Goal: Task Accomplishment & Management: Complete application form

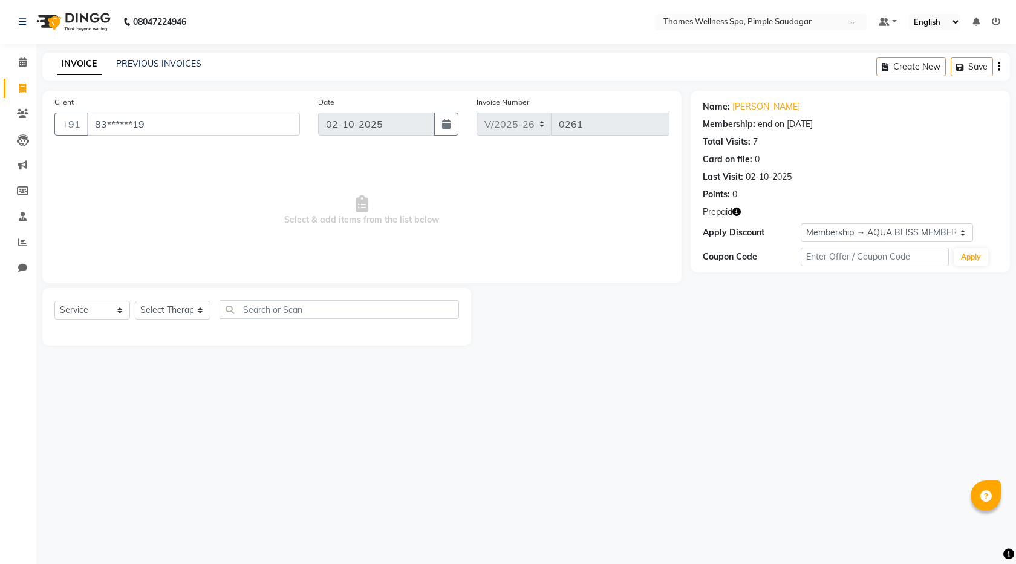
select select "8709"
select select "service"
select select "1: Object"
click at [765, 103] on link "Hiren Kukreja" at bounding box center [767, 106] width 68 height 13
click at [22, 87] on icon at bounding box center [22, 87] width 7 height 9
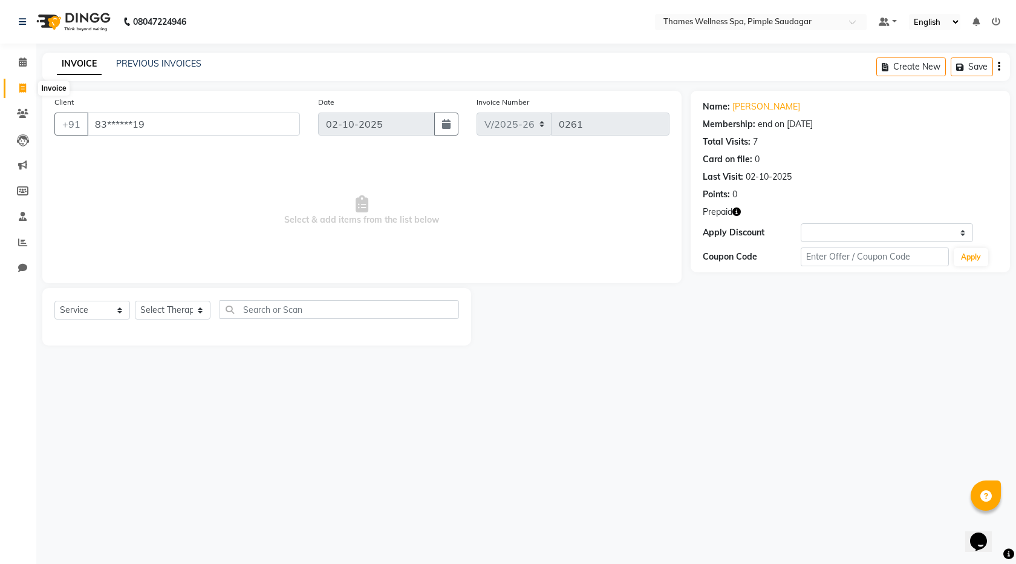
select select "service"
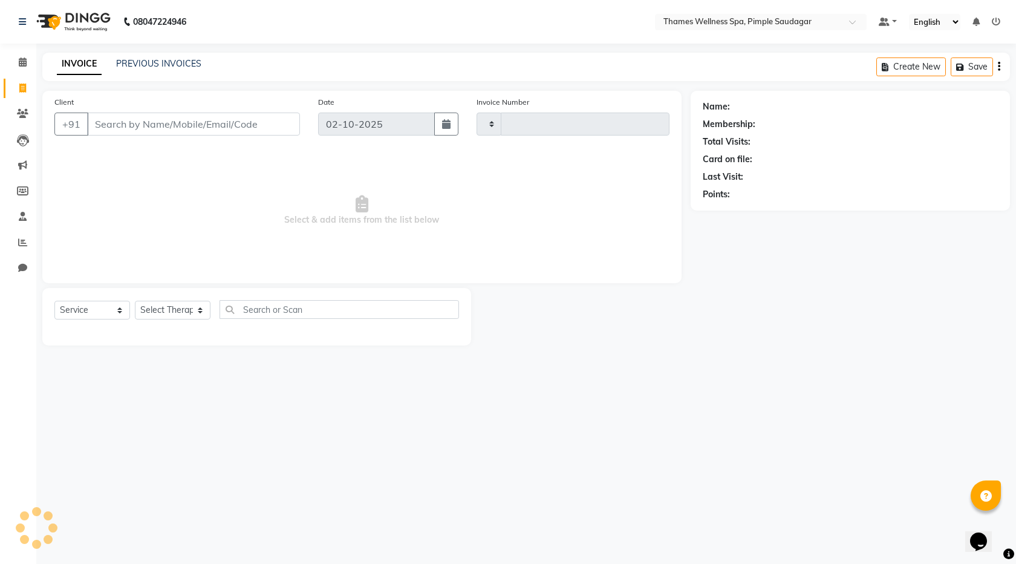
type input "0261"
select select "8709"
type input "9527004449"
click at [280, 129] on span "Add Client" at bounding box center [269, 124] width 48 height 12
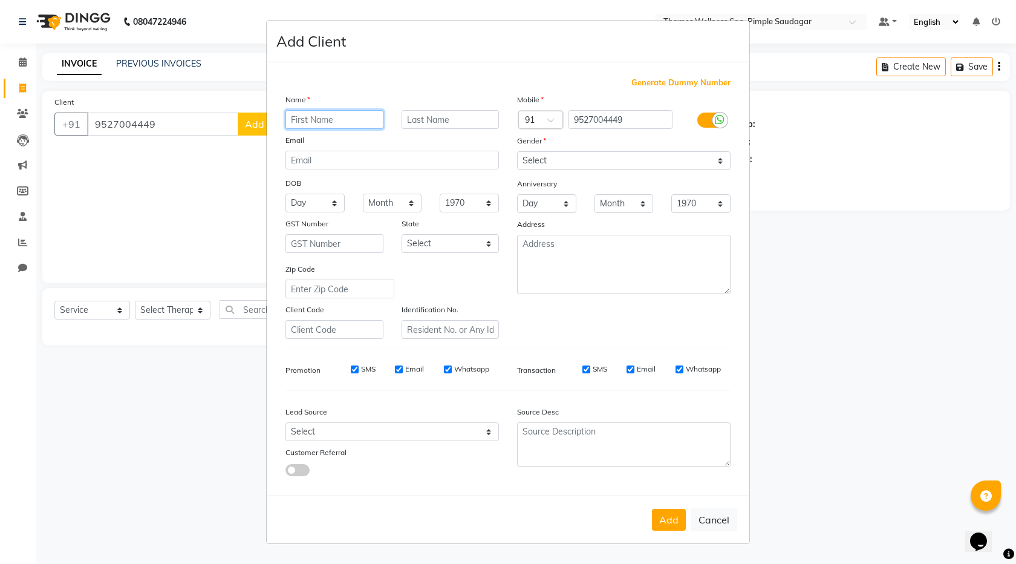
paste input "[PERSON_NAME]"
drag, startPoint x: 316, startPoint y: 118, endPoint x: 356, endPoint y: 114, distance: 40.1
click at [356, 114] on input "[PERSON_NAME]" at bounding box center [335, 119] width 98 height 19
type input "[PERSON_NAME]"
click at [483, 114] on input "text" at bounding box center [451, 119] width 98 height 19
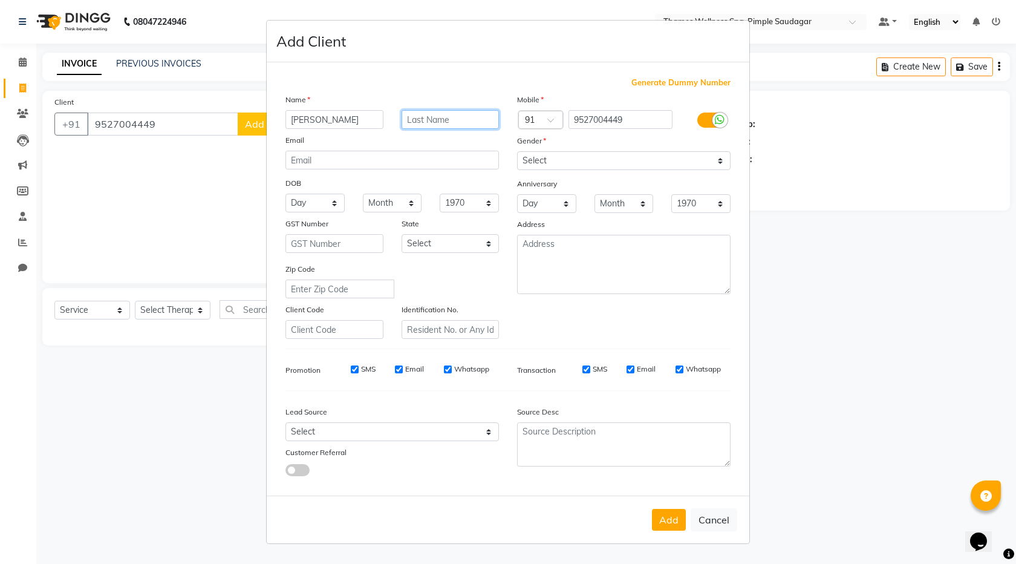
paste input "[PERSON_NAME]"
type input "[PERSON_NAME]"
click at [549, 160] on select "Select Male Female Other Prefer Not To Say" at bounding box center [624, 160] width 214 height 19
select select "female"
click at [517, 151] on select "Select Male Female Other Prefer Not To Say" at bounding box center [624, 160] width 214 height 19
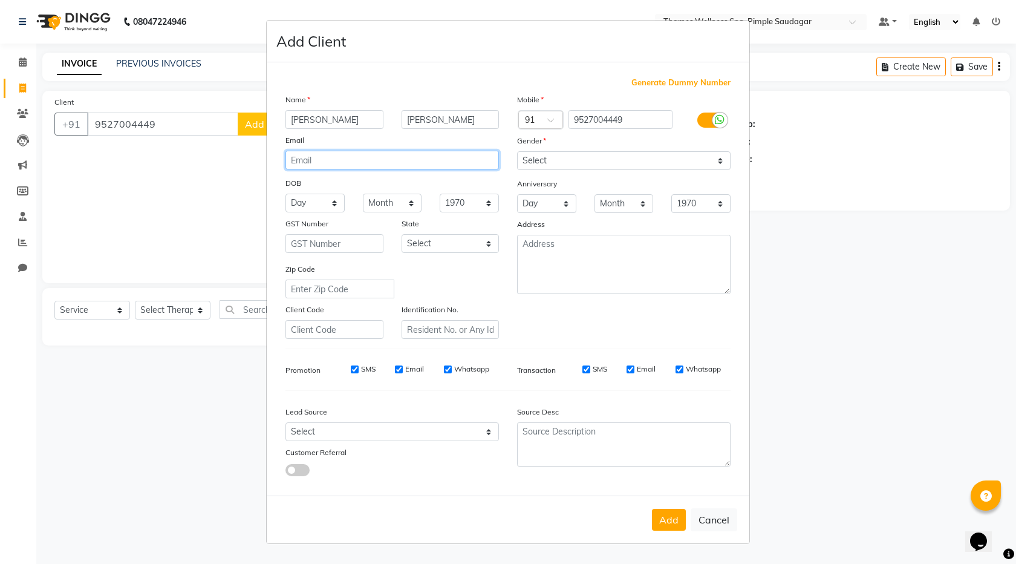
click at [319, 162] on input "email" at bounding box center [393, 160] width 214 height 19
type input "sarahbhowmick@gmail.com"
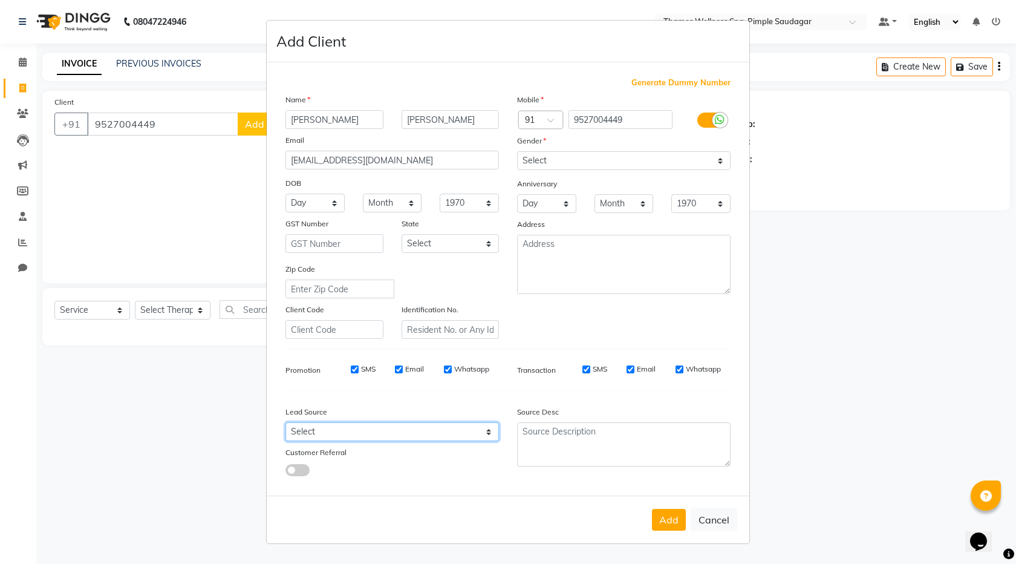
click at [318, 431] on select "Select Walk-in Referral Internet Friend Word of Mouth Advertisement Facebook Ju…" at bounding box center [393, 431] width 214 height 19
click at [286, 422] on select "Select Walk-in Referral Internet Friend Word of Mouth Advertisement Facebook Ju…" at bounding box center [393, 431] width 214 height 19
click at [373, 424] on select "Select Walk-in Referral Internet Friend Word of Mouth Advertisement Facebook Ju…" at bounding box center [393, 431] width 214 height 19
select select "56489"
click at [286, 422] on select "Select Walk-in Referral Internet Friend Word of Mouth Advertisement Facebook Ju…" at bounding box center [393, 431] width 214 height 19
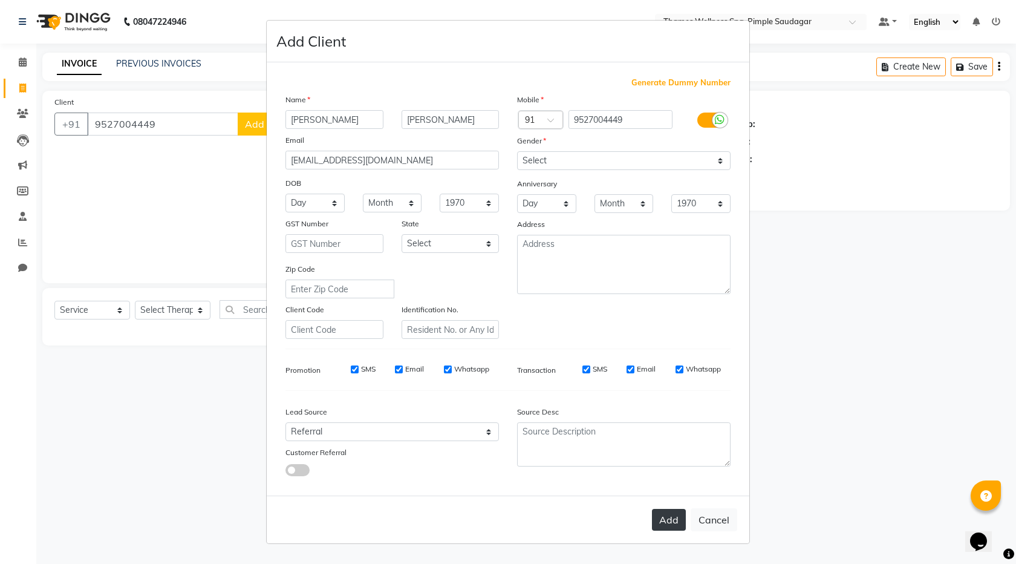
click at [660, 516] on button "Add" at bounding box center [669, 520] width 34 height 22
type input "95******49"
select select
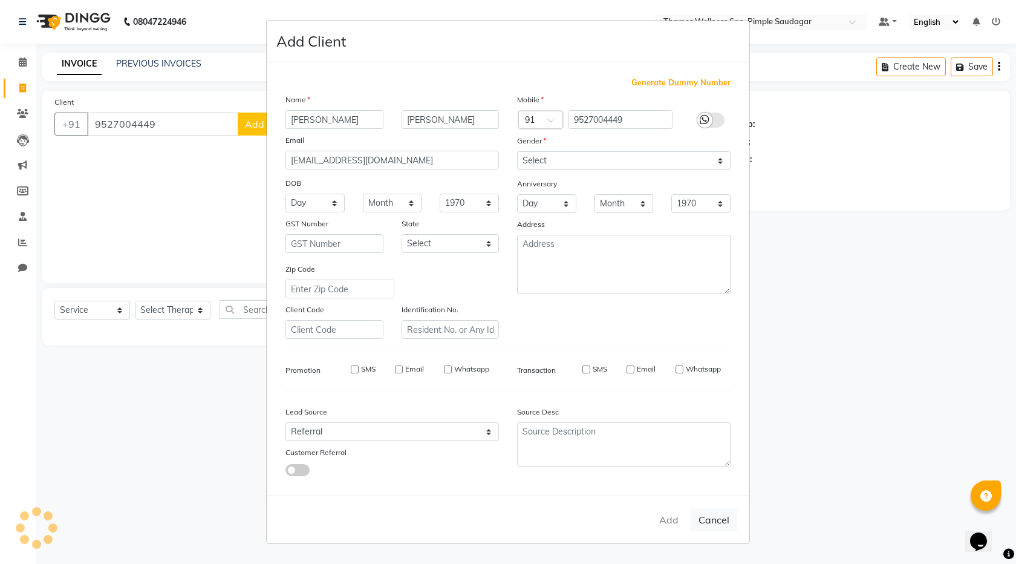
select select
checkbox input "false"
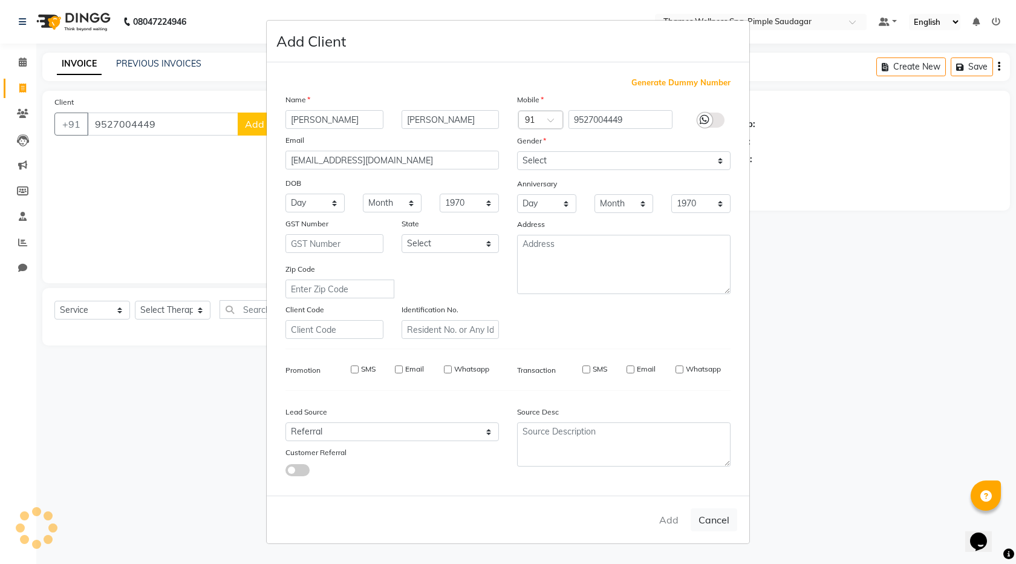
checkbox input "false"
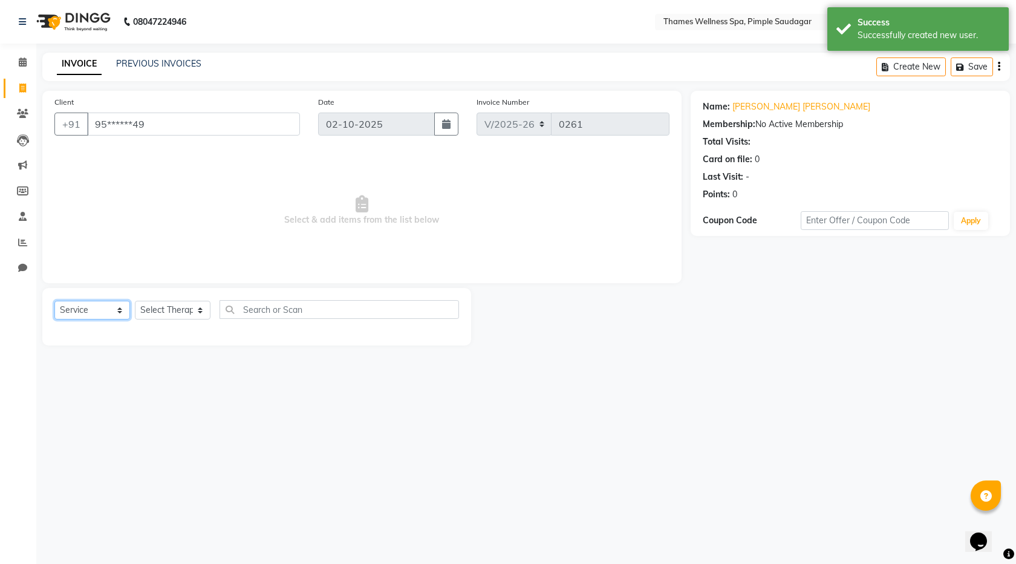
click at [86, 312] on select "Select Service Product Membership Package Voucher Prepaid Gift Card" at bounding box center [92, 310] width 76 height 19
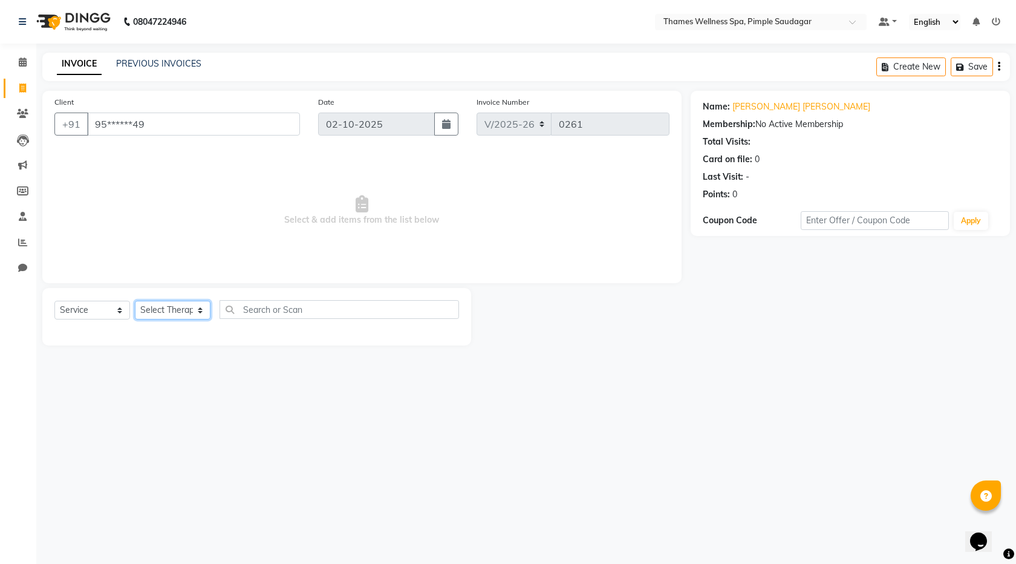
click at [166, 316] on select "Select Therapist Alokesh Das Bem Hana kety sangma Melbia Mishi Prakash Lala Sun…" at bounding box center [173, 310] width 76 height 19
select select "90406"
click at [135, 301] on select "Select Therapist Alokesh Das Bem Hana kety sangma Melbia Mishi Prakash Lala Sun…" at bounding box center [173, 310] width 76 height 19
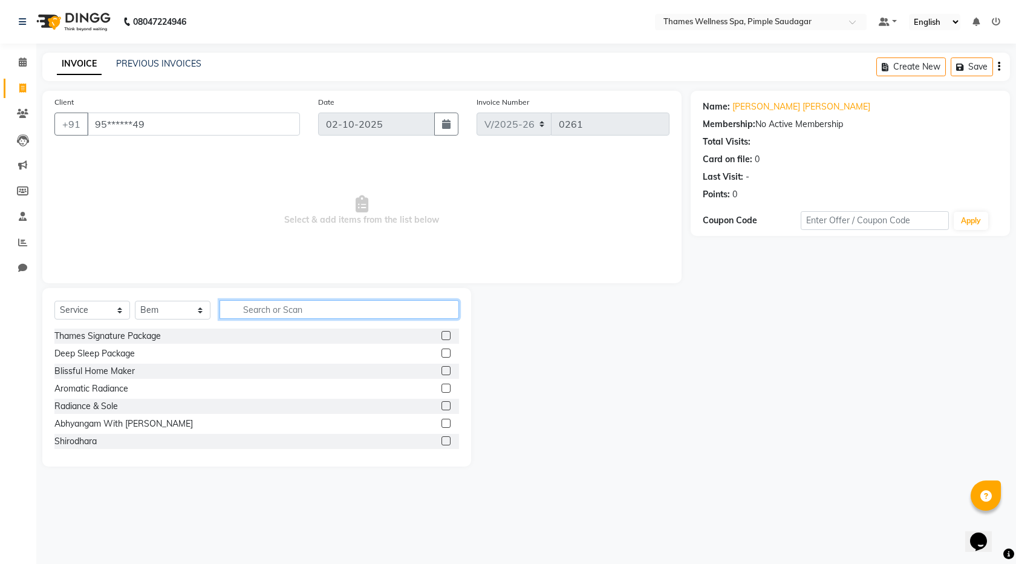
click at [261, 306] on input "text" at bounding box center [340, 309] width 240 height 19
type input "Ab"
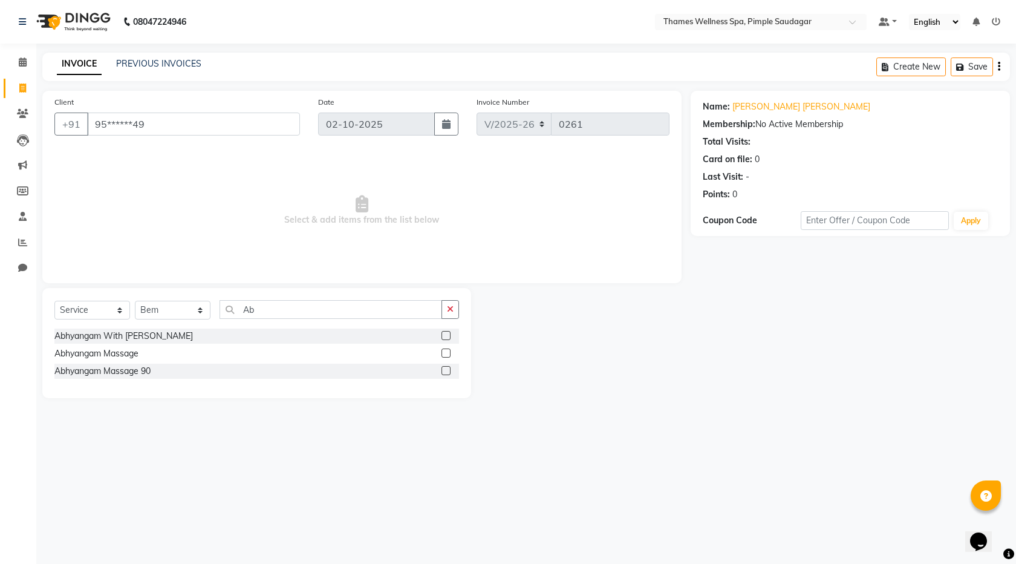
click at [450, 372] on label at bounding box center [446, 370] width 9 height 9
click at [450, 372] on input "checkbox" at bounding box center [446, 371] width 8 height 8
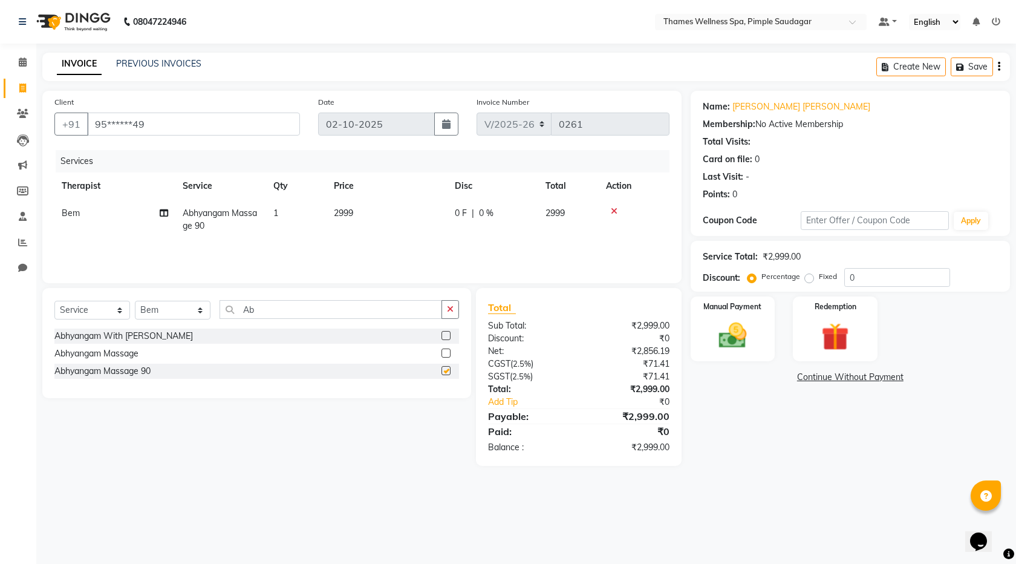
checkbox input "false"
click at [121, 310] on select "Select Service Product Membership Package Voucher Prepaid Gift Card" at bounding box center [92, 310] width 76 height 19
click at [611, 209] on icon at bounding box center [614, 211] width 7 height 8
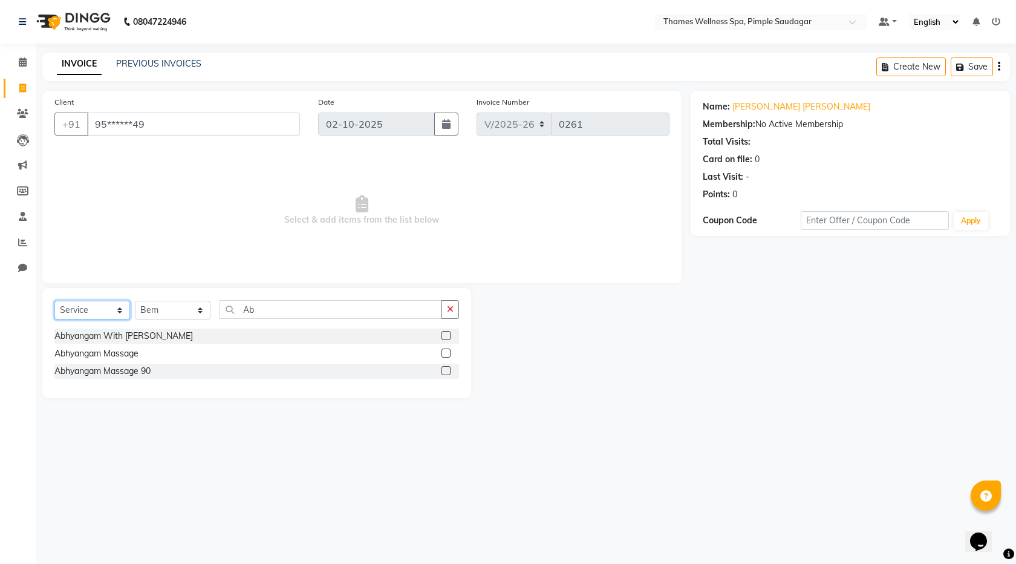
click at [122, 310] on select "Select Service Product Membership Package Voucher Prepaid Gift Card" at bounding box center [92, 310] width 76 height 19
click at [54, 301] on select "Select Service Product Membership Package Voucher Prepaid Gift Card" at bounding box center [92, 310] width 76 height 19
click at [442, 339] on label at bounding box center [446, 335] width 9 height 9
click at [442, 339] on input "checkbox" at bounding box center [446, 336] width 8 height 8
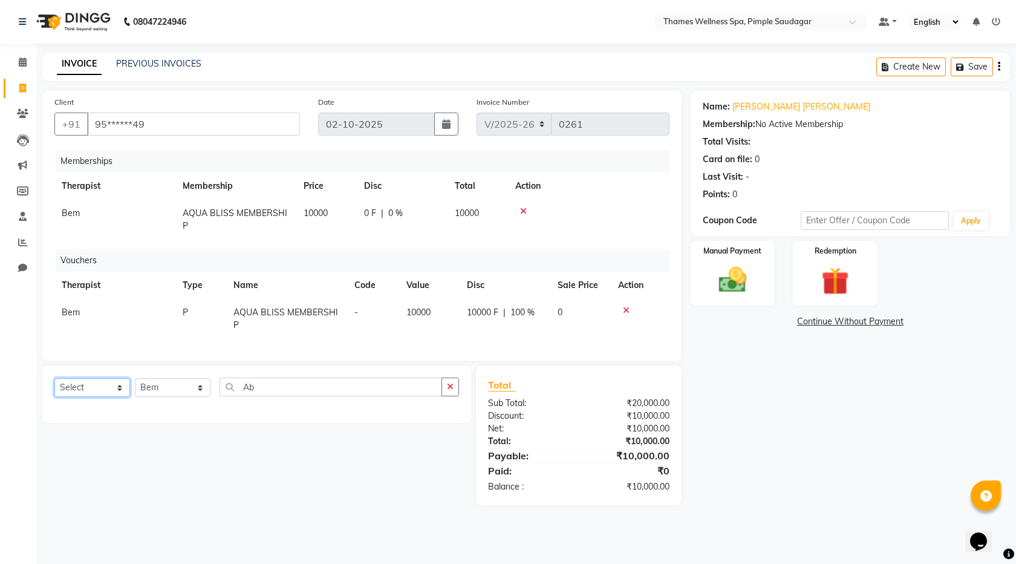
click at [93, 394] on select "Select Service Product Package Voucher Prepaid Gift Card" at bounding box center [92, 387] width 76 height 19
select select "service"
click at [54, 387] on select "Select Service Product Package Voucher Prepaid Gift Card" at bounding box center [92, 387] width 76 height 19
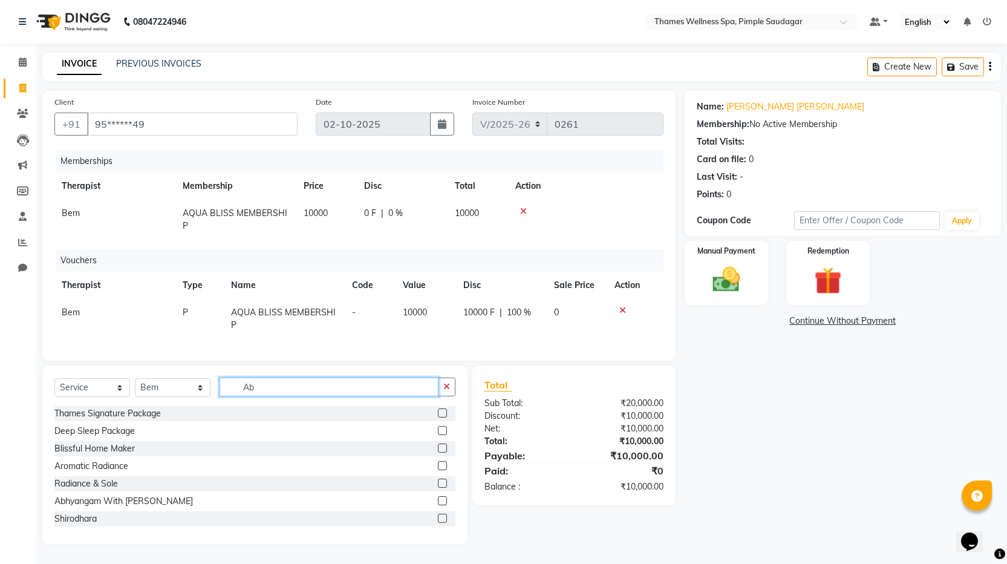
click at [228, 396] on input "Ab" at bounding box center [329, 387] width 219 height 19
click at [256, 393] on input "Ab" at bounding box center [329, 387] width 219 height 19
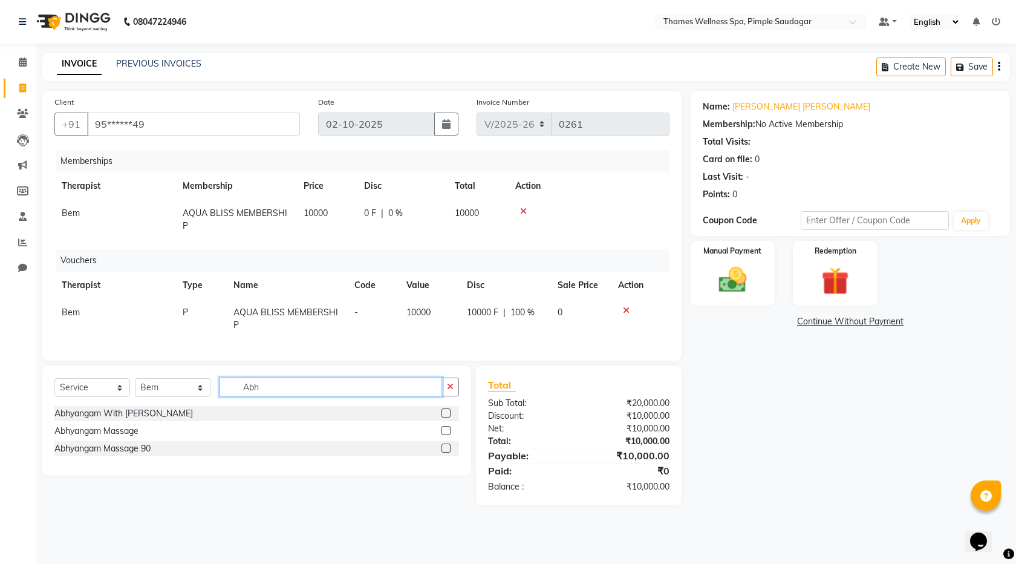
type input "Abh"
click at [450, 453] on label at bounding box center [446, 448] width 9 height 9
click at [450, 453] on input "checkbox" at bounding box center [446, 449] width 8 height 8
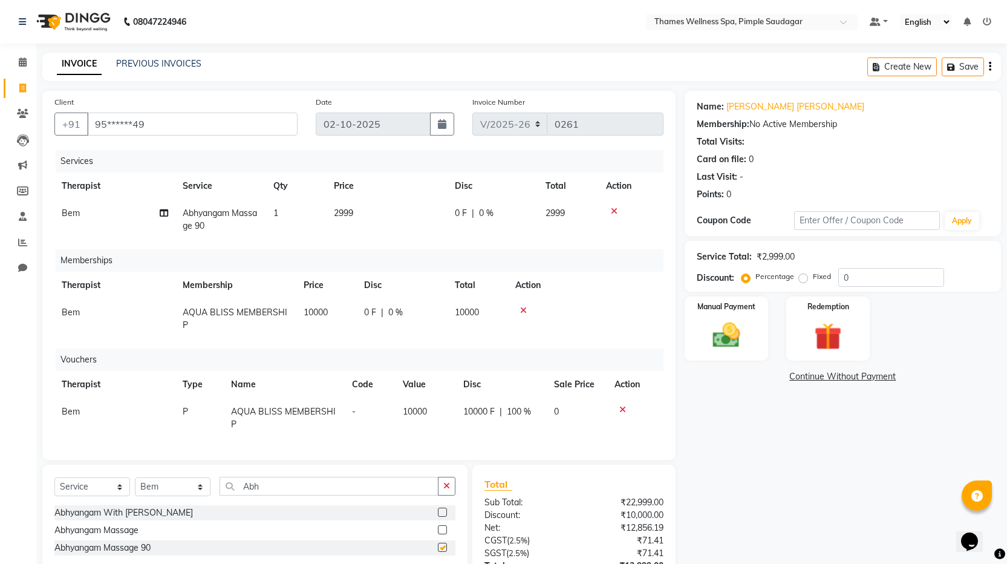
checkbox input "false"
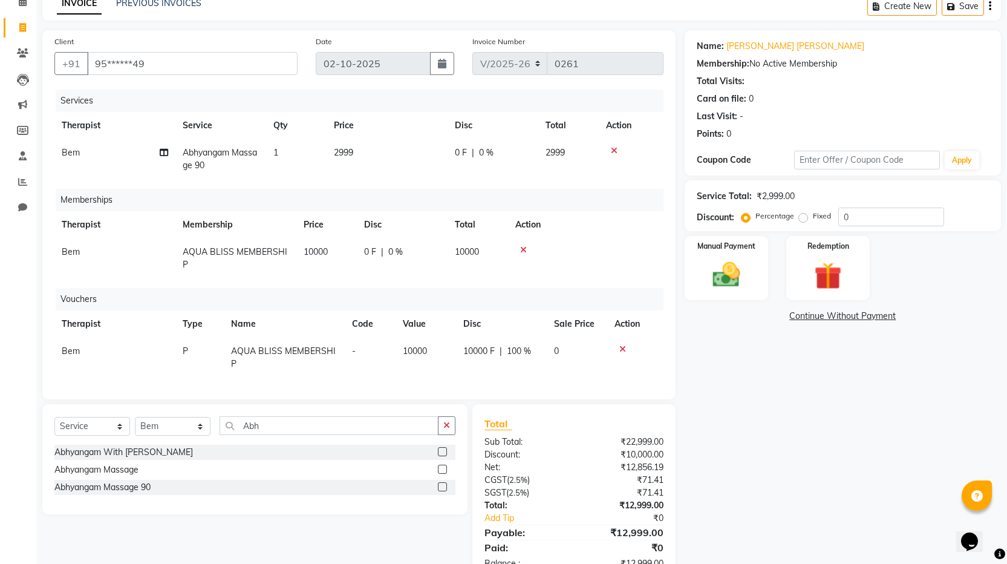
scroll to position [102, 0]
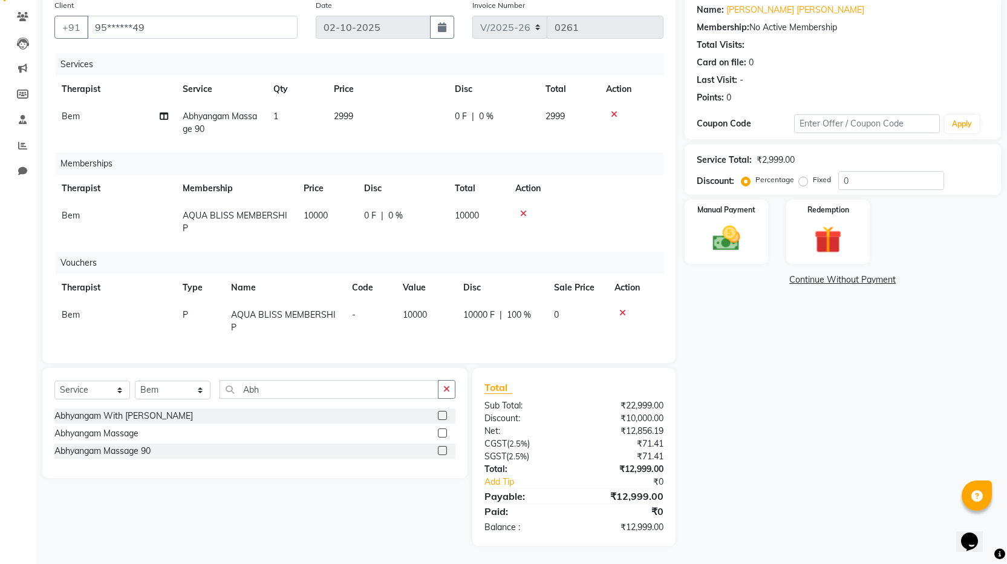
click at [470, 110] on div "0 F | 0 %" at bounding box center [493, 116] width 76 height 13
select select "90406"
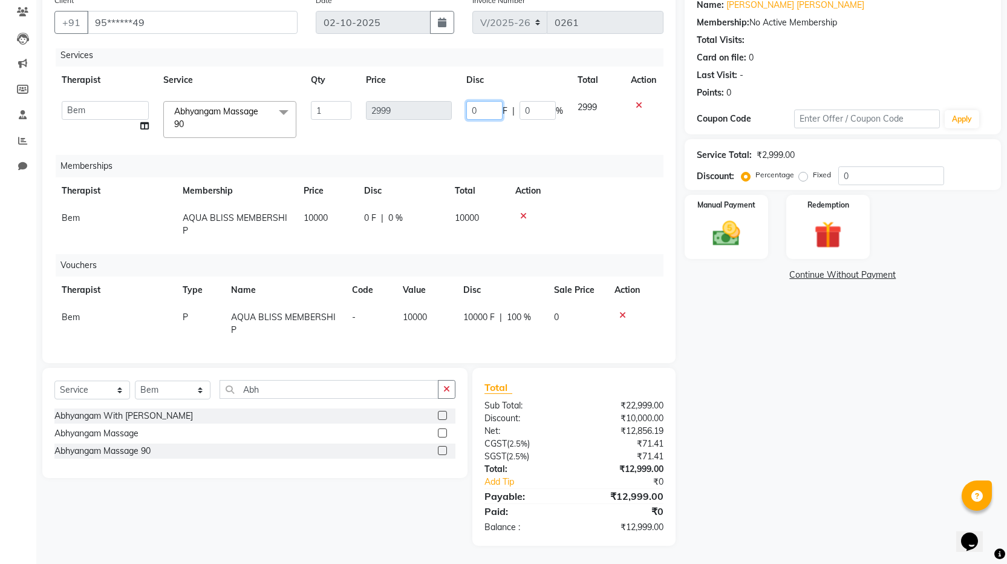
click at [467, 108] on input "0" at bounding box center [484, 110] width 36 height 19
click at [466, 104] on input "0" at bounding box center [484, 110] width 36 height 19
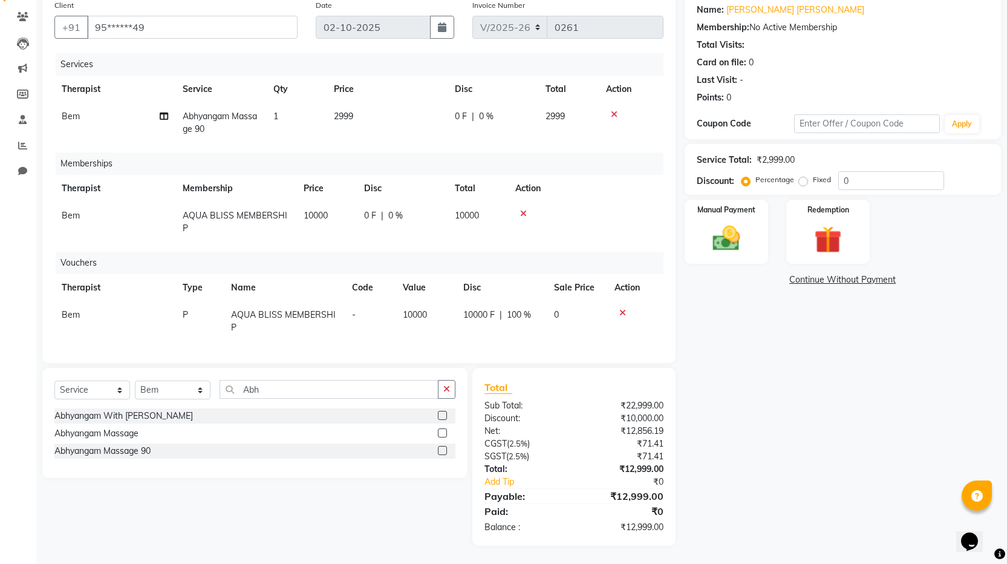
scroll to position [0, 0]
click at [479, 116] on span "0 %" at bounding box center [486, 116] width 15 height 13
select select "90406"
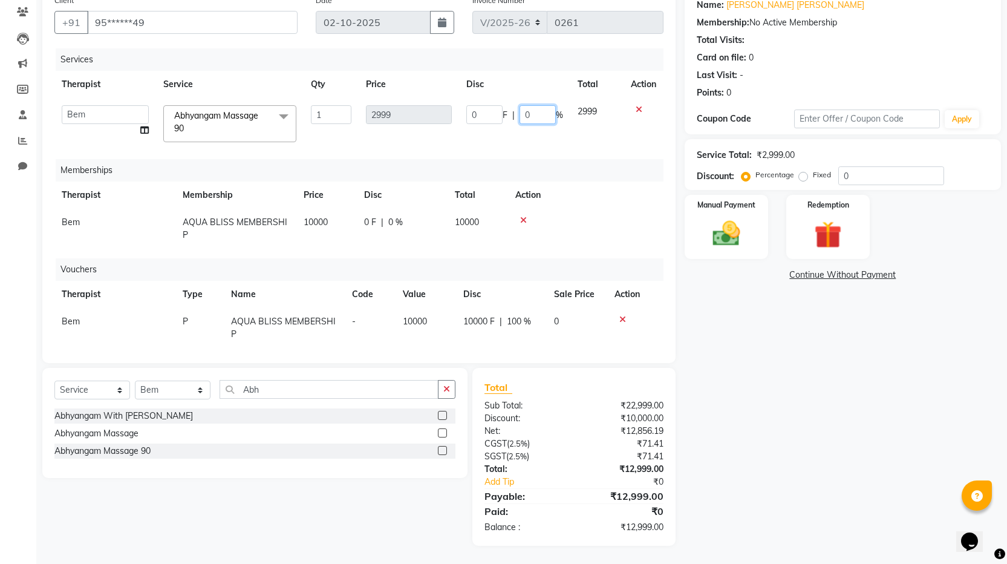
click at [520, 114] on input "0" at bounding box center [538, 114] width 36 height 19
type input "100"
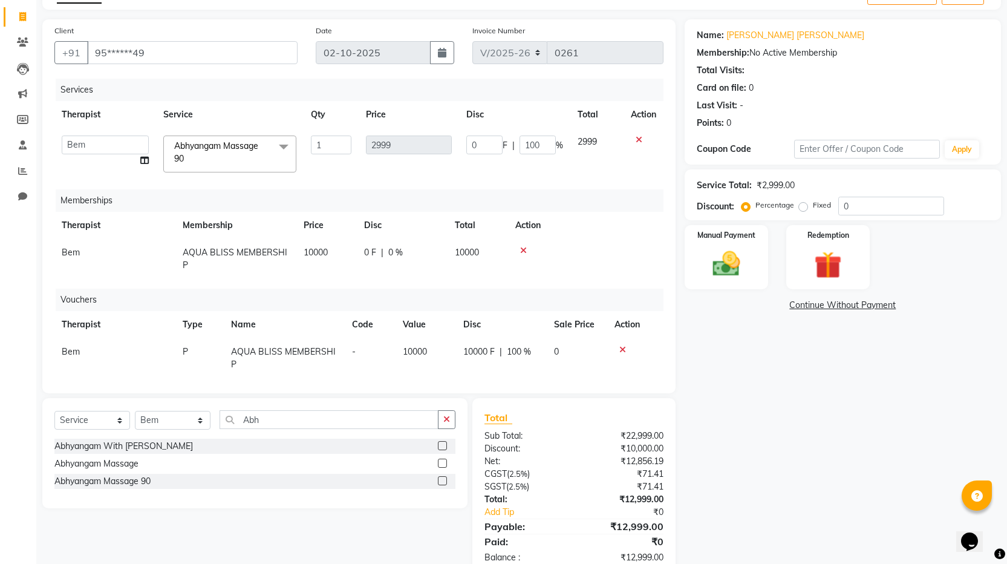
click at [583, 146] on td "2999" at bounding box center [597, 153] width 53 height 51
select select "90406"
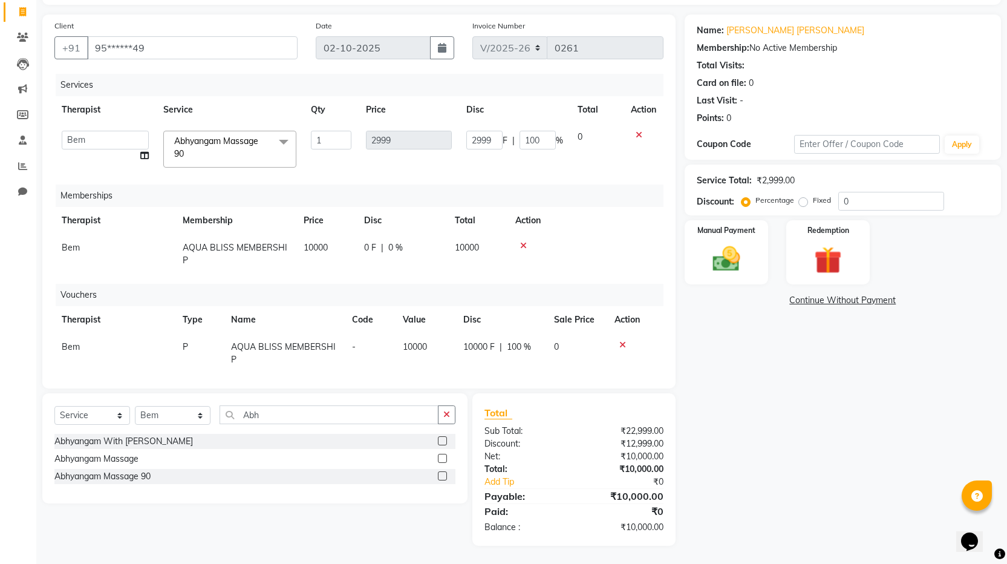
click at [633, 132] on div at bounding box center [643, 135] width 25 height 8
click at [636, 134] on icon at bounding box center [639, 135] width 7 height 8
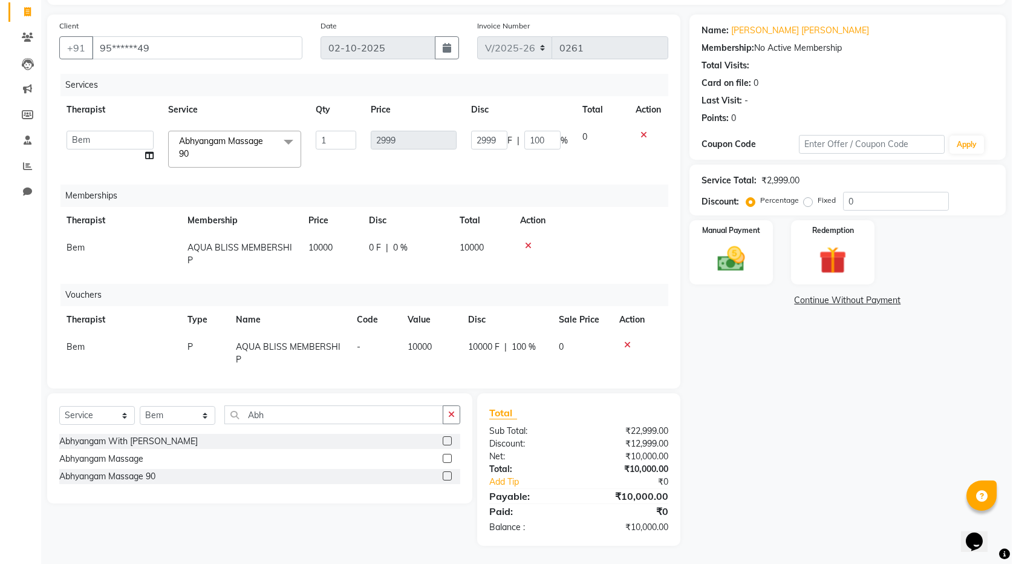
scroll to position [0, 0]
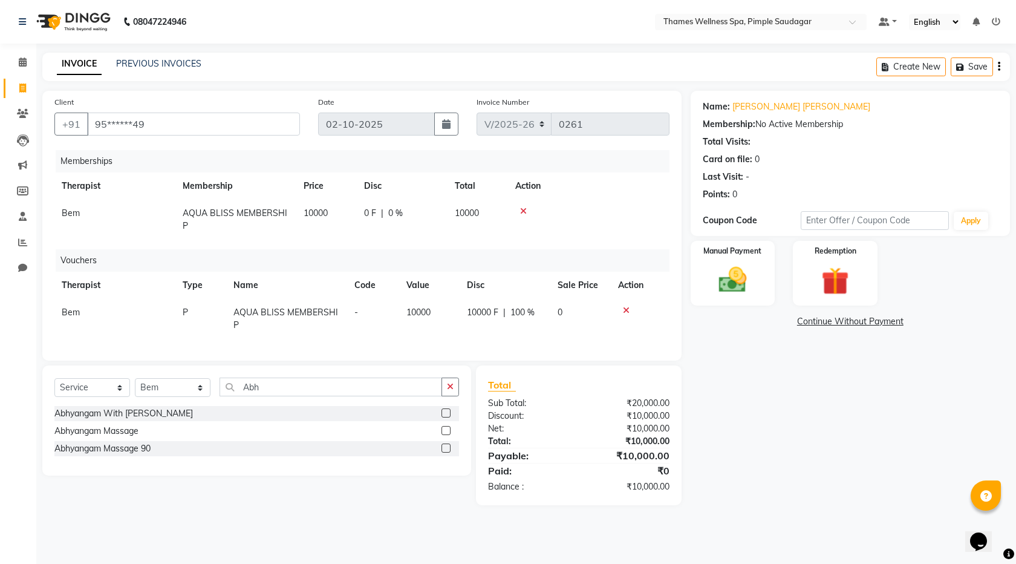
click at [509, 214] on td at bounding box center [589, 220] width 162 height 40
click at [520, 211] on div at bounding box center [589, 211] width 147 height 8
click at [524, 211] on icon at bounding box center [523, 211] width 7 height 8
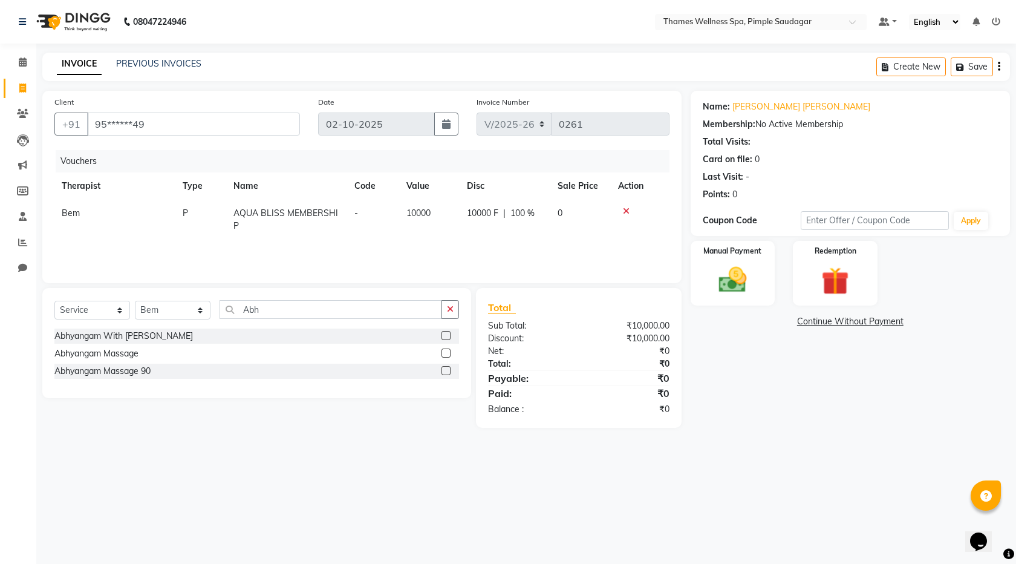
click at [623, 211] on icon at bounding box center [626, 211] width 7 height 8
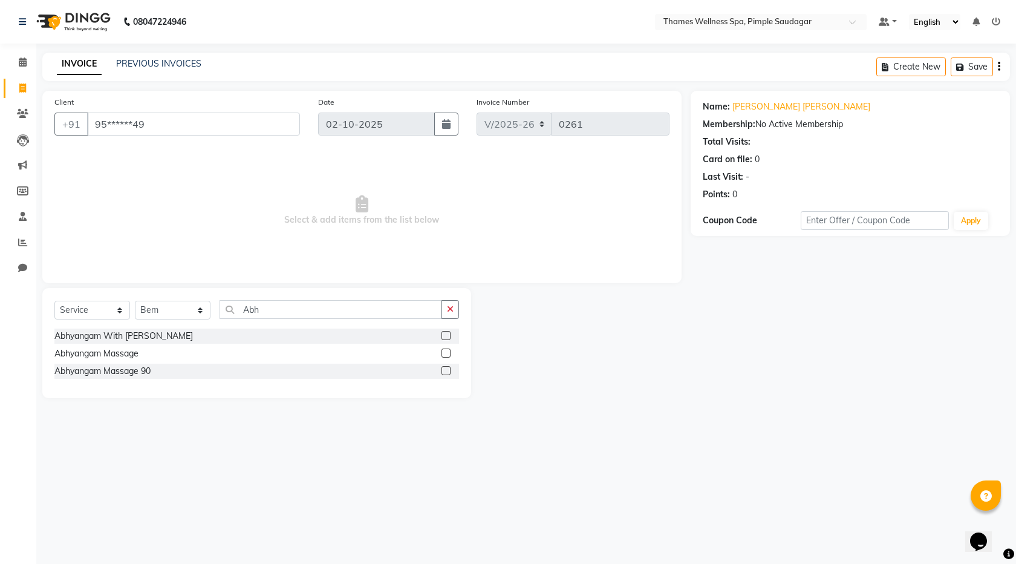
drag, startPoint x: 730, startPoint y: 404, endPoint x: 269, endPoint y: 284, distance: 475.8
click at [704, 397] on main "INVOICE PREVIOUS INVOICES Create New Save Client +91 95******49 Date 02-10-2025…" at bounding box center [526, 235] width 980 height 364
click at [19, 85] on icon at bounding box center [22, 87] width 7 height 9
select select "service"
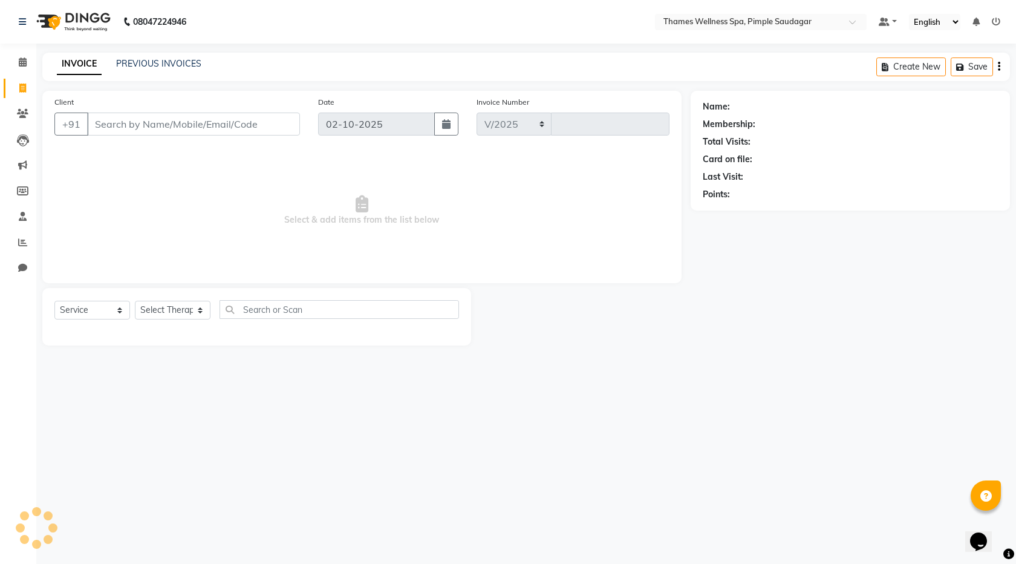
select select "8709"
type input "0261"
click at [176, 124] on input "Client" at bounding box center [193, 124] width 213 height 23
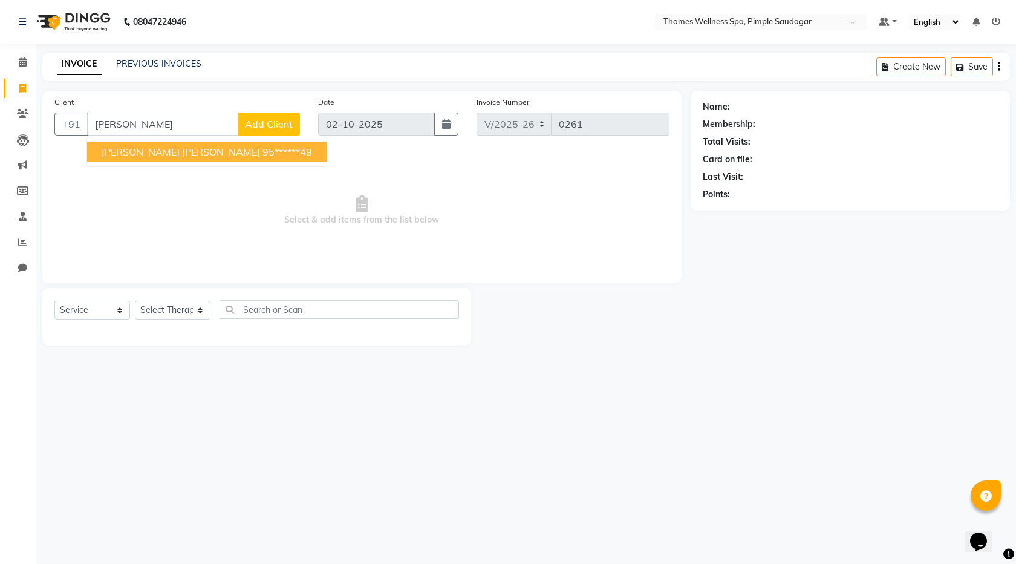
click at [206, 154] on span "Sarah Bhowmick Bhowmick" at bounding box center [181, 152] width 159 height 12
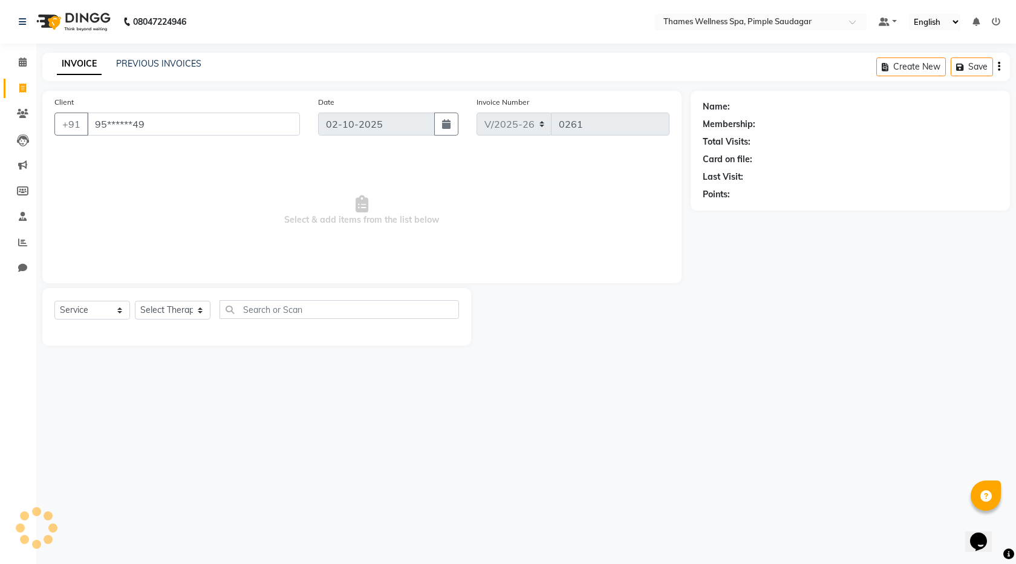
type input "95******49"
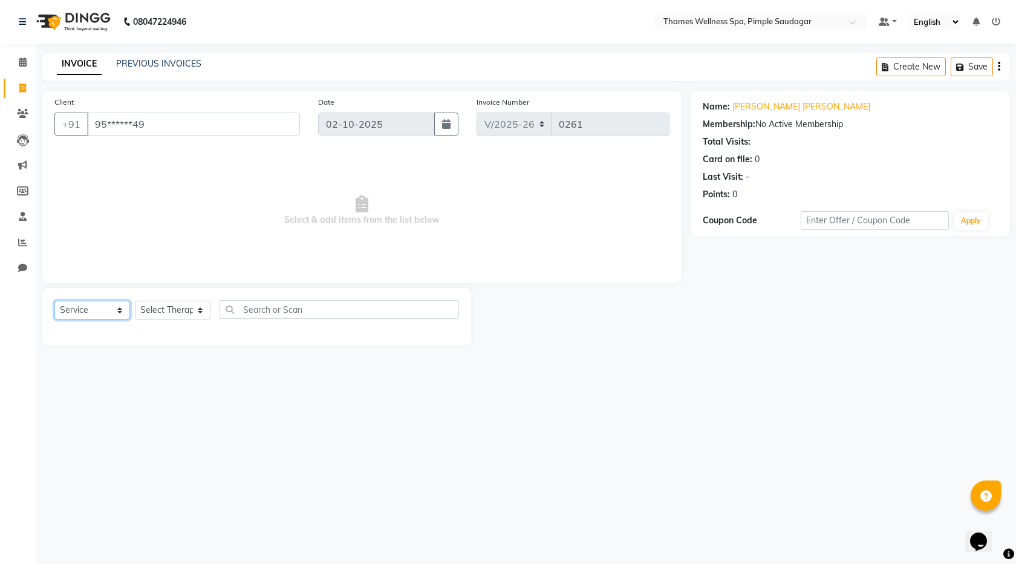
click at [104, 313] on select "Select Service Product Membership Package Voucher Prepaid Gift Card" at bounding box center [92, 310] width 76 height 19
select select "membership"
click at [54, 301] on select "Select Service Product Membership Package Voucher Prepaid Gift Card" at bounding box center [92, 310] width 76 height 19
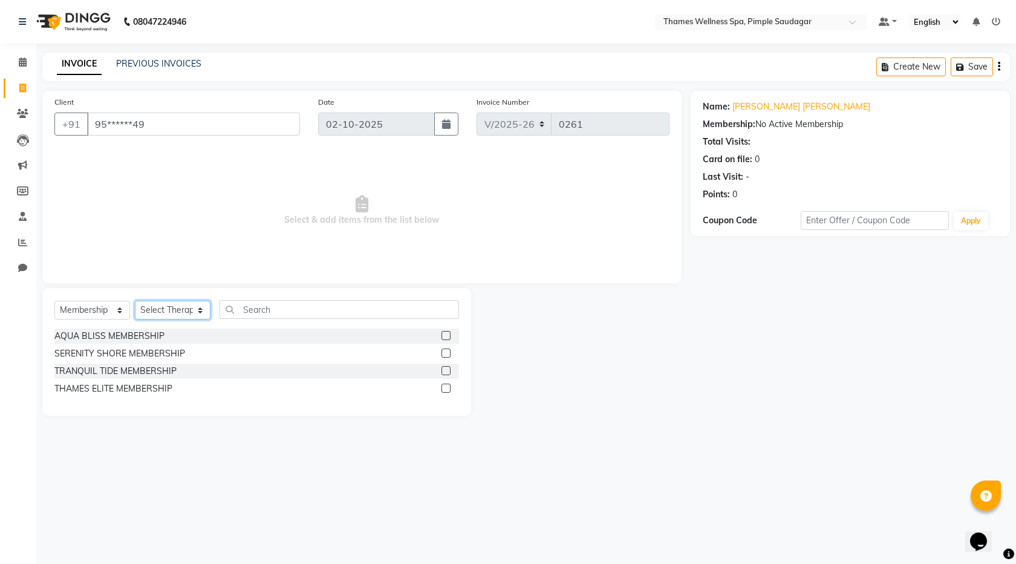
click at [191, 308] on select "Select Therapist Alokesh Das Bem Hana kety sangma Melbia Mishi Prakash Lala Sun…" at bounding box center [173, 310] width 76 height 19
select select "90406"
click at [135, 301] on select "Select Therapist Alokesh Das Bem Hana kety sangma Melbia Mishi Prakash Lala Sun…" at bounding box center [173, 310] width 76 height 19
click at [445, 335] on label at bounding box center [446, 335] width 9 height 9
click at [445, 335] on input "checkbox" at bounding box center [446, 336] width 8 height 8
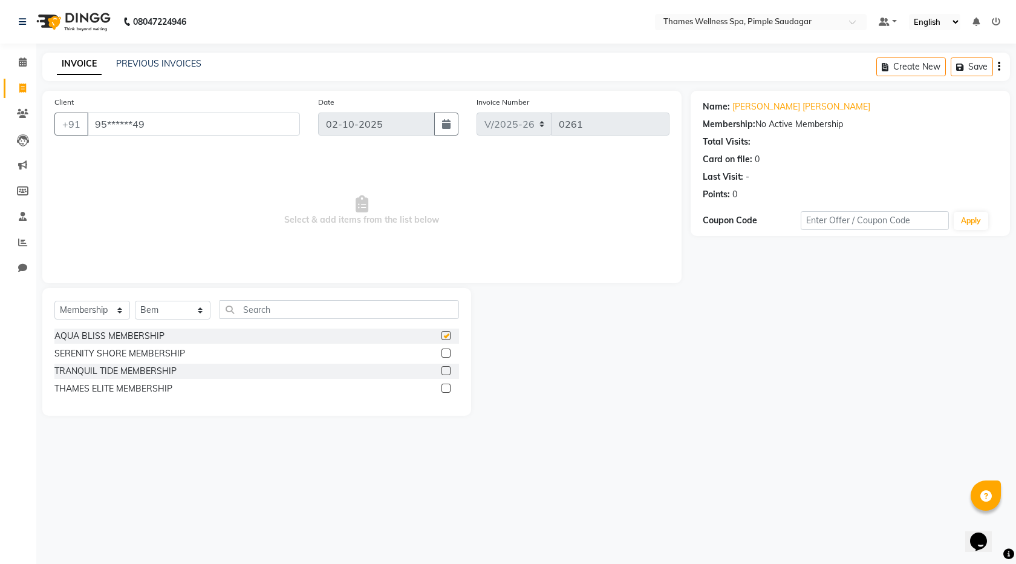
select select "select"
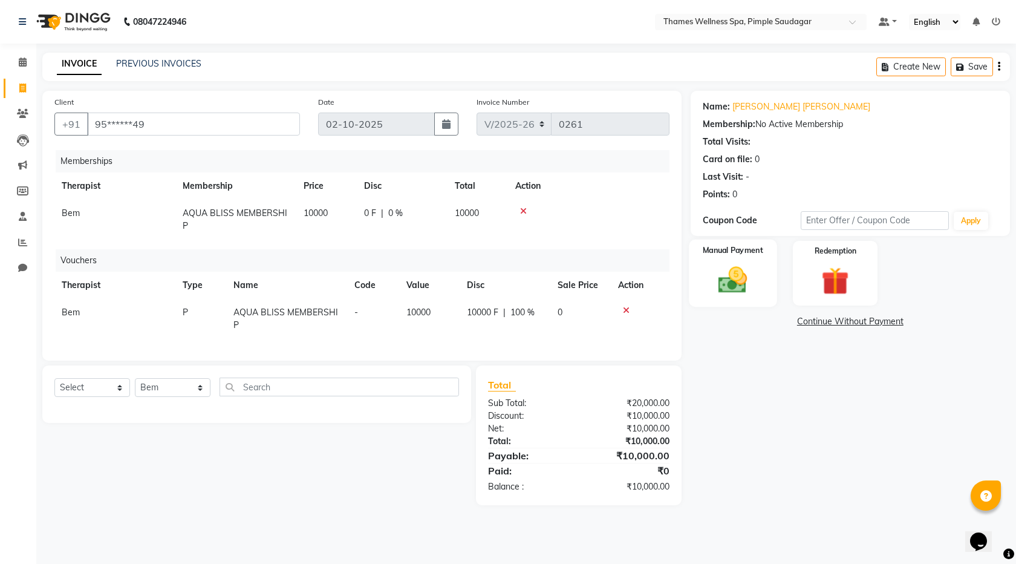
click at [735, 269] on img at bounding box center [733, 279] width 47 height 33
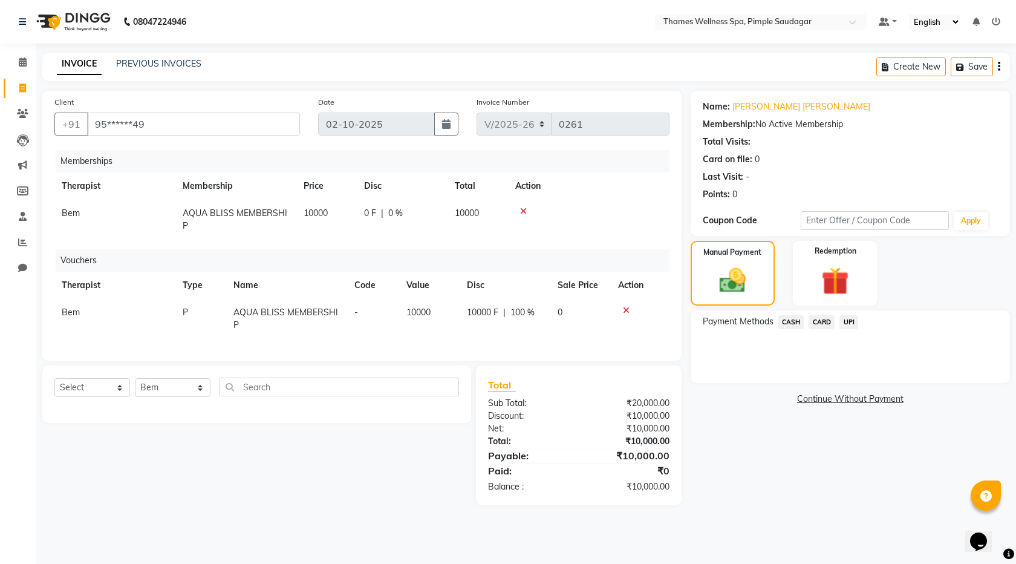
click at [844, 322] on span "UPI" at bounding box center [849, 322] width 19 height 14
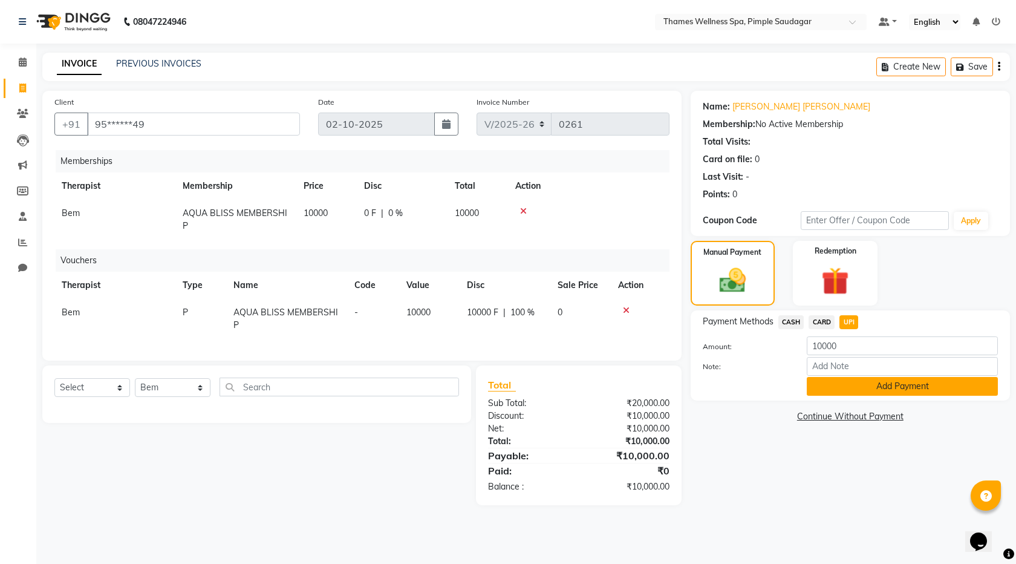
click at [882, 387] on button "Add Payment" at bounding box center [902, 386] width 191 height 19
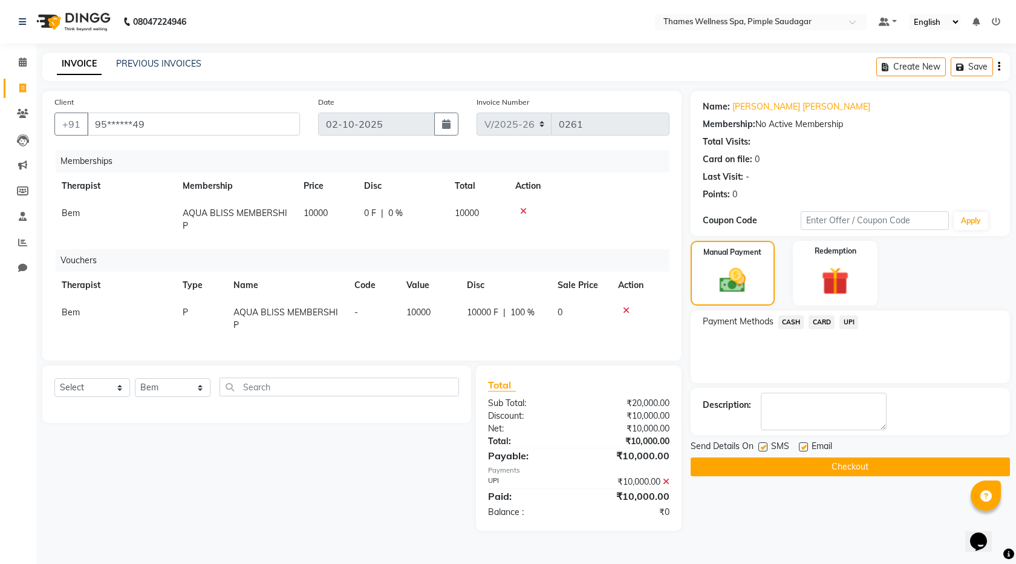
click at [861, 459] on button "Checkout" at bounding box center [850, 466] width 319 height 19
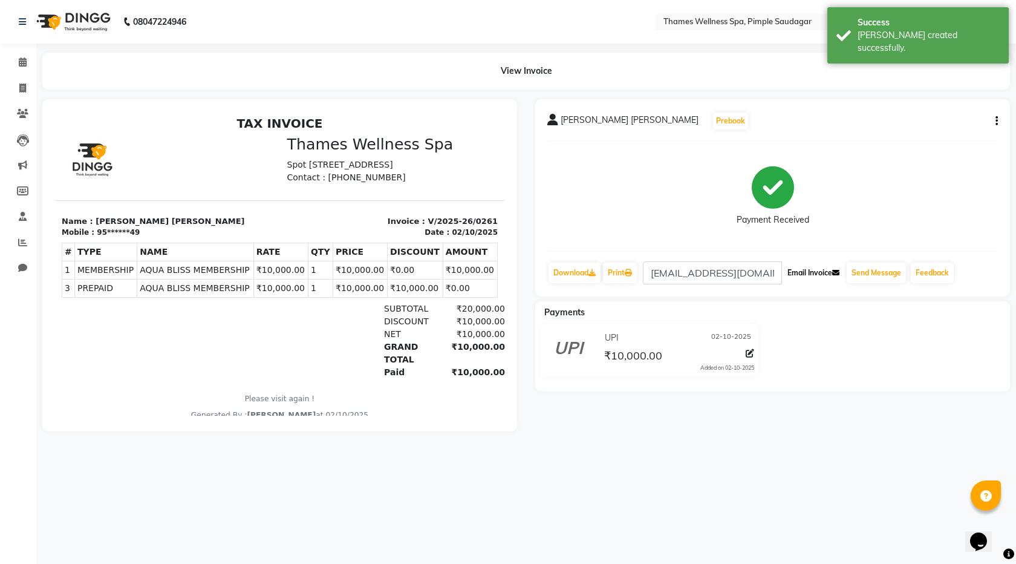
click at [814, 275] on button "Email Invoice" at bounding box center [814, 273] width 62 height 21
click at [869, 272] on button "Send Message" at bounding box center [876, 273] width 59 height 21
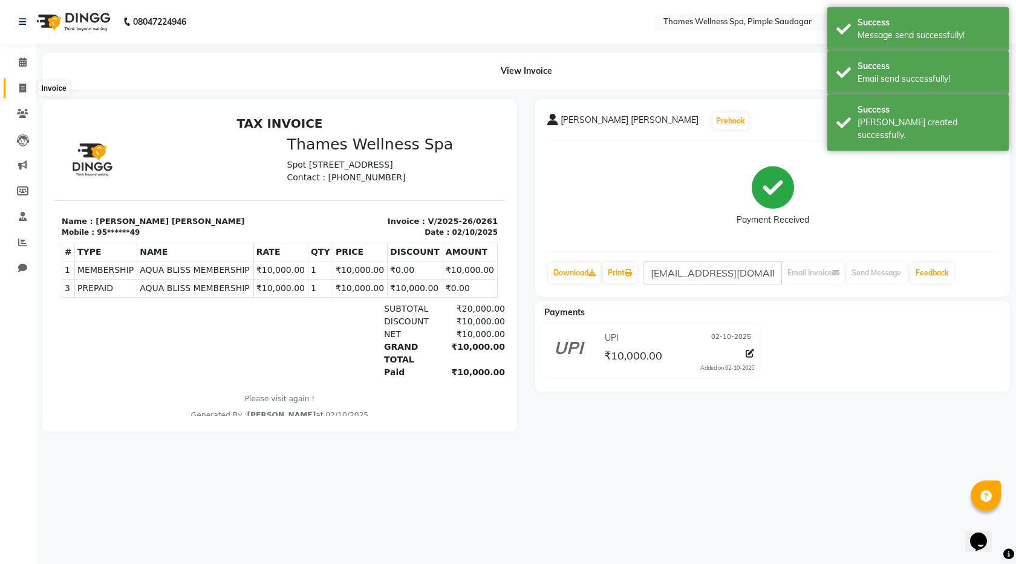
click at [27, 90] on span at bounding box center [22, 89] width 21 height 14
select select "service"
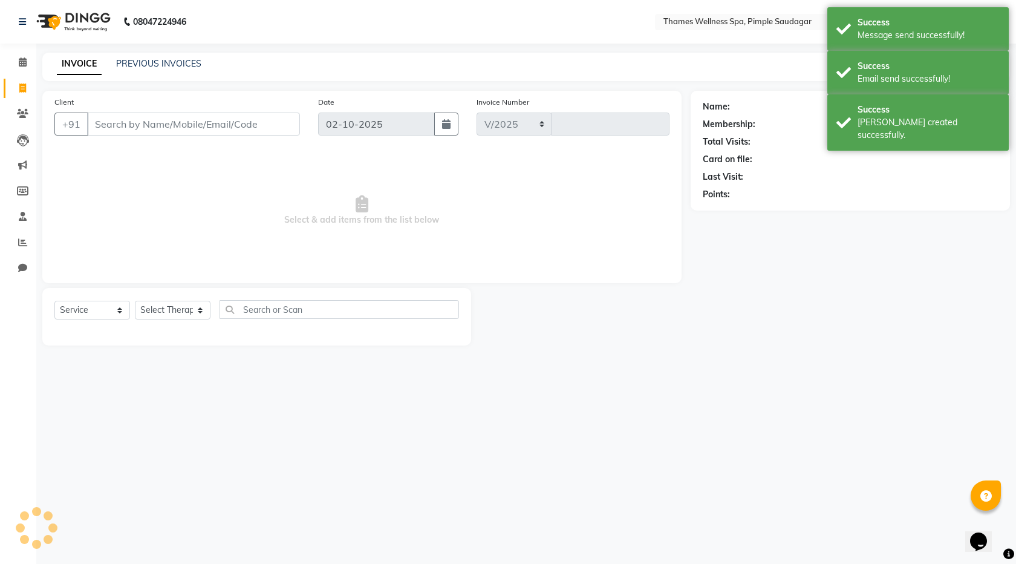
select select "8709"
type input "0262"
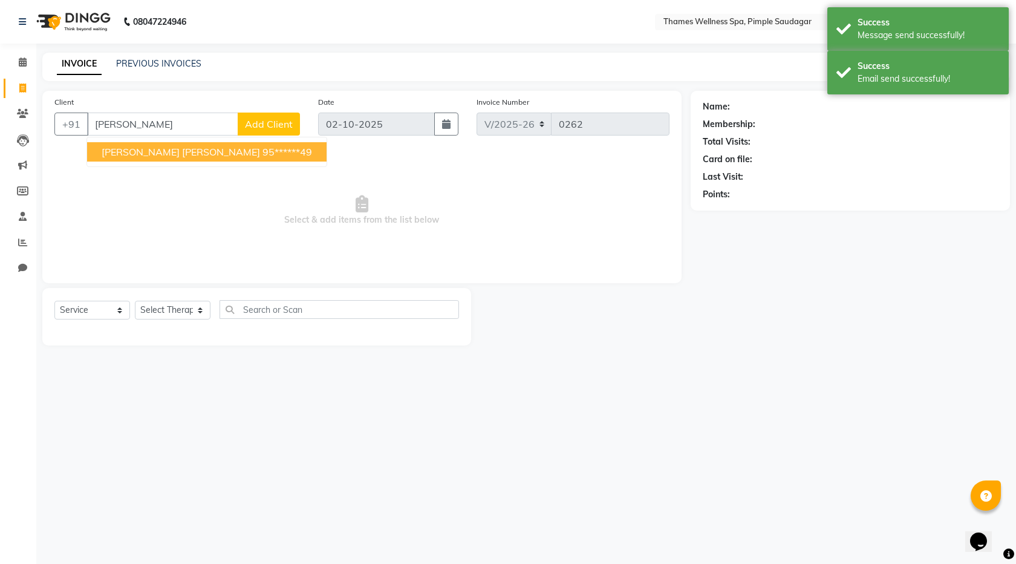
drag, startPoint x: 215, startPoint y: 134, endPoint x: 211, endPoint y: 146, distance: 12.8
click at [213, 136] on div "+91 Sarah Sarah Bhowmick Bhowmick 95******49 Add Client" at bounding box center [177, 124] width 246 height 23
click at [204, 155] on span "Sarah Bhowmick Bhowmick" at bounding box center [181, 152] width 159 height 12
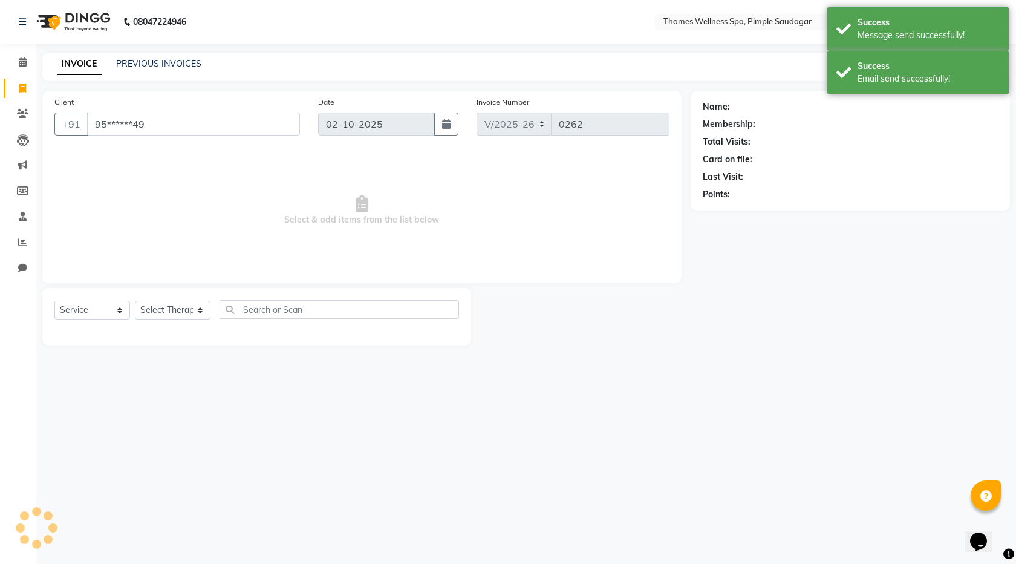
type input "95******49"
select select "1: Object"
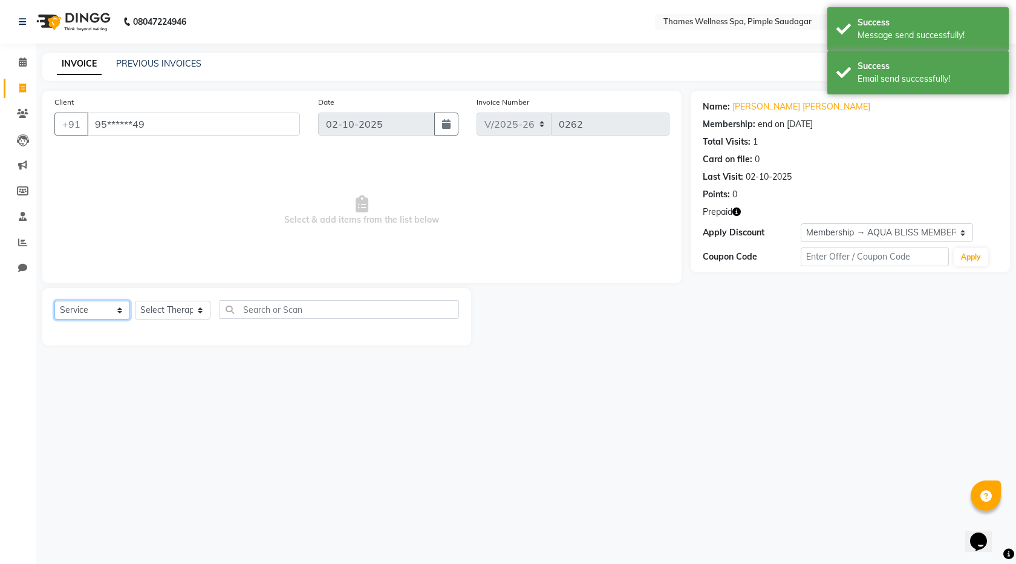
click at [105, 310] on select "Select Service Product Membership Package Voucher Prepaid Gift Card" at bounding box center [92, 310] width 76 height 19
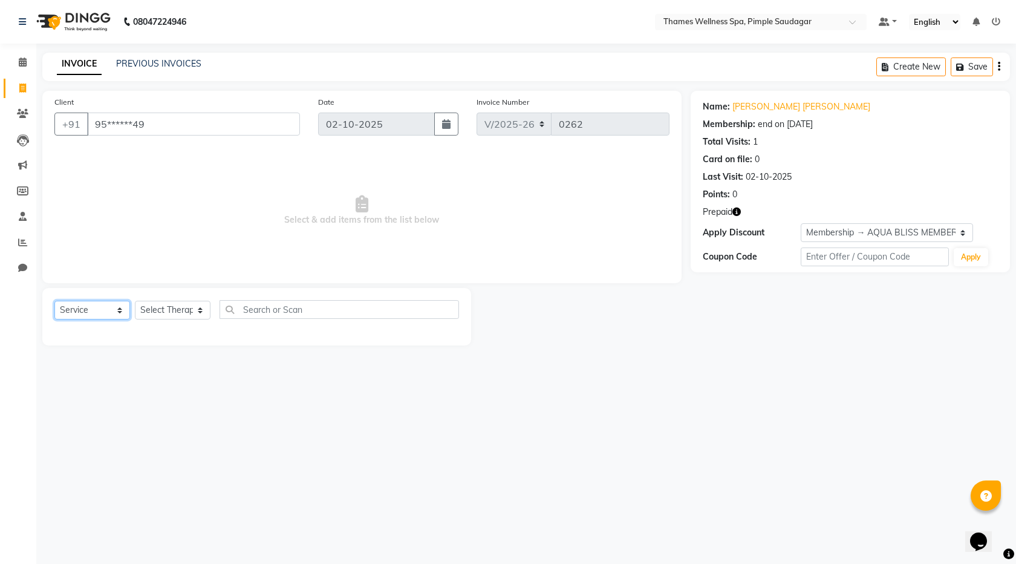
click at [54, 301] on select "Select Service Product Membership Package Voucher Prepaid Gift Card" at bounding box center [92, 310] width 76 height 19
click at [152, 314] on select "Select Therapist Alokesh Das Bem Hana kety sangma Melbia Mishi Prakash Lala Sun…" at bounding box center [173, 310] width 76 height 19
select select "90406"
click at [135, 301] on select "Select Therapist Alokesh Das Bem Hana kety sangma Melbia Mishi Prakash Lala Sun…" at bounding box center [173, 310] width 76 height 19
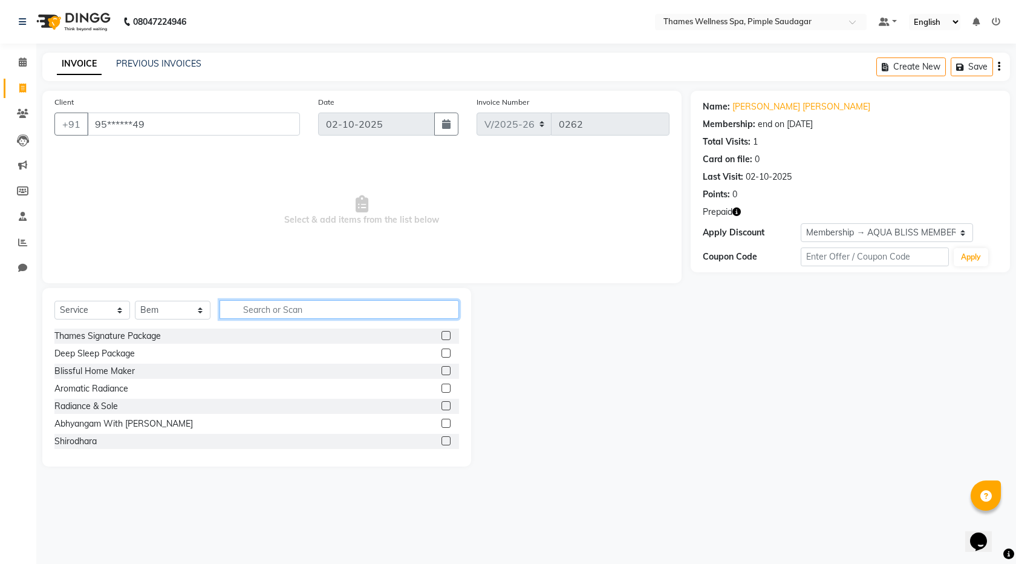
click at [246, 308] on input "text" at bounding box center [340, 309] width 240 height 19
type input "Abhy"
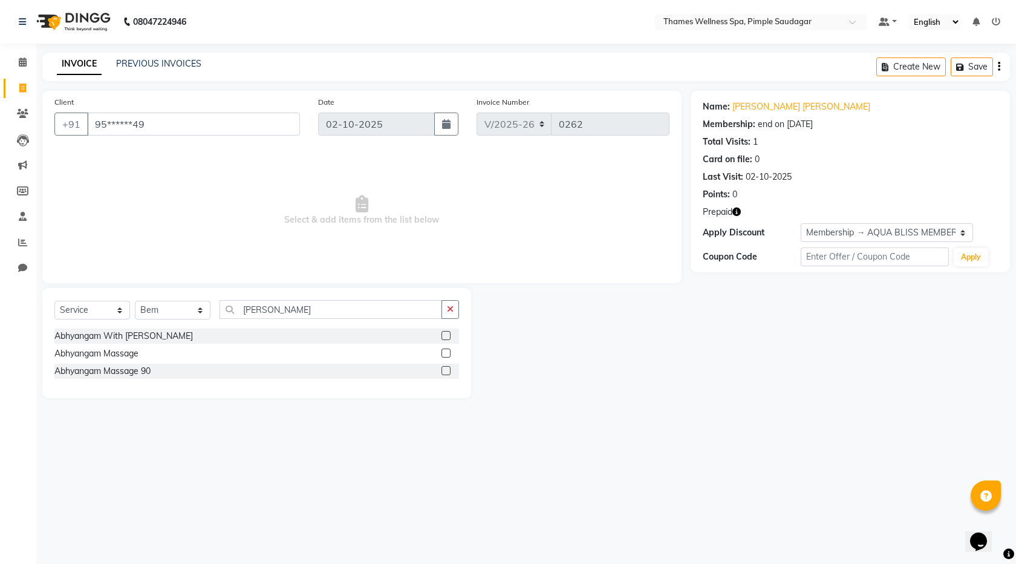
click at [446, 372] on label at bounding box center [446, 370] width 9 height 9
click at [446, 372] on input "checkbox" at bounding box center [446, 371] width 8 height 8
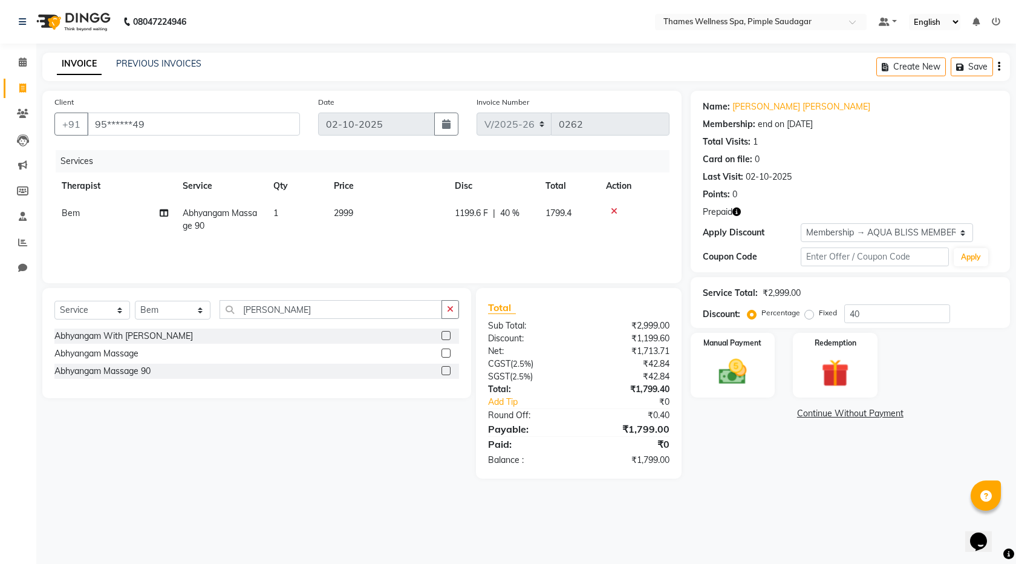
click at [443, 369] on label at bounding box center [446, 370] width 9 height 9
click at [443, 369] on input "checkbox" at bounding box center [446, 371] width 8 height 8
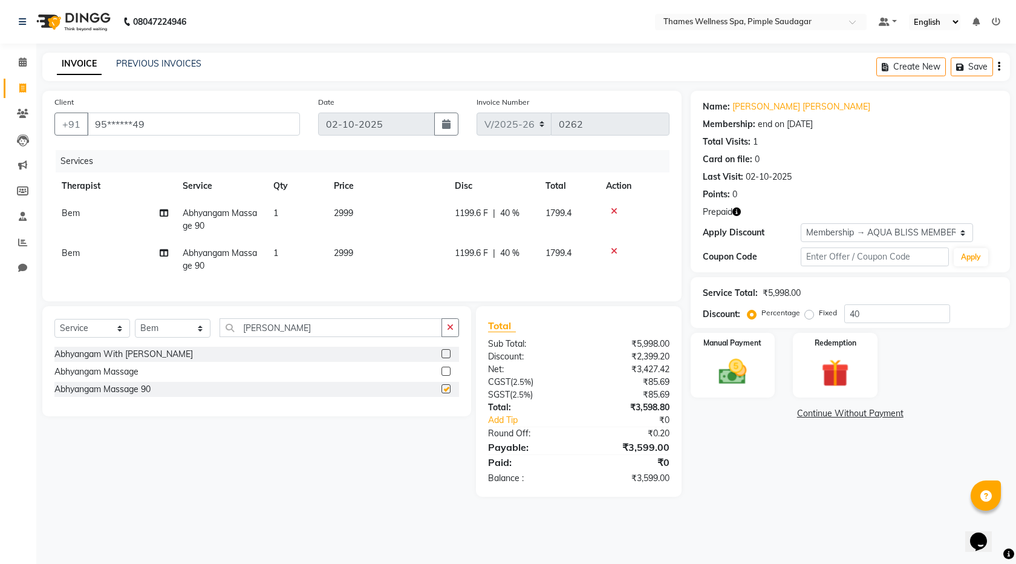
checkbox input "false"
click at [617, 248] on icon at bounding box center [614, 251] width 7 height 8
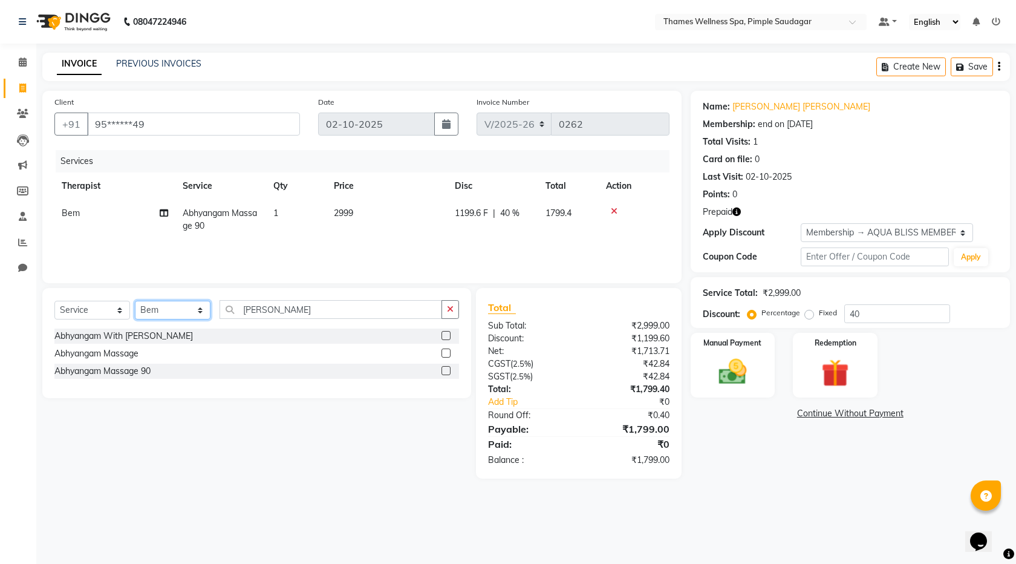
click at [195, 317] on select "Select Therapist Alokesh Das Bem Hana kety sangma Melbia Mishi Prakash Lala Sun…" at bounding box center [173, 310] width 76 height 19
select select "88612"
click at [135, 301] on select "Select Therapist Alokesh Das Bem Hana kety sangma Melbia Mishi Prakash Lala Sun…" at bounding box center [173, 310] width 76 height 19
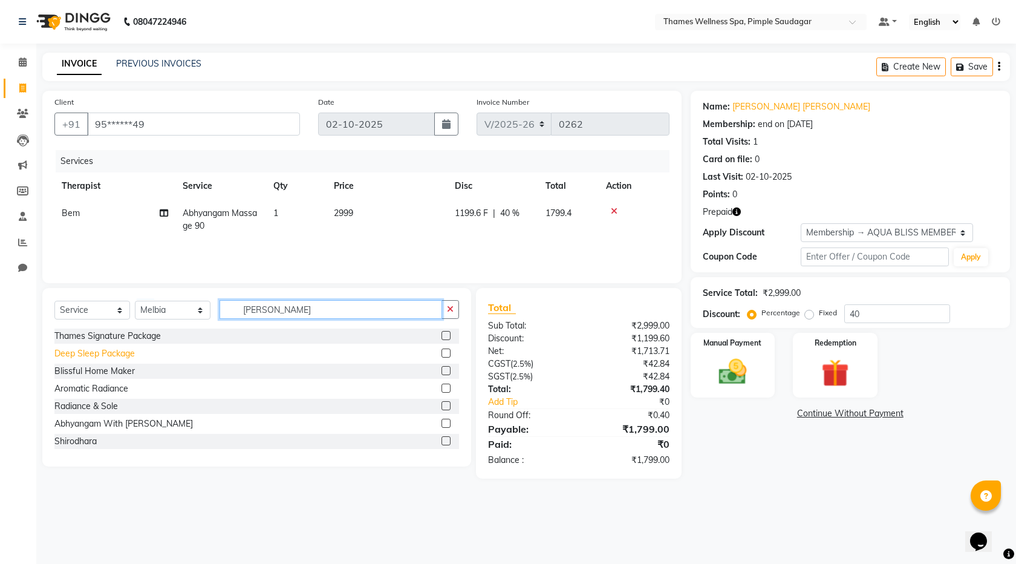
drag, startPoint x: 266, startPoint y: 313, endPoint x: 128, endPoint y: 349, distance: 142.6
click at [129, 349] on div "Select Service Product Membership Package Voucher Prepaid Gift Card Select Ther…" at bounding box center [256, 377] width 429 height 178
click at [272, 308] on input "Abhy" at bounding box center [331, 309] width 223 height 19
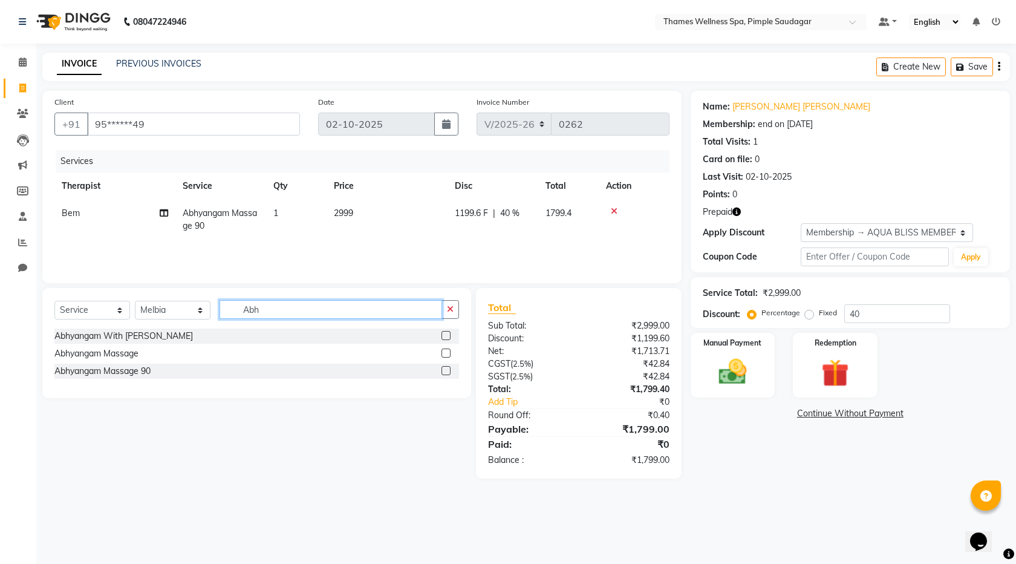
type input "Abh"
click at [444, 374] on label at bounding box center [446, 370] width 9 height 9
click at [444, 374] on input "checkbox" at bounding box center [446, 371] width 8 height 8
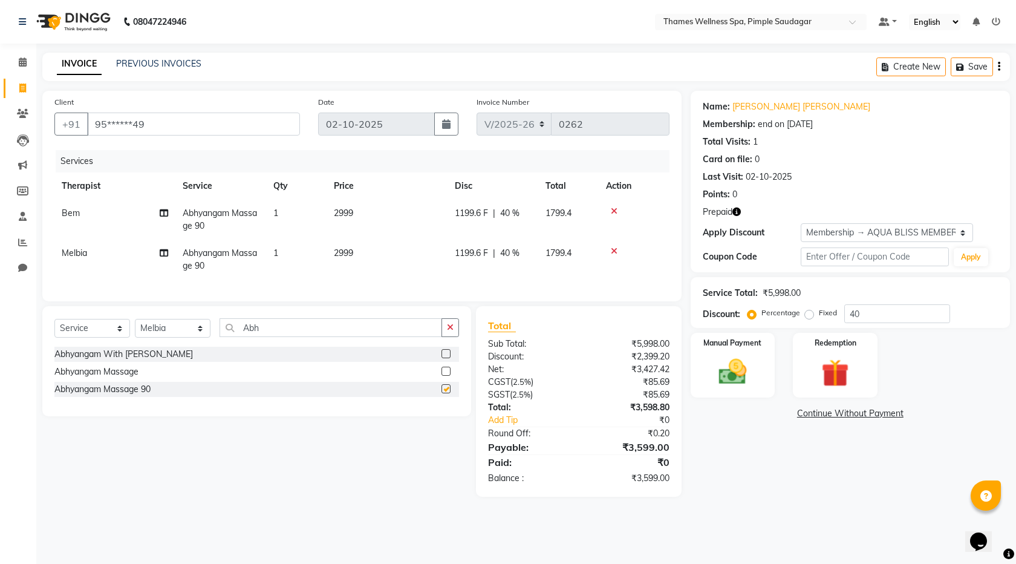
checkbox input "false"
click at [475, 213] on span "1199.6 F" at bounding box center [471, 213] width 33 height 13
select select "90406"
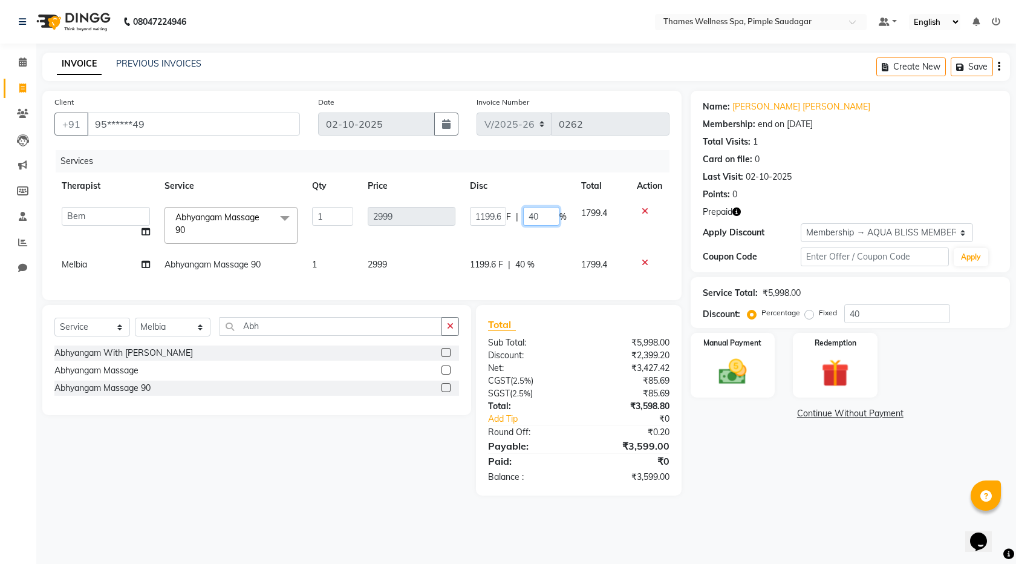
drag, startPoint x: 546, startPoint y: 212, endPoint x: 447, endPoint y: 242, distance: 104.1
click at [447, 242] on tr "Alokesh Das Bem Hana kety sangma Melbia Mishi Prakash Lala Suneeta Chakma Das A…" at bounding box center [361, 225] width 615 height 51
type input "100"
click at [433, 238] on td "2999" at bounding box center [412, 225] width 102 height 51
select select "90406"
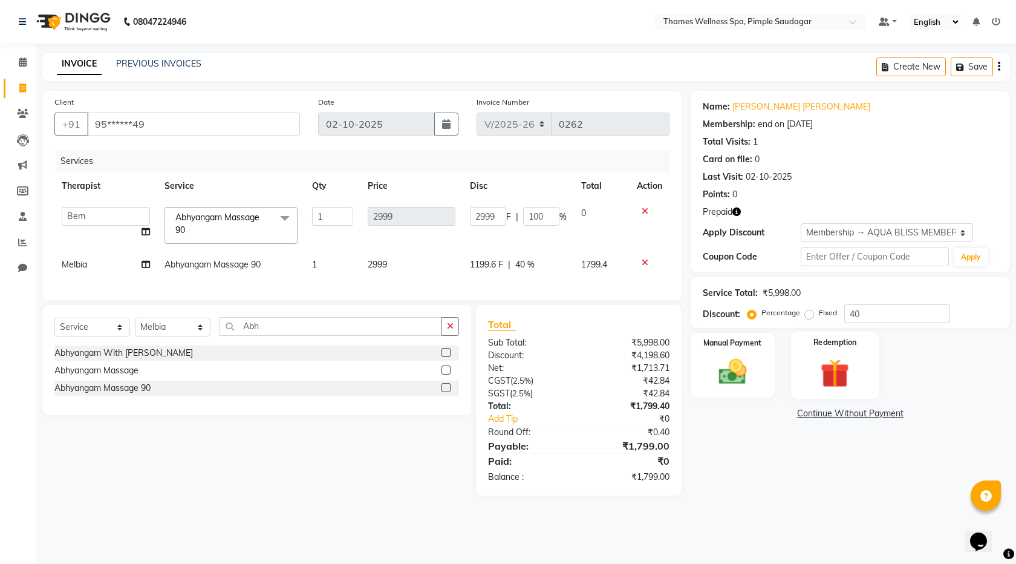
click at [841, 375] on img at bounding box center [835, 373] width 47 height 36
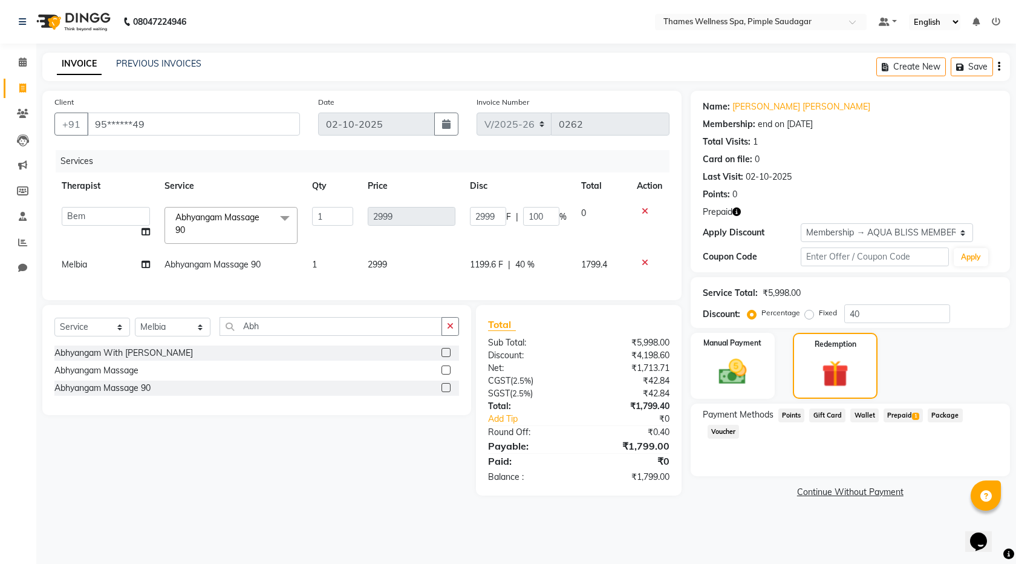
click at [902, 415] on span "Prepaid 1" at bounding box center [903, 415] width 39 height 14
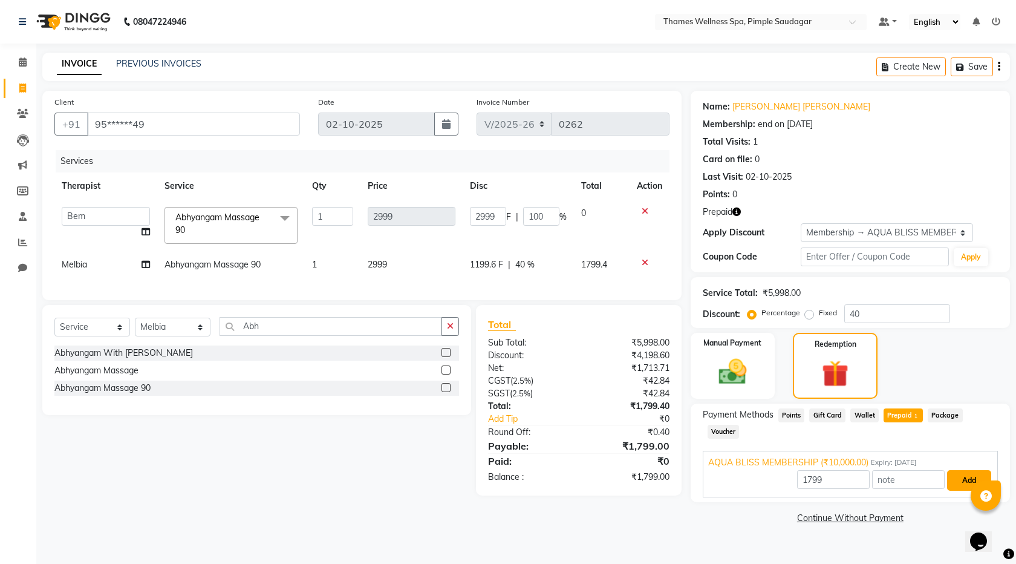
click at [987, 470] on button "Add" at bounding box center [970, 480] width 44 height 21
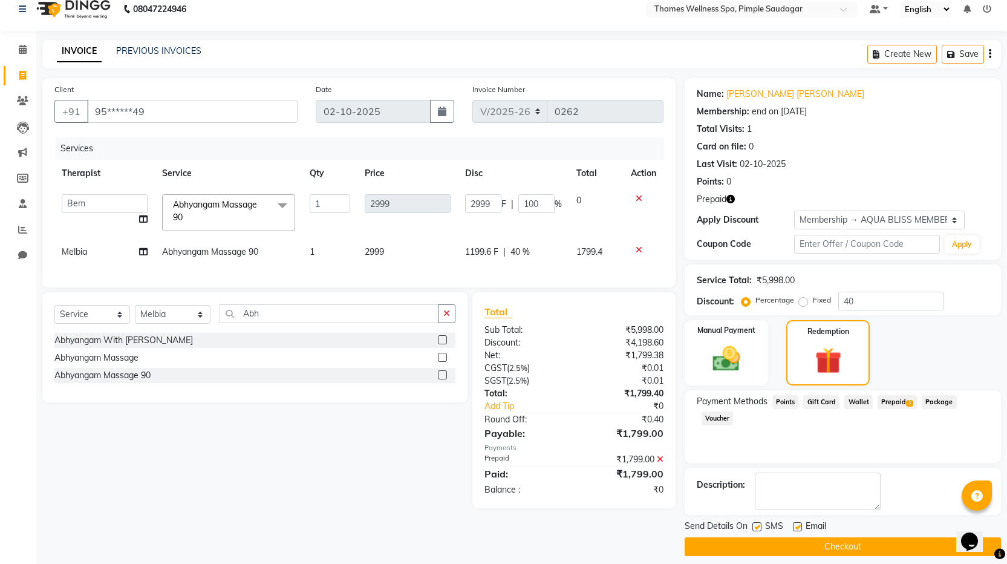
scroll to position [23, 0]
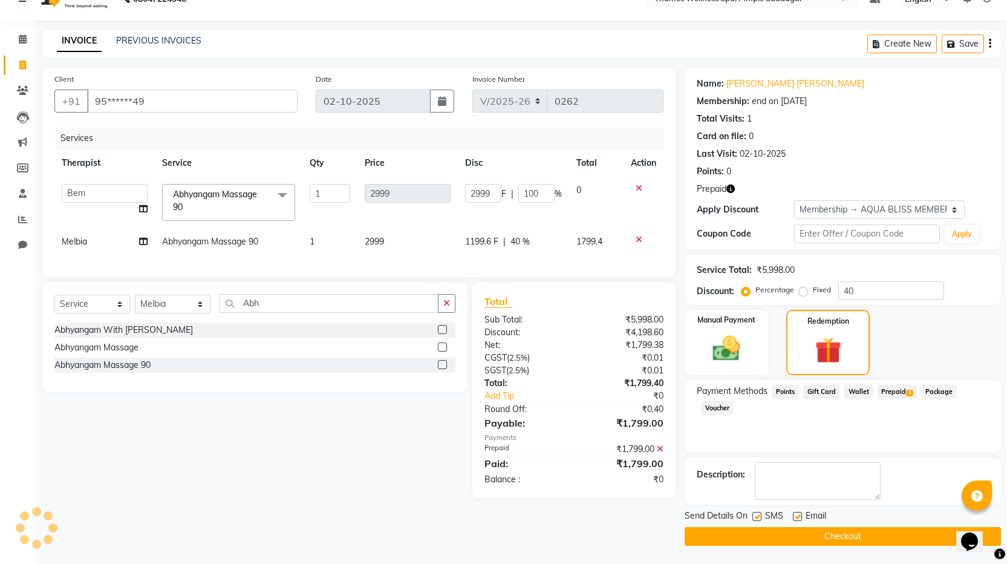
click at [862, 538] on button "Checkout" at bounding box center [843, 536] width 316 height 19
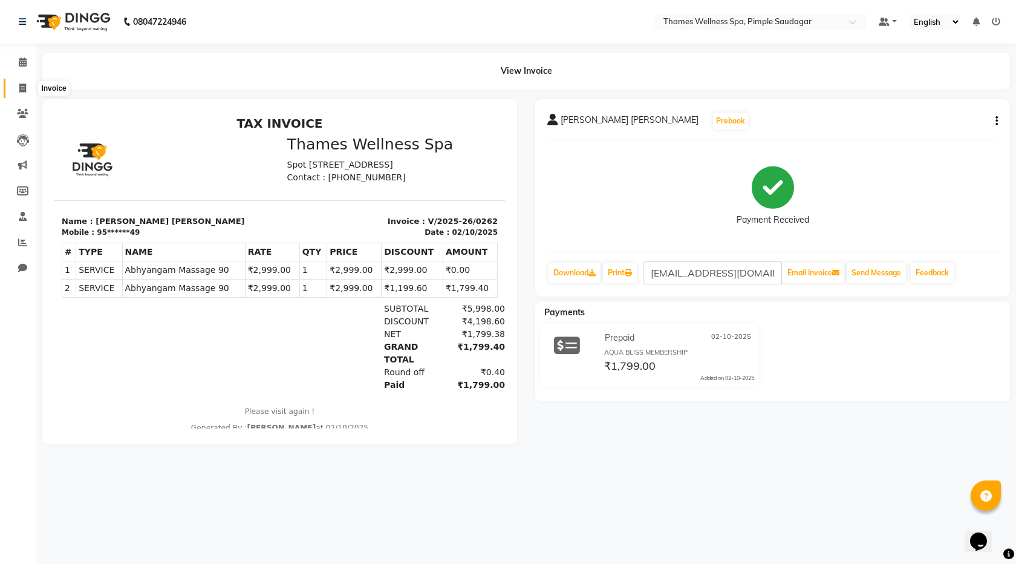
click at [21, 88] on icon at bounding box center [22, 87] width 7 height 9
select select "service"
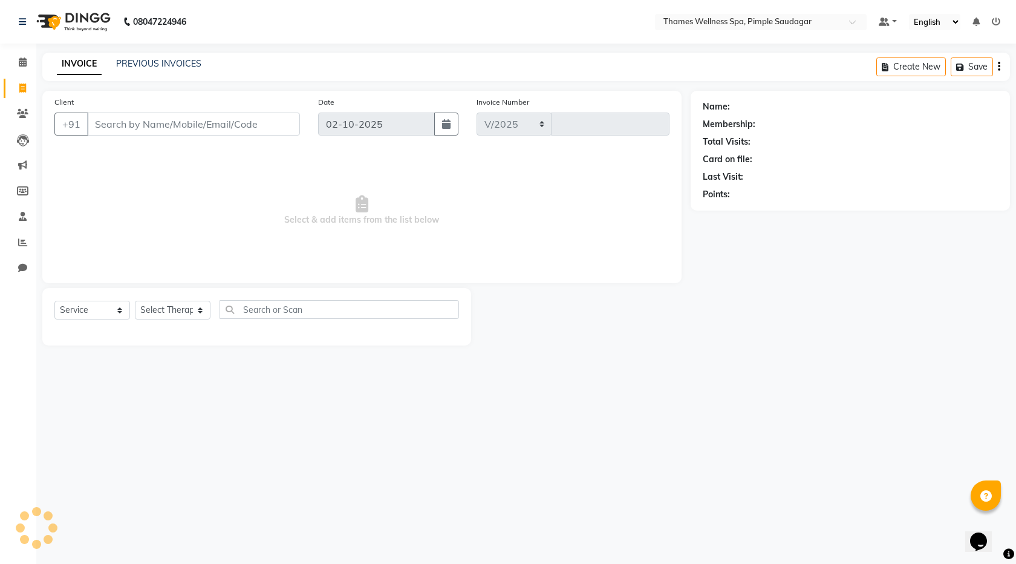
select select "8709"
type input "0263"
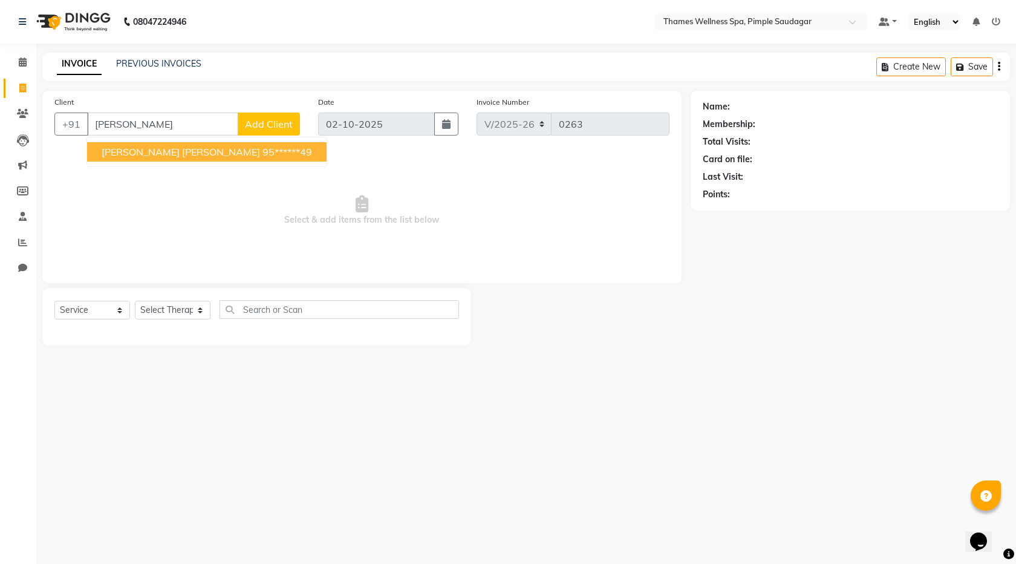
click at [168, 155] on span "Sarah Bhowmick Bhowmick" at bounding box center [181, 152] width 159 height 12
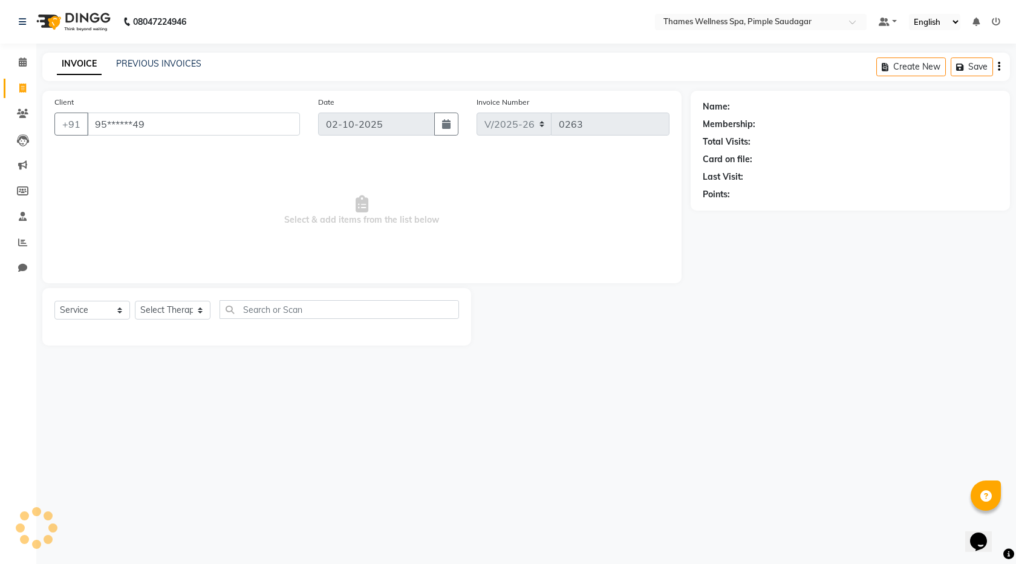
type input "95******49"
select select "1: Object"
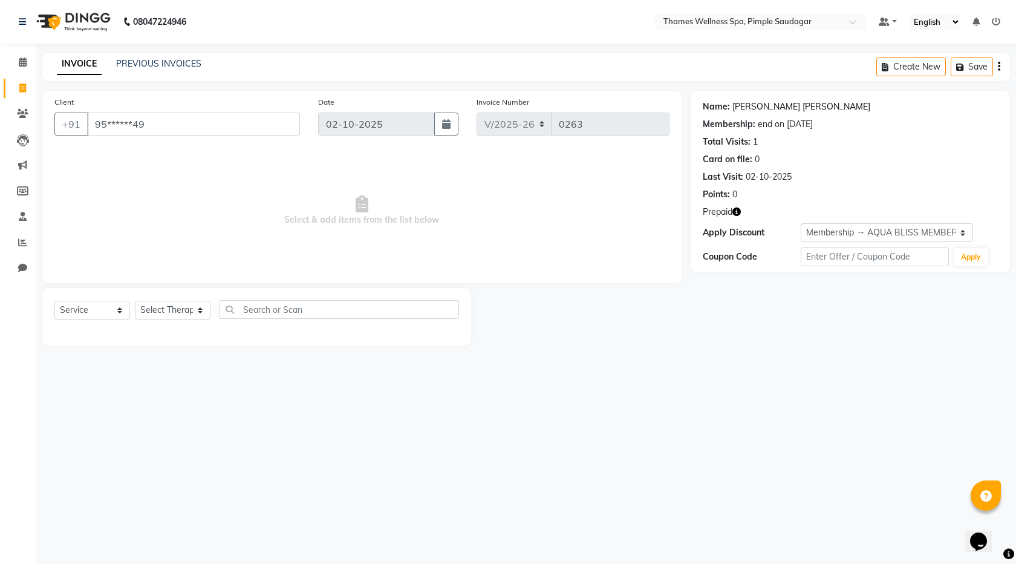
click at [759, 105] on link "Sarah Bhowmick Bhowmick" at bounding box center [802, 106] width 138 height 13
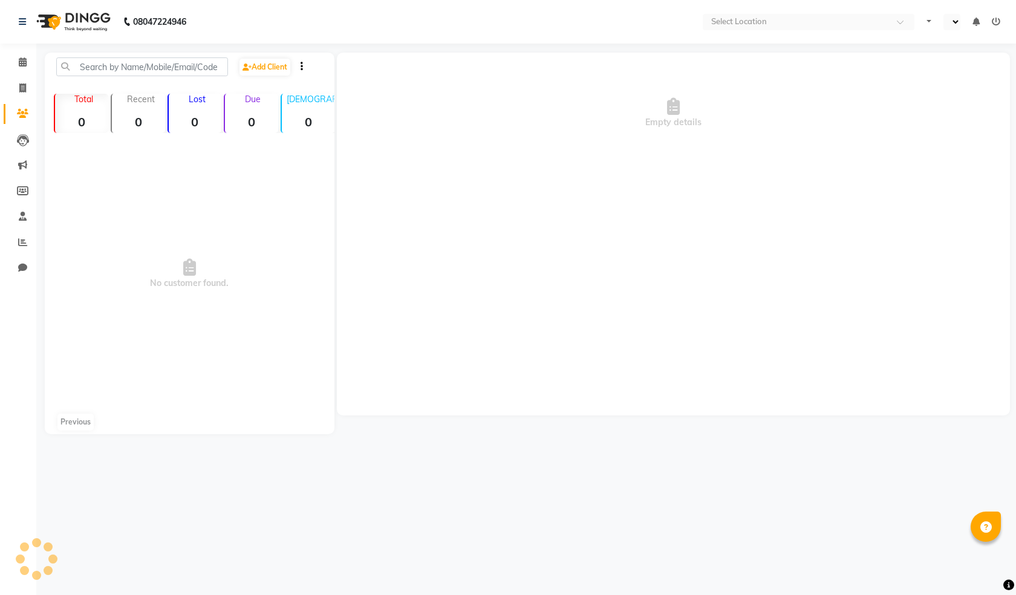
select select "en"
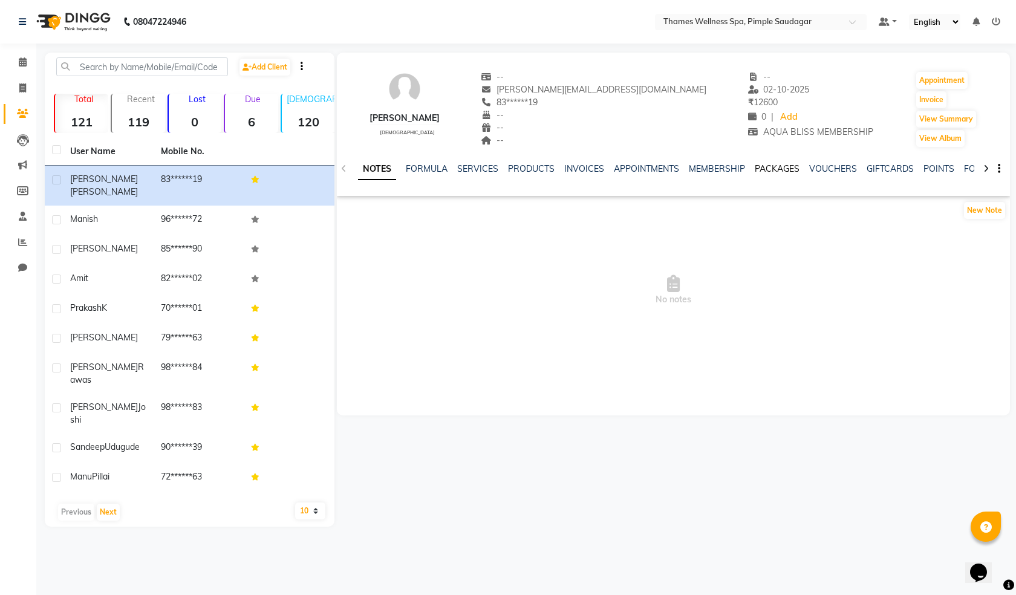
click at [767, 170] on link "PACKAGES" at bounding box center [777, 168] width 45 height 11
click at [767, 169] on link "VOUCHERS" at bounding box center [774, 168] width 48 height 11
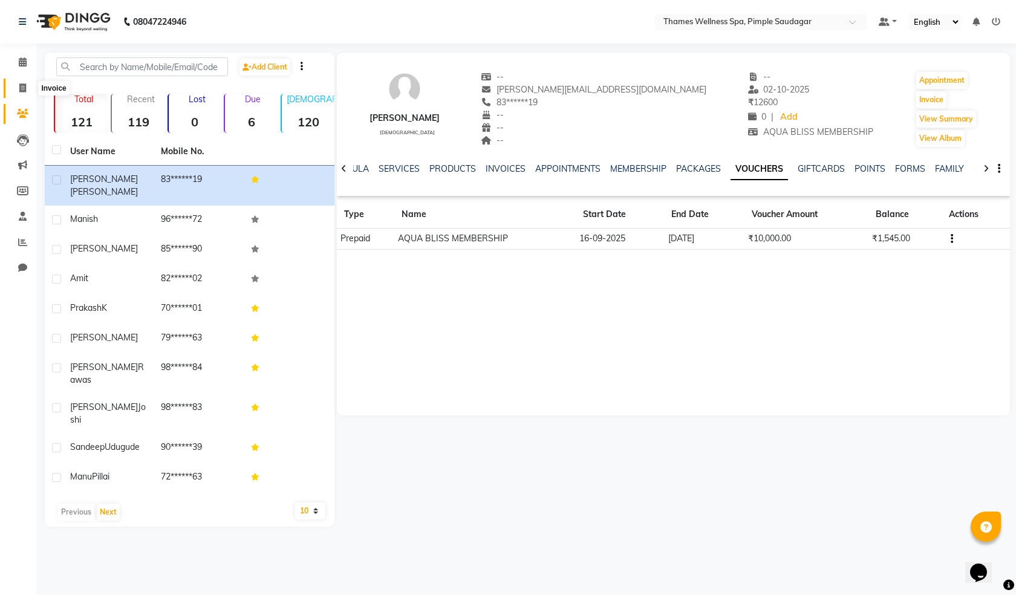
click at [19, 91] on icon at bounding box center [22, 87] width 7 height 9
select select "service"
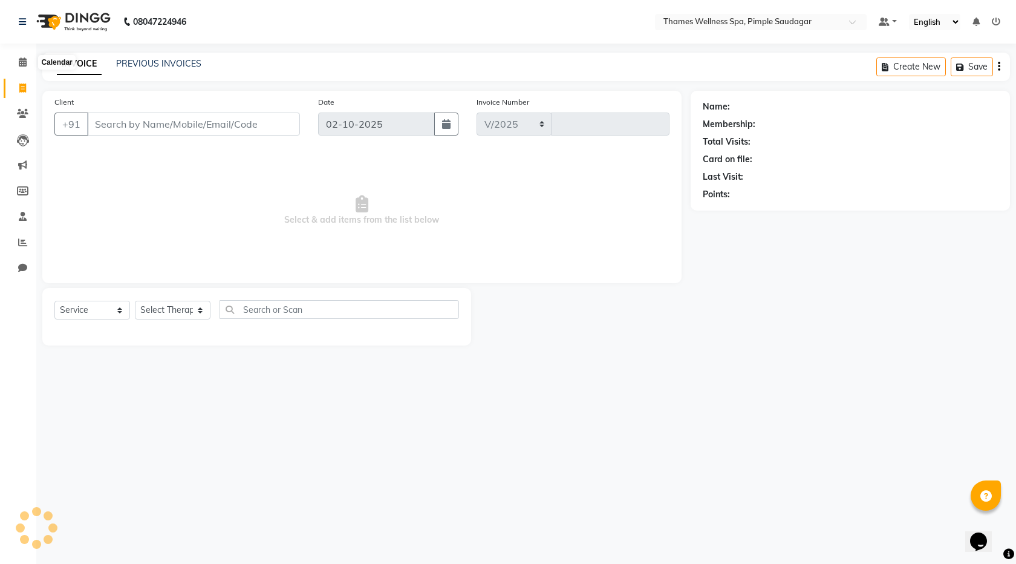
select select "8709"
type input "0263"
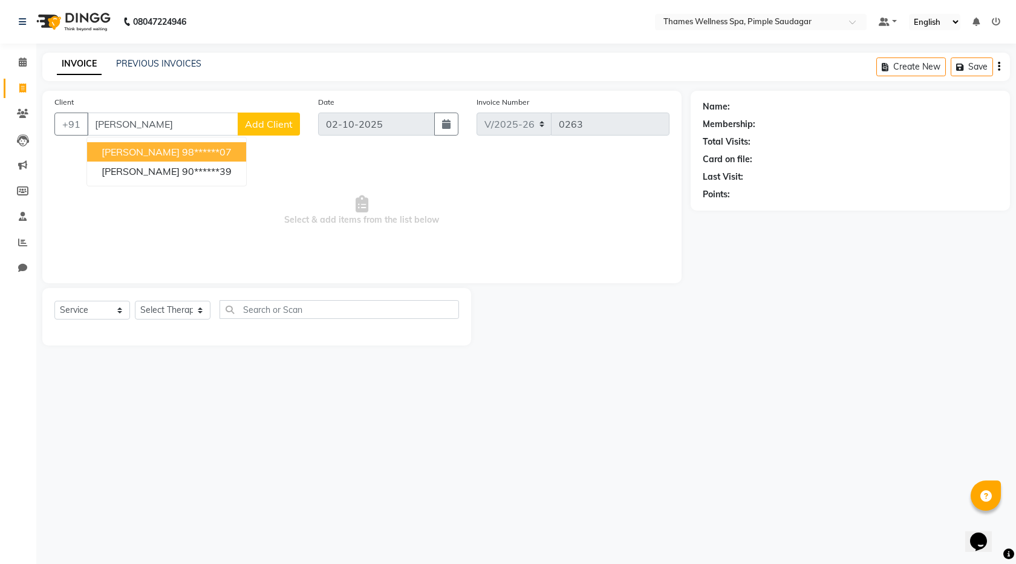
click at [149, 151] on span "Sandeep Raut" at bounding box center [141, 152] width 78 height 12
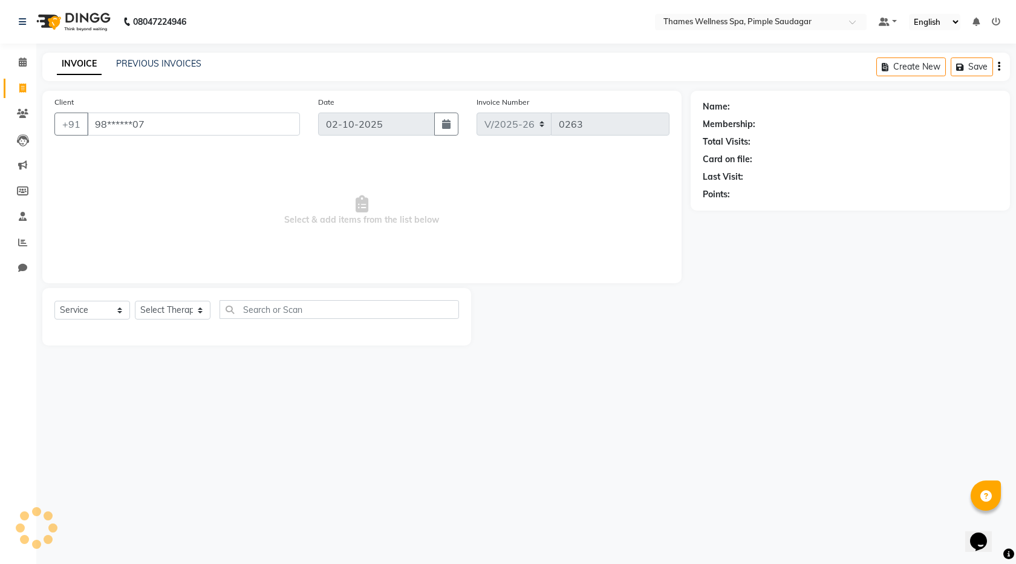
type input "98******07"
select select "1: Object"
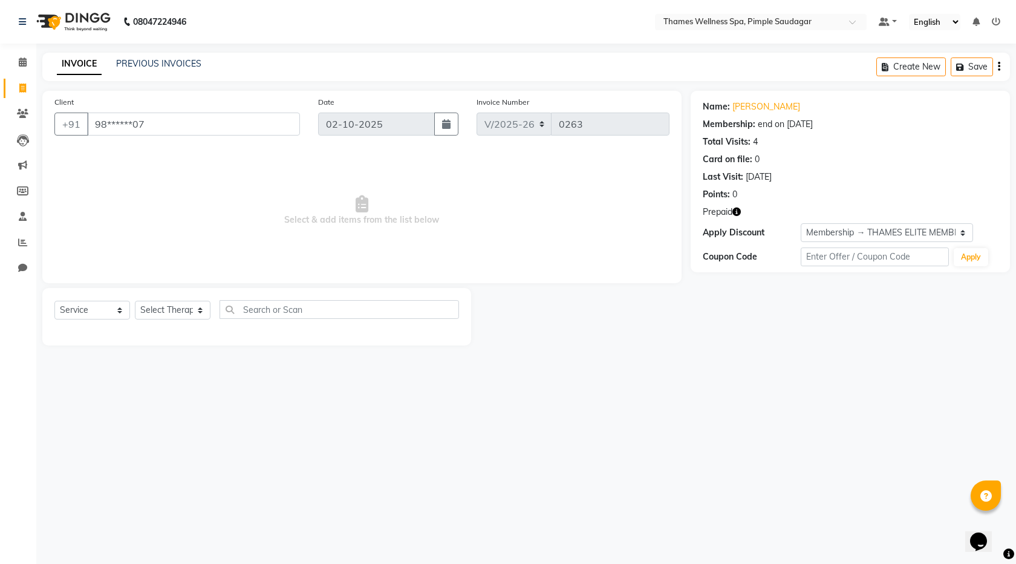
click at [768, 98] on div "Name: Sandeep Raut Membership: end on 10-08-2027 Total Visits: 4 Card on file: …" at bounding box center [850, 148] width 295 height 105
click at [103, 310] on select "Select Service Product Membership Package Voucher Prepaid Gift Card" at bounding box center [92, 310] width 76 height 19
click at [54, 301] on select "Select Service Product Membership Package Voucher Prepaid Gift Card" at bounding box center [92, 310] width 76 height 19
click at [152, 309] on select "Select Therapist Alokesh Das Bem Hana kety sangma Melbia Mishi Prakash Lala Sun…" at bounding box center [173, 310] width 76 height 19
select select "90406"
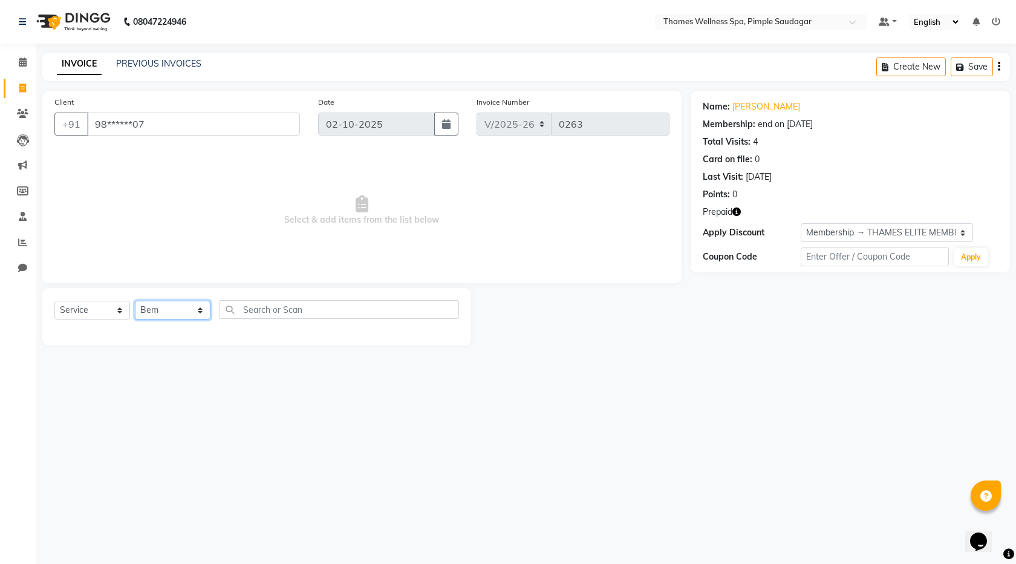
click at [135, 301] on select "Select Therapist Alokesh Das Bem Hana kety sangma Melbia Mishi Prakash Lala Sun…" at bounding box center [173, 310] width 76 height 19
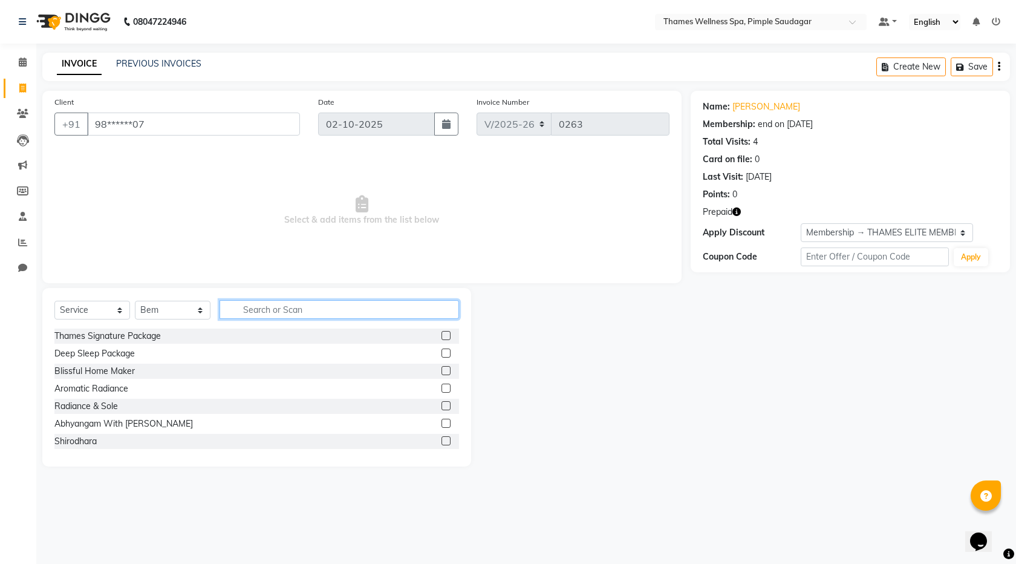
click at [270, 310] on input "text" at bounding box center [340, 309] width 240 height 19
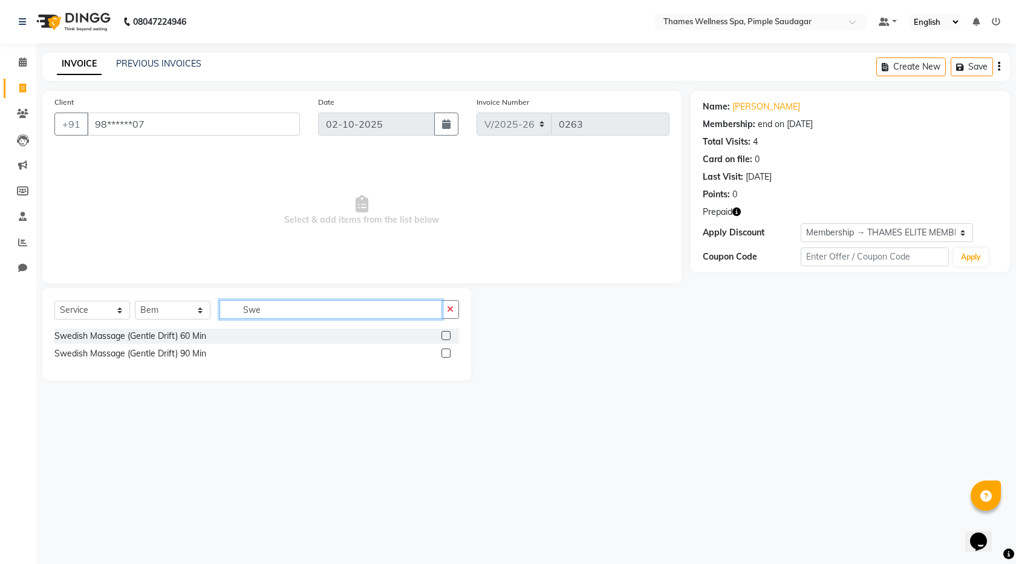
type input "Swe"
click at [449, 336] on label at bounding box center [446, 335] width 9 height 9
click at [449, 336] on input "checkbox" at bounding box center [446, 336] width 8 height 8
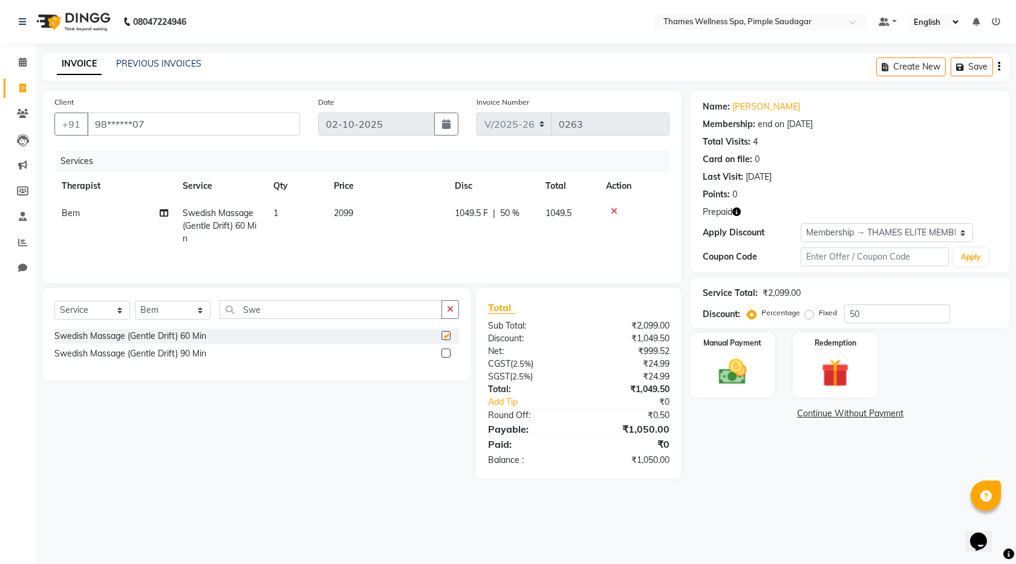
checkbox input "false"
click at [172, 307] on select "Select Therapist Alokesh Das Bem Hana kety sangma Melbia Mishi Prakash Lala Sun…" at bounding box center [173, 310] width 76 height 19
select select "88612"
click at [135, 301] on select "Select Therapist Alokesh Das Bem Hana kety sangma Melbia Mishi Prakash Lala Sun…" at bounding box center [173, 310] width 76 height 19
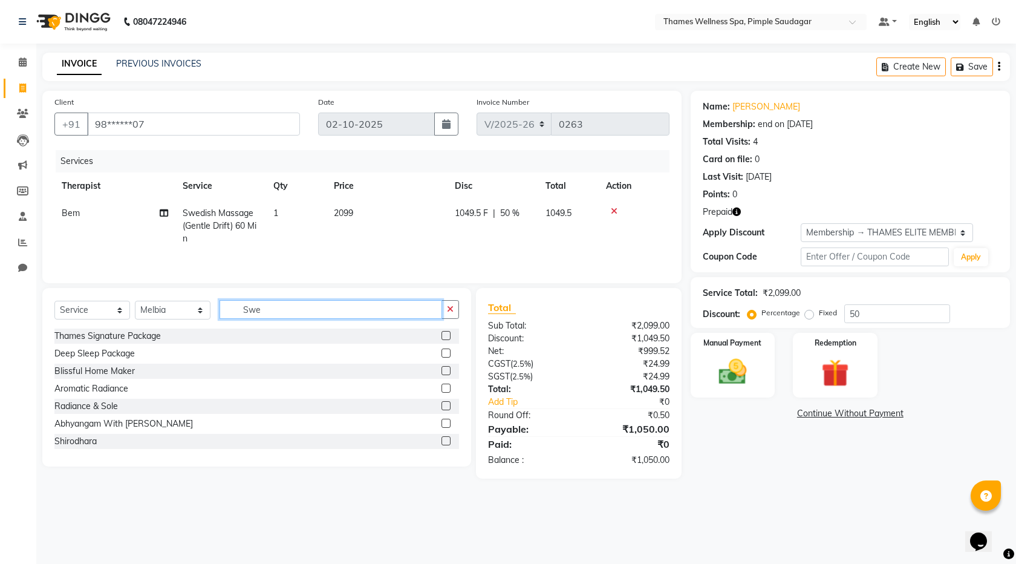
click at [297, 306] on input "Swe" at bounding box center [331, 309] width 223 height 19
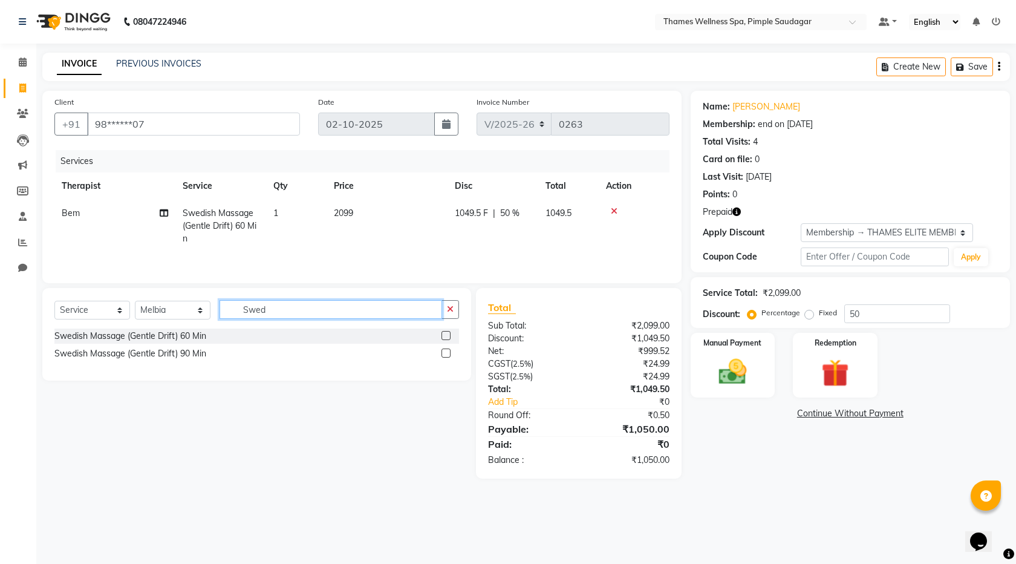
type input "Swed"
click at [451, 335] on label at bounding box center [446, 335] width 9 height 9
click at [450, 335] on input "checkbox" at bounding box center [446, 336] width 8 height 8
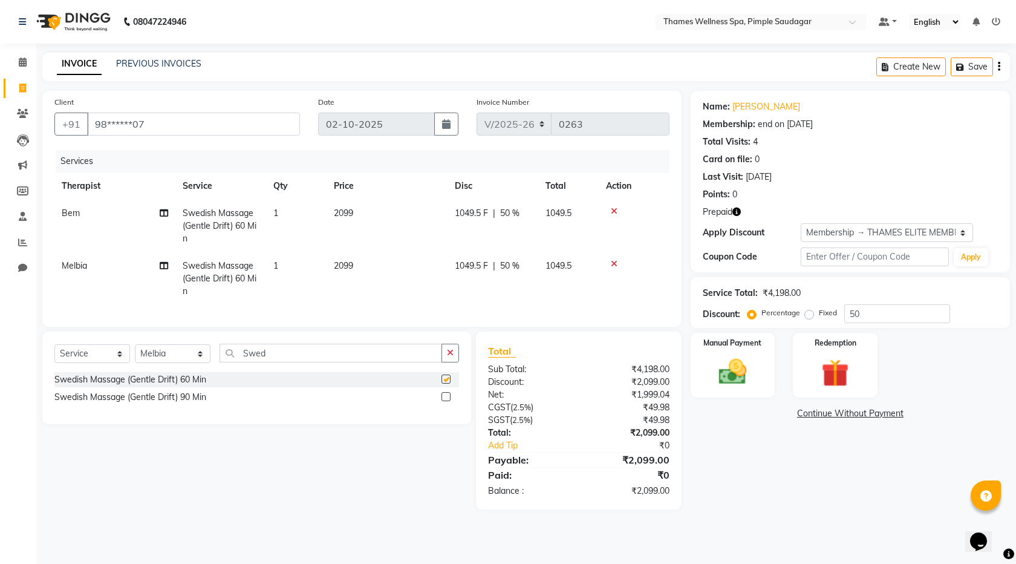
checkbox input "false"
click at [837, 368] on img at bounding box center [835, 373] width 47 height 36
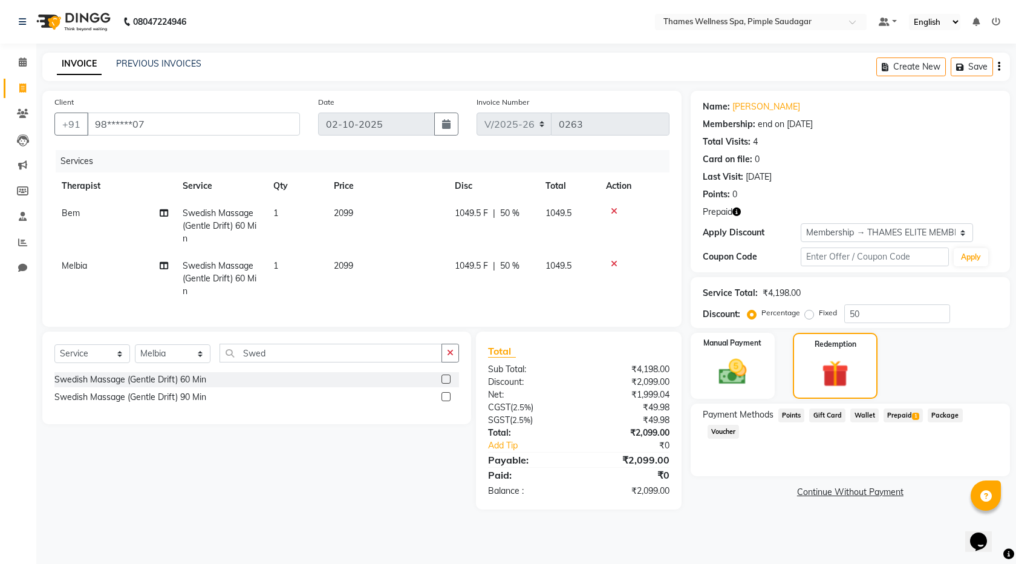
click at [909, 413] on span "Prepaid 1" at bounding box center [903, 415] width 39 height 14
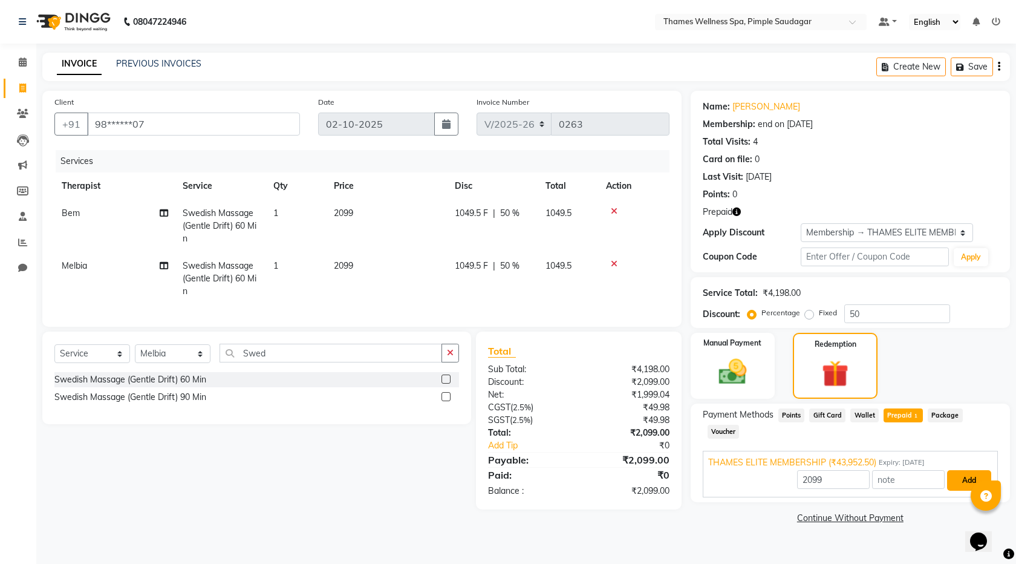
click at [975, 470] on button "Add" at bounding box center [970, 480] width 44 height 21
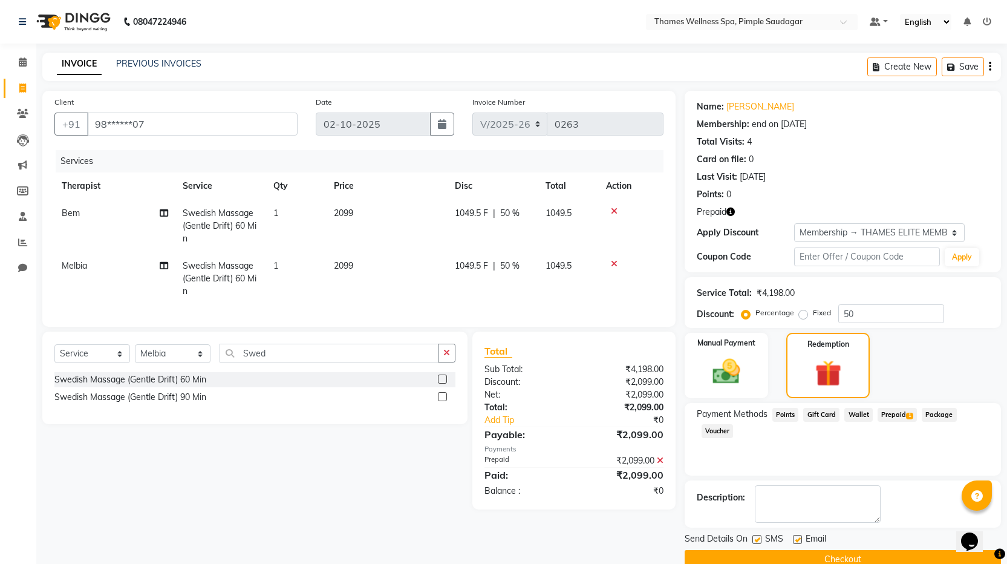
scroll to position [23, 0]
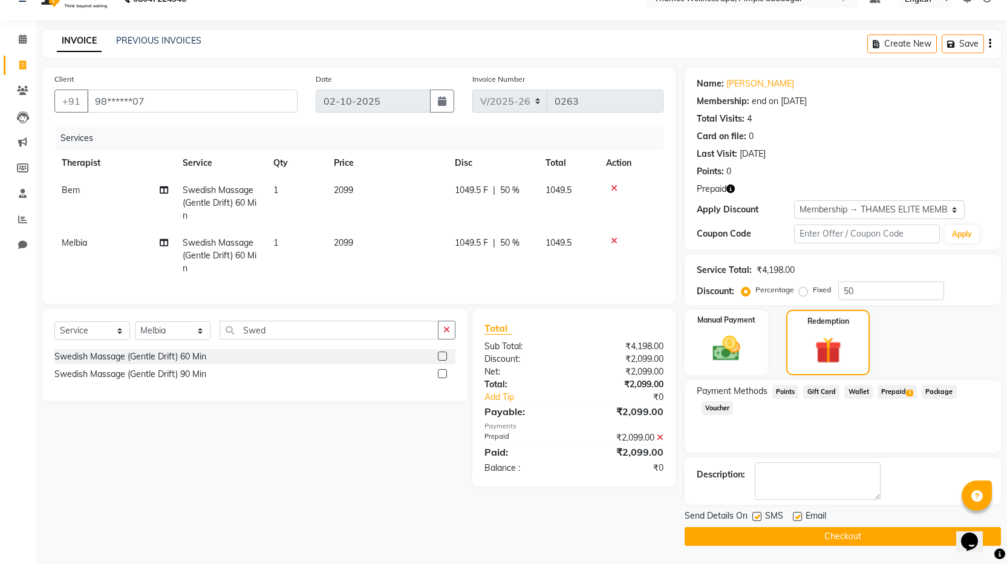
click at [853, 532] on button "Checkout" at bounding box center [843, 536] width 316 height 19
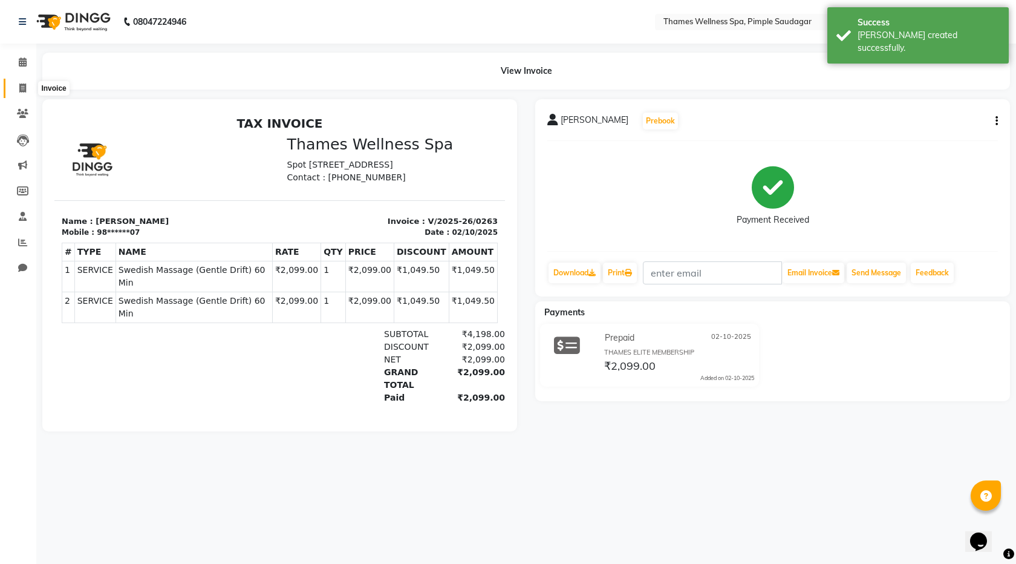
click at [22, 88] on icon at bounding box center [22, 87] width 7 height 9
select select "8709"
select select "service"
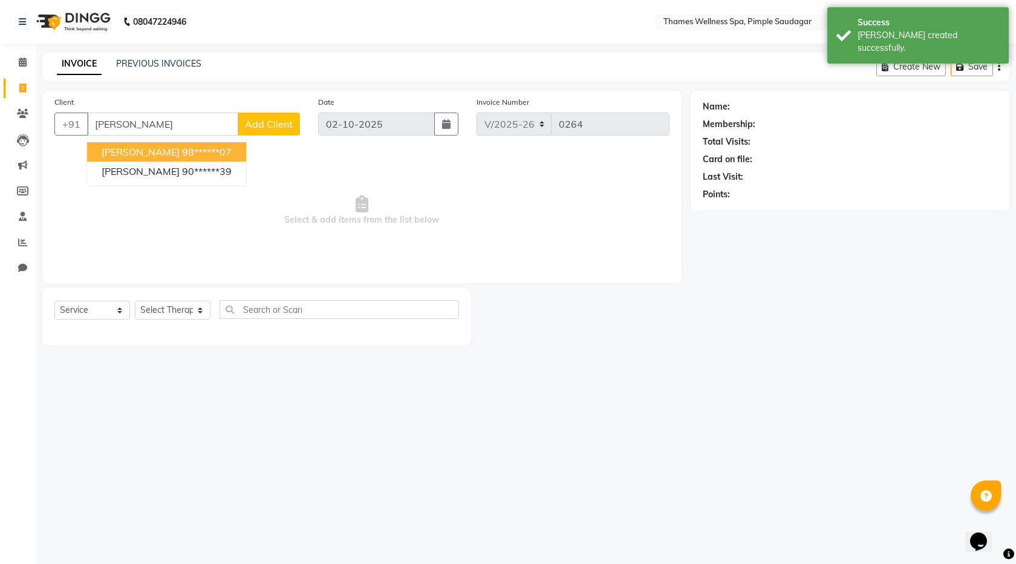
click at [149, 152] on span "Sandeep Raut" at bounding box center [141, 152] width 78 height 12
type input "98******07"
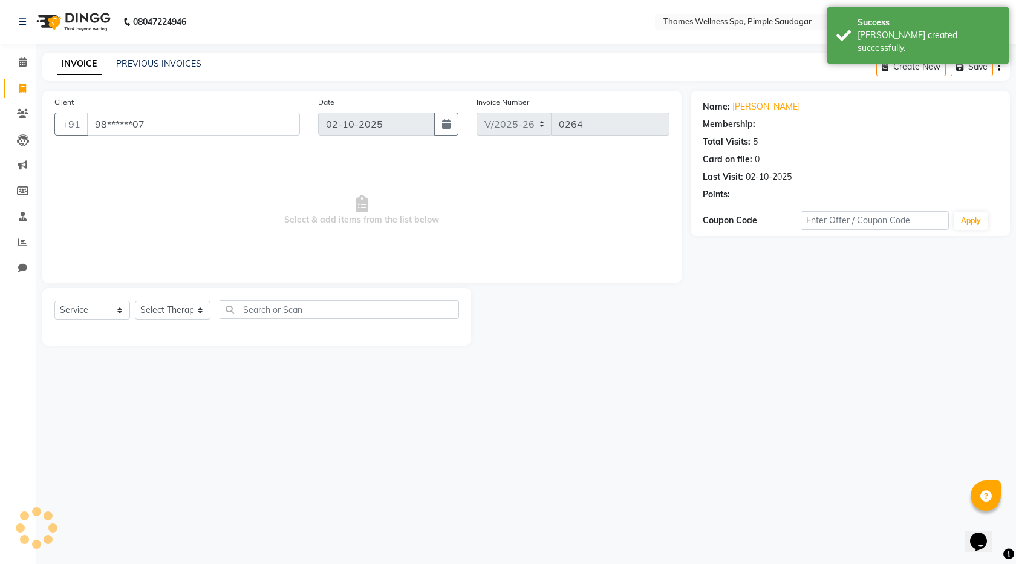
select select "1: Object"
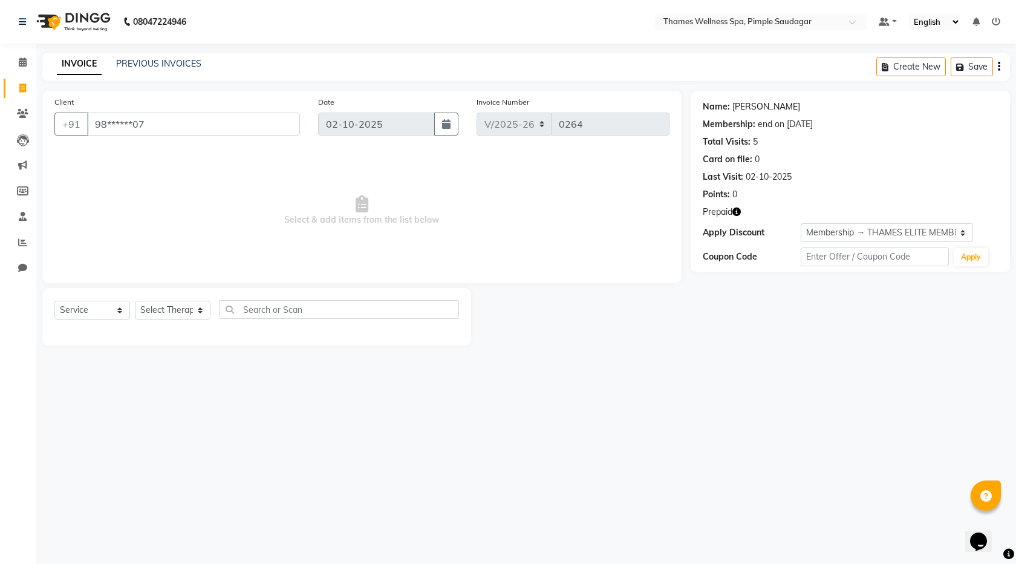
click at [747, 103] on link "Sandeep Raut" at bounding box center [767, 106] width 68 height 13
click at [27, 87] on span at bounding box center [22, 89] width 21 height 14
select select "service"
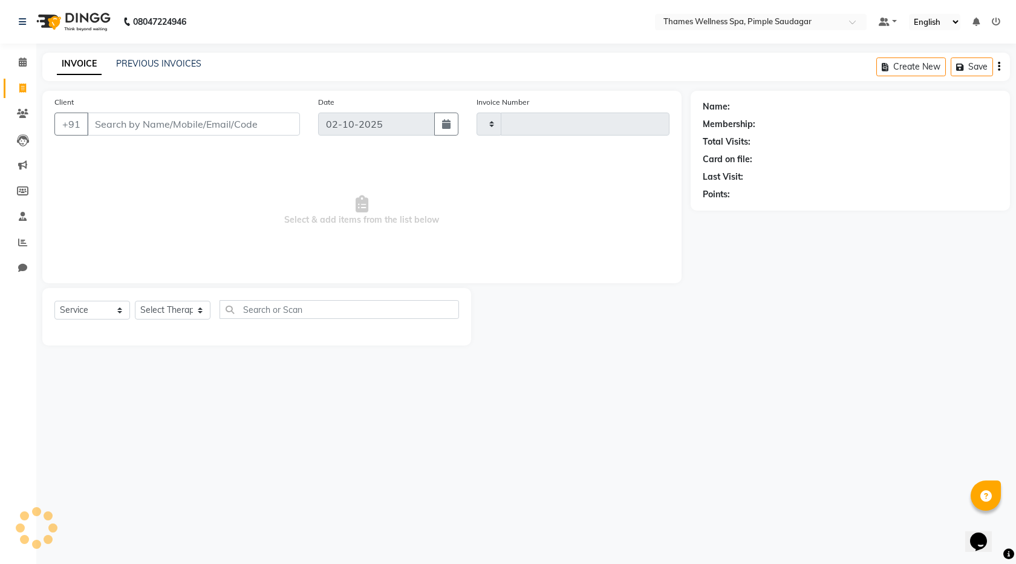
type input "0264"
select select "8709"
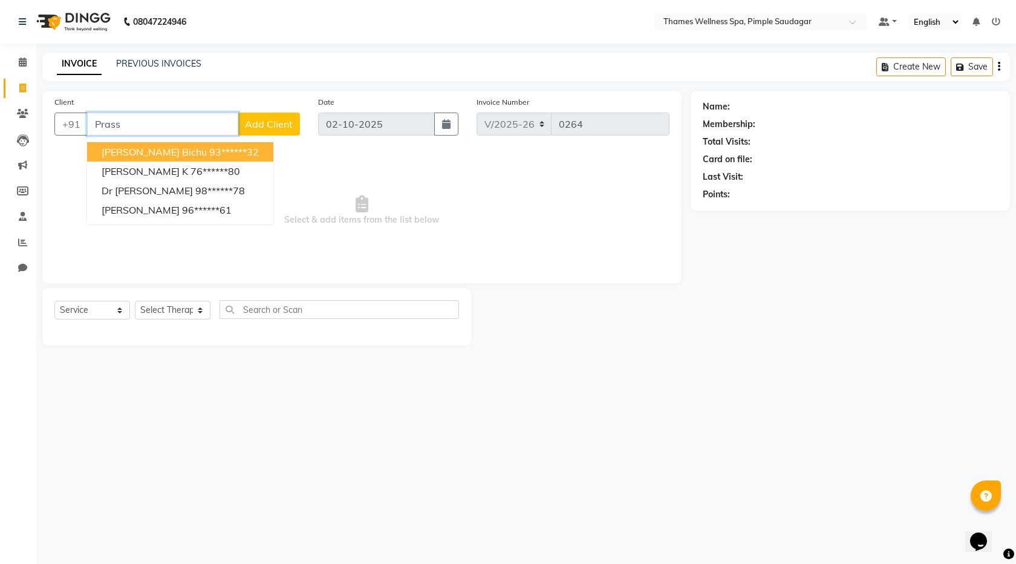
click at [135, 150] on span "Prassana Bichu" at bounding box center [154, 152] width 105 height 12
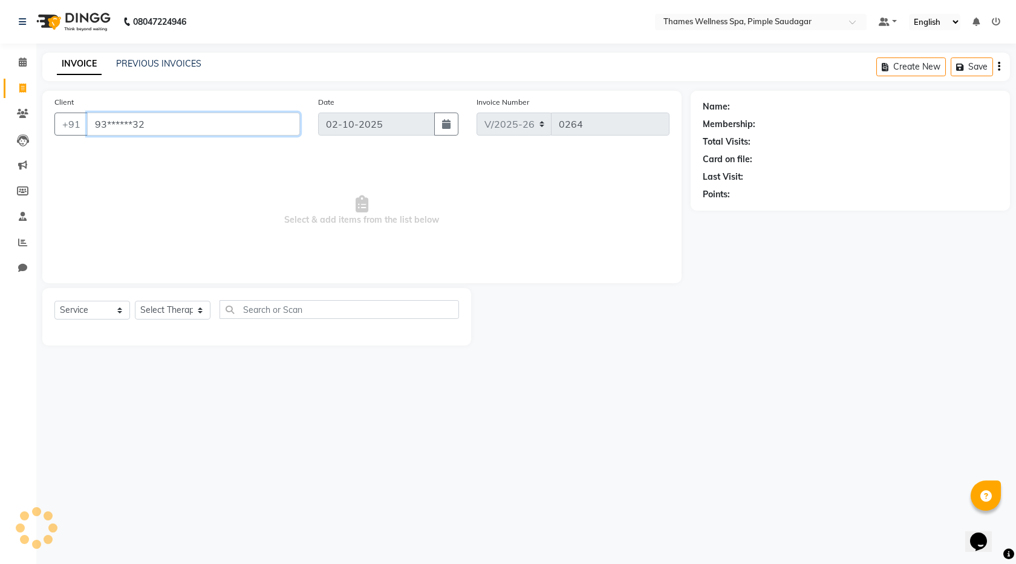
type input "93******32"
select select "1: Object"
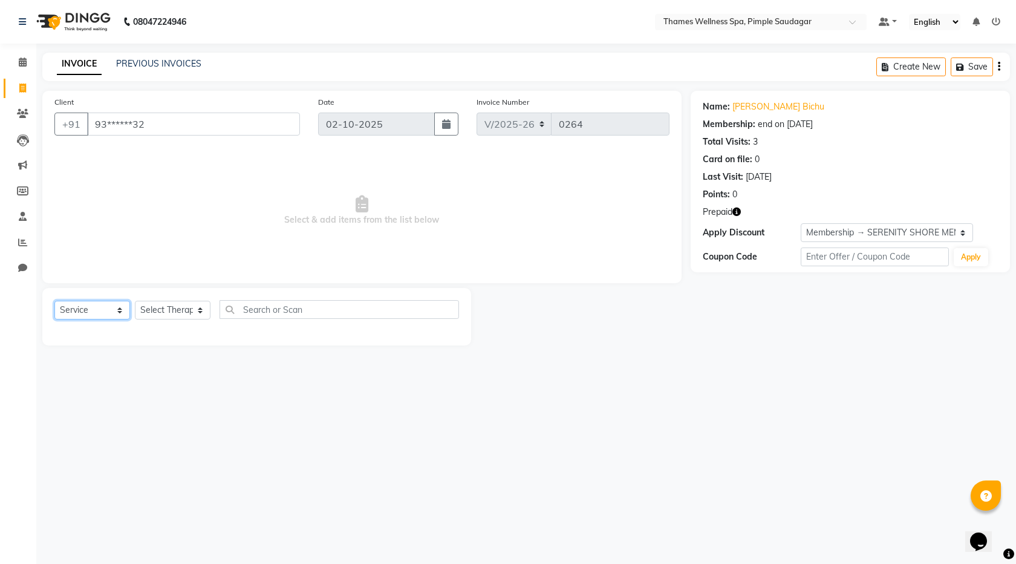
click at [106, 306] on select "Select Service Product Membership Package Voucher Prepaid Gift Card" at bounding box center [92, 310] width 76 height 19
click at [54, 301] on select "Select Service Product Membership Package Voucher Prepaid Gift Card" at bounding box center [92, 310] width 76 height 19
click at [154, 309] on select "Select Therapist Alokesh Das Bem Hana kety sangma Melbia Mishi Prakash Lala Sun…" at bounding box center [173, 310] width 76 height 19
select select "90406"
click at [135, 301] on select "Select Therapist Alokesh Das Bem Hana kety sangma Melbia Mishi Prakash Lala Sun…" at bounding box center [173, 310] width 76 height 19
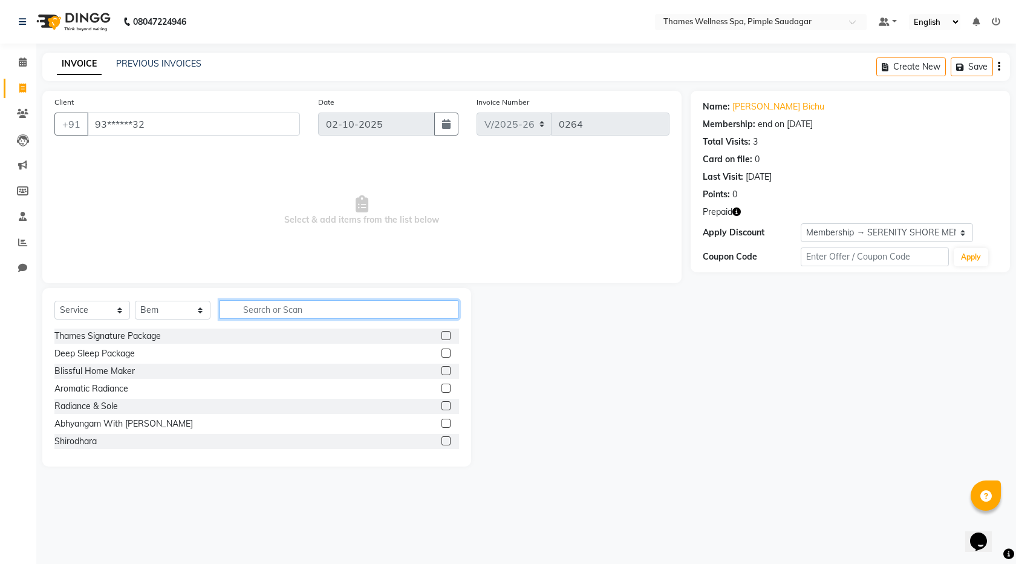
click at [261, 310] on input "text" at bounding box center [340, 309] width 240 height 19
type input "B"
click at [442, 427] on label at bounding box center [446, 423] width 9 height 9
click at [442, 427] on input "checkbox" at bounding box center [446, 424] width 8 height 8
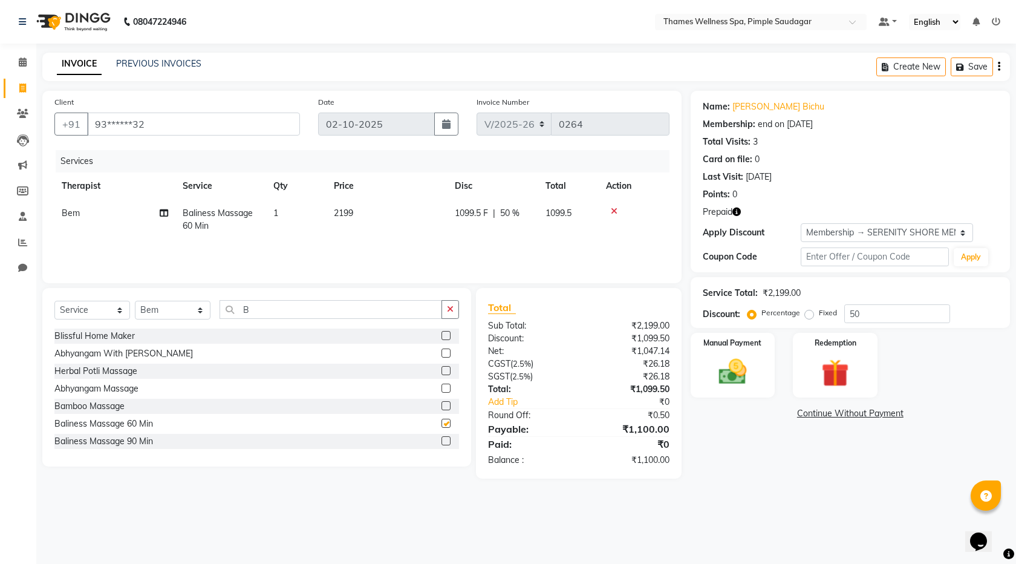
checkbox input "false"
click at [845, 375] on img at bounding box center [835, 373] width 47 height 36
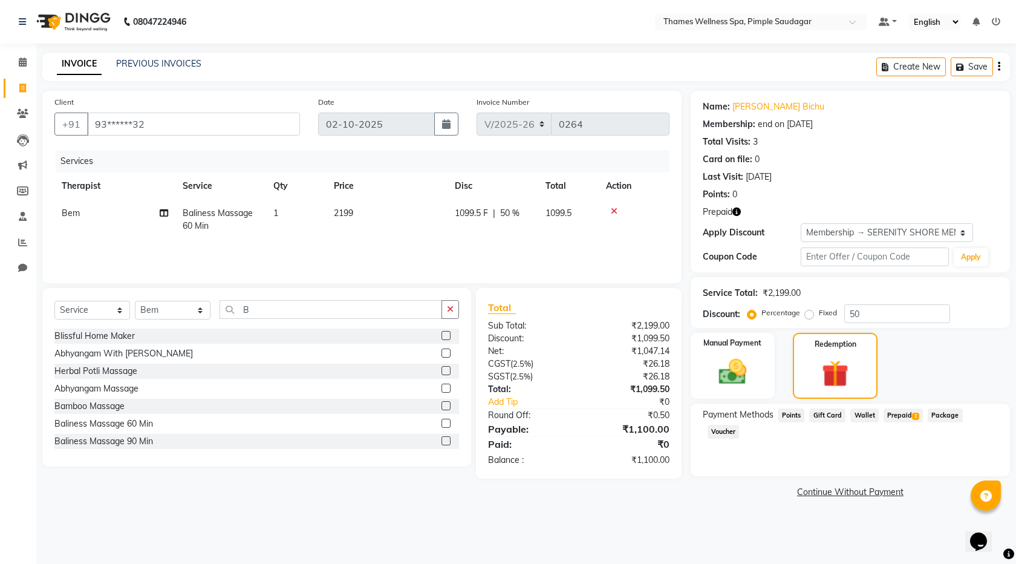
click at [895, 411] on span "Prepaid 1" at bounding box center [903, 415] width 39 height 14
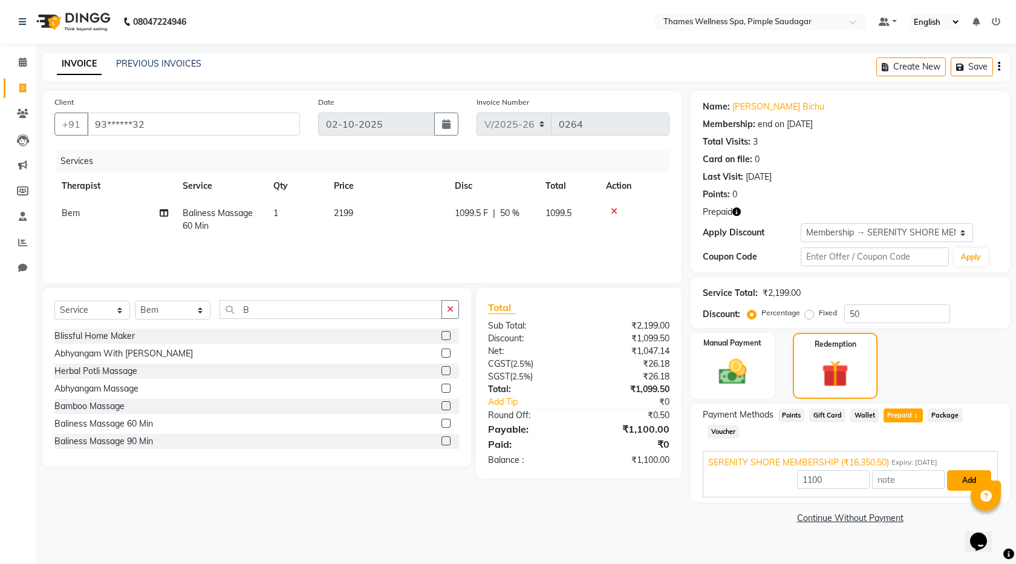
click at [972, 471] on button "Add" at bounding box center [970, 480] width 44 height 21
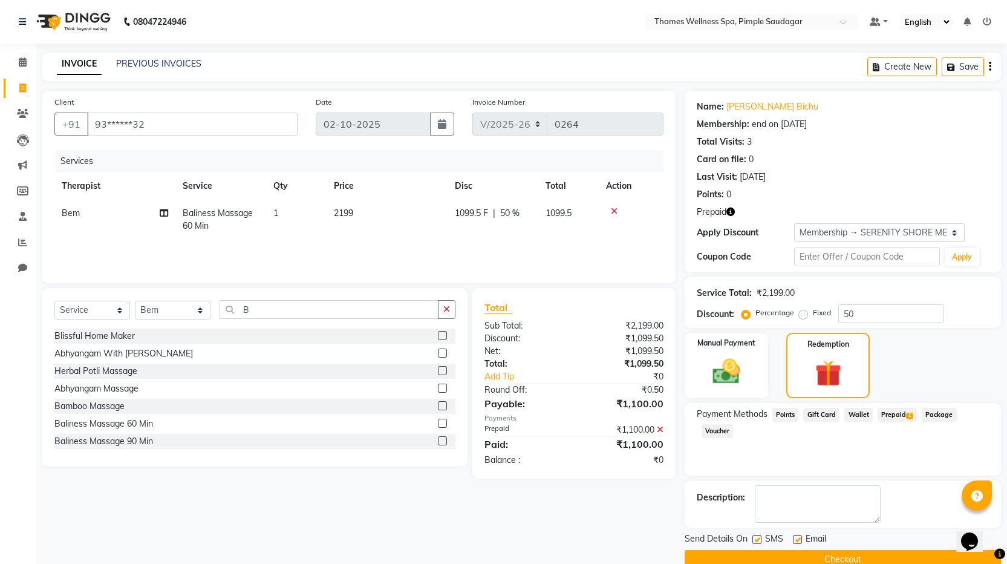
click at [951, 555] on button "Checkout" at bounding box center [843, 559] width 316 height 19
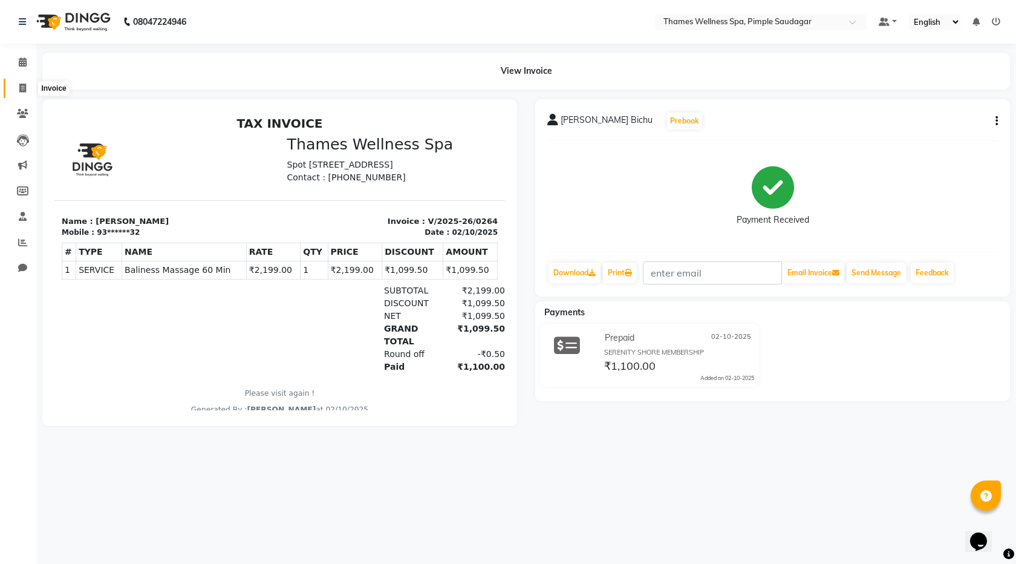
click at [18, 86] on span at bounding box center [22, 89] width 21 height 14
select select "service"
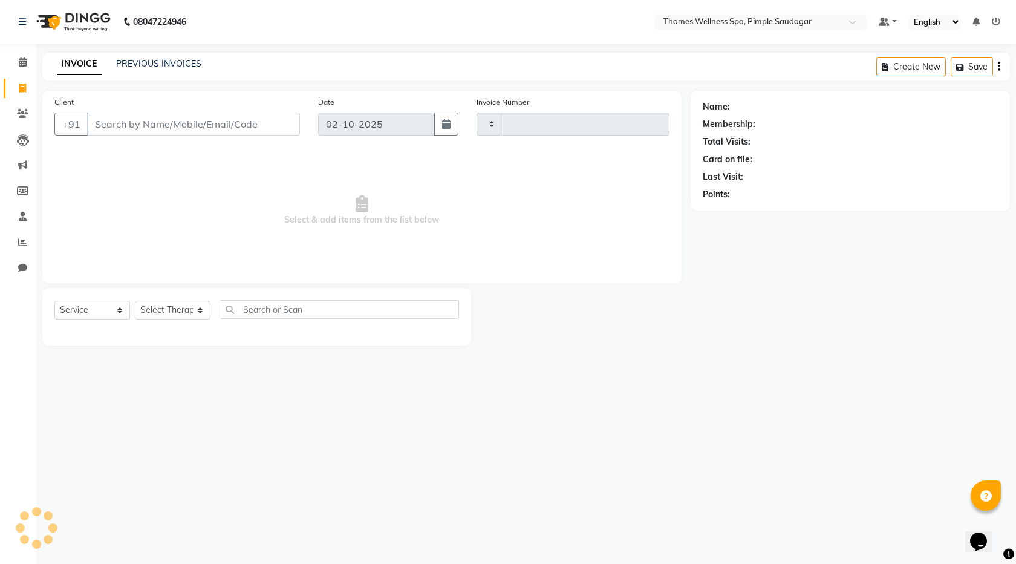
type input "0265"
select select "8709"
click at [134, 128] on input "Client" at bounding box center [193, 124] width 213 height 23
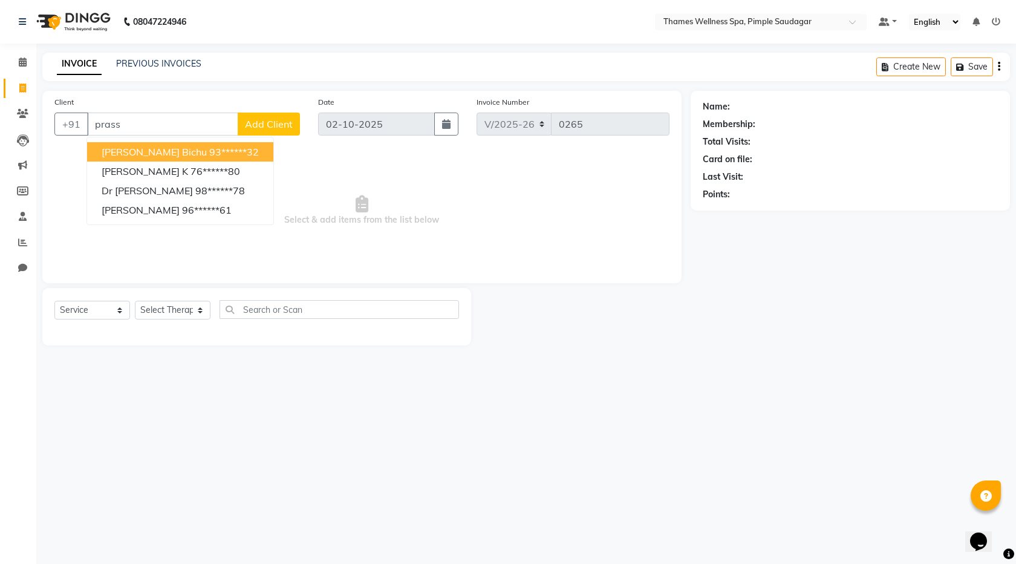
click at [209, 154] on ngb-highlight "93******32" at bounding box center [234, 152] width 50 height 12
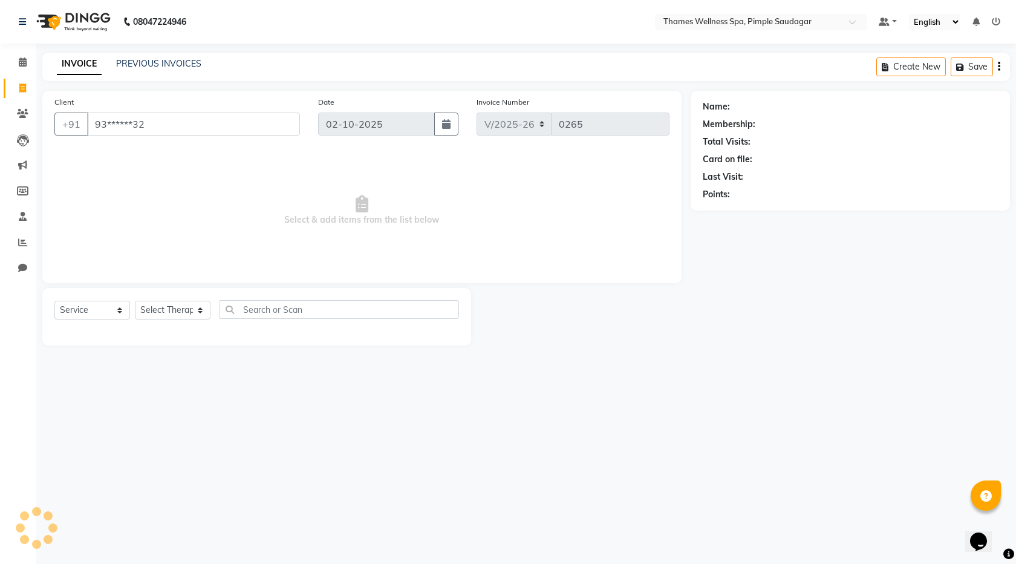
type input "93******32"
select select "1: Object"
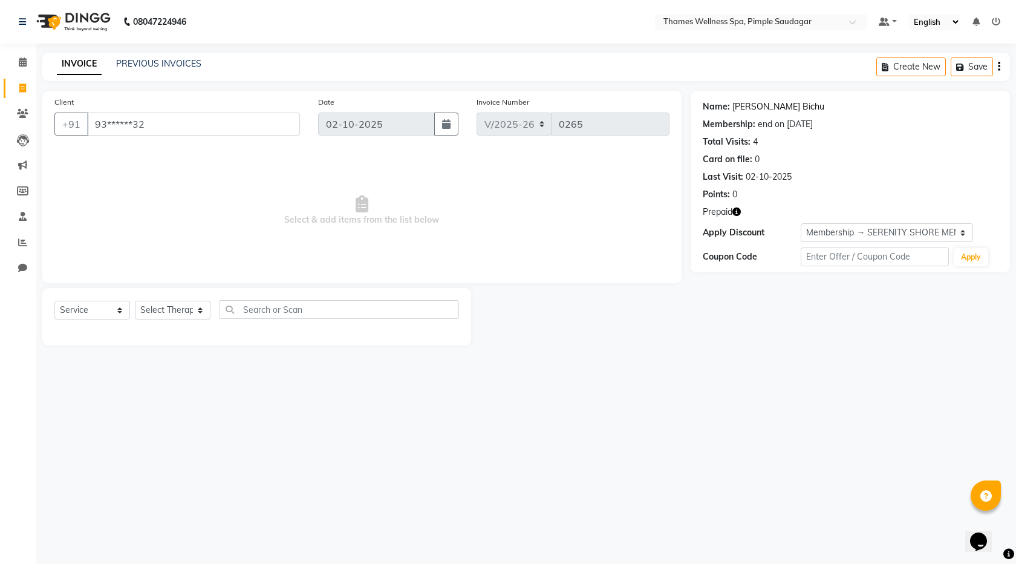
click at [779, 105] on link "Prassana Bichu" at bounding box center [779, 106] width 92 height 13
click at [27, 83] on span at bounding box center [22, 89] width 21 height 14
select select "service"
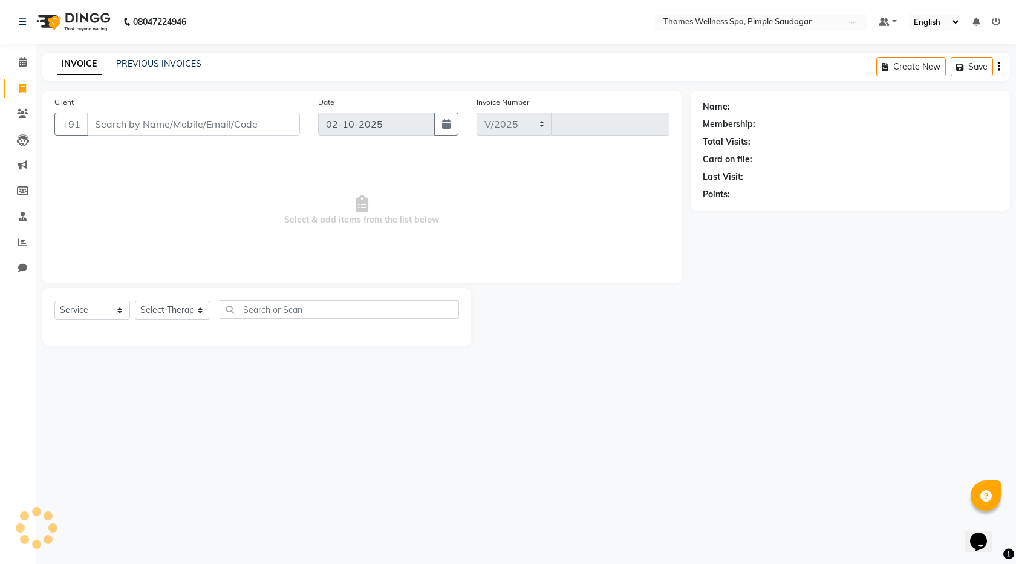
select select "8709"
type input "0265"
click at [166, 126] on input "Client" at bounding box center [193, 124] width 213 height 23
paste input "7757802777"
type input "7757802777"
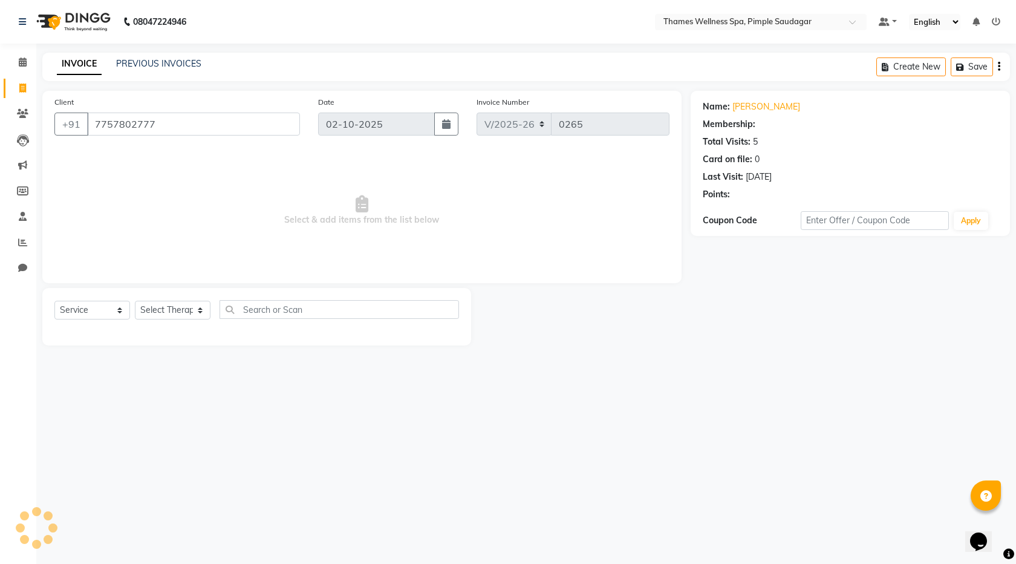
select select "1: Object"
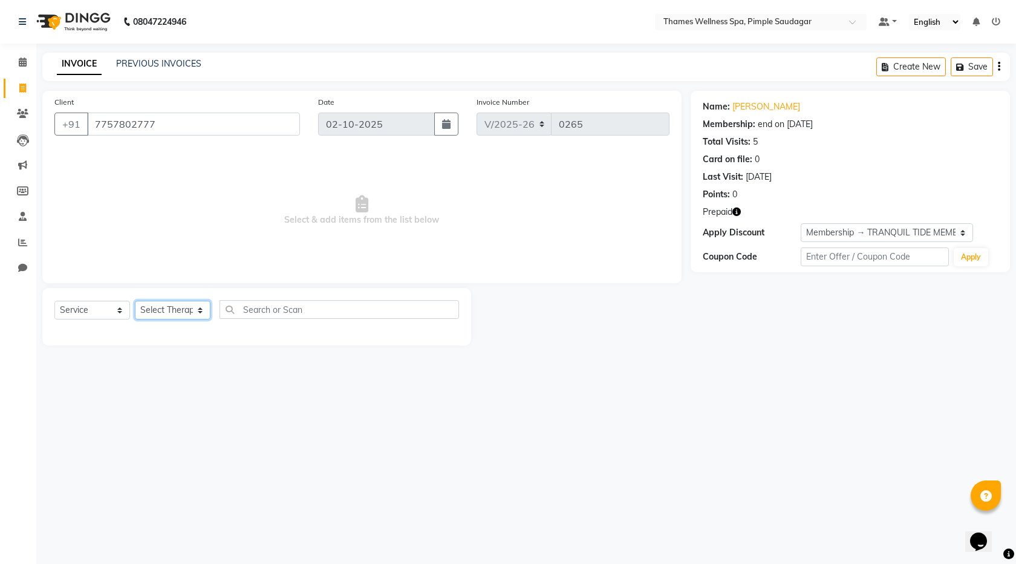
click at [171, 311] on select "Select Therapist Alokesh Das Bem Hana kety sangma Melbia Mishi Prakash Lala Sun…" at bounding box center [173, 310] width 76 height 19
select select "88612"
click at [135, 301] on select "Select Therapist Alokesh Das Bem Hana kety sangma Melbia Mishi Prakash Lala Sun…" at bounding box center [173, 310] width 76 height 19
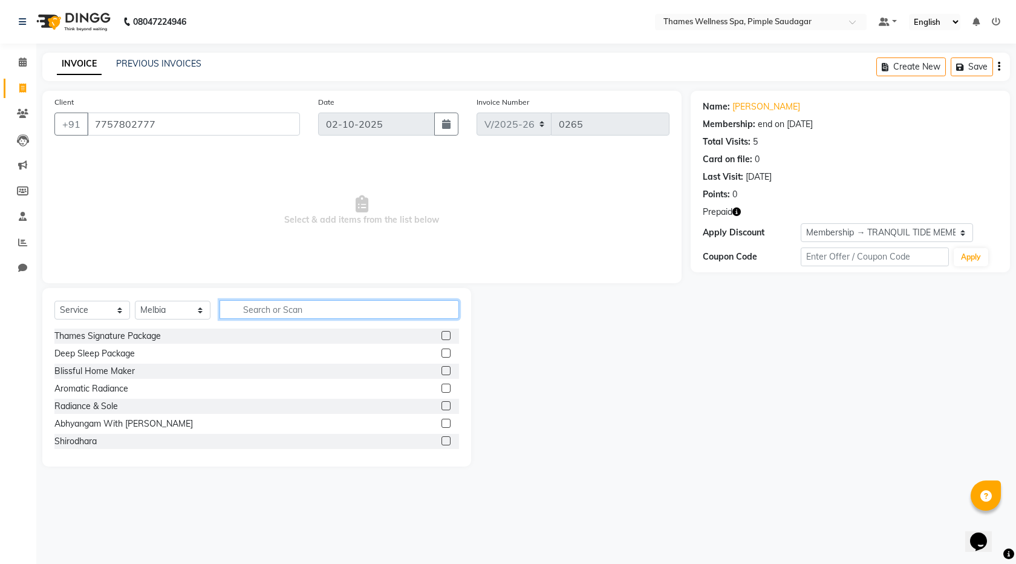
click at [283, 312] on input "text" at bounding box center [340, 309] width 240 height 19
click at [247, 309] on input "text" at bounding box center [340, 309] width 240 height 19
type input "Ba"
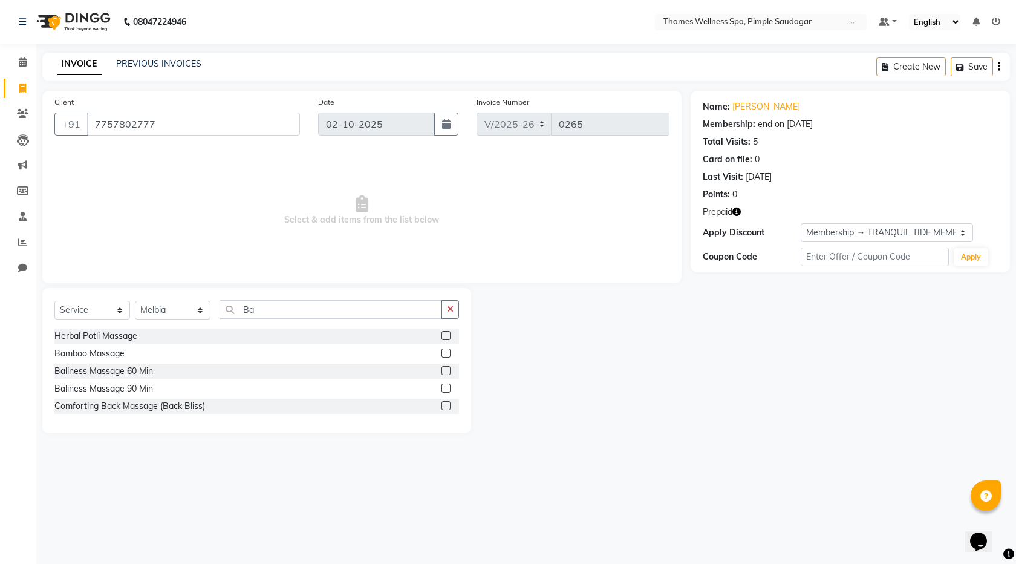
click at [448, 389] on label at bounding box center [446, 388] width 9 height 9
click at [448, 389] on input "checkbox" at bounding box center [446, 389] width 8 height 8
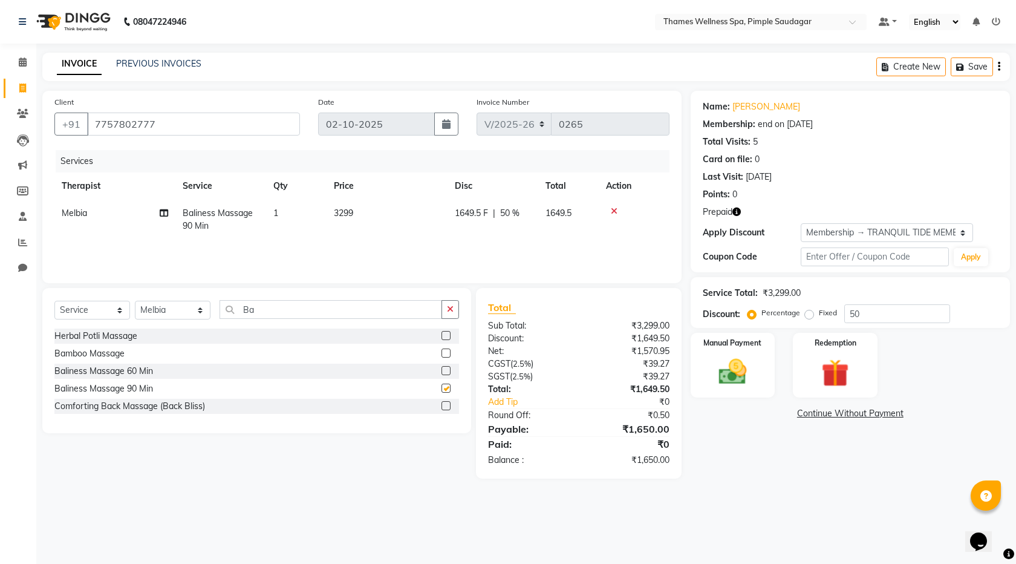
checkbox input "false"
click at [822, 364] on img at bounding box center [835, 373] width 47 height 36
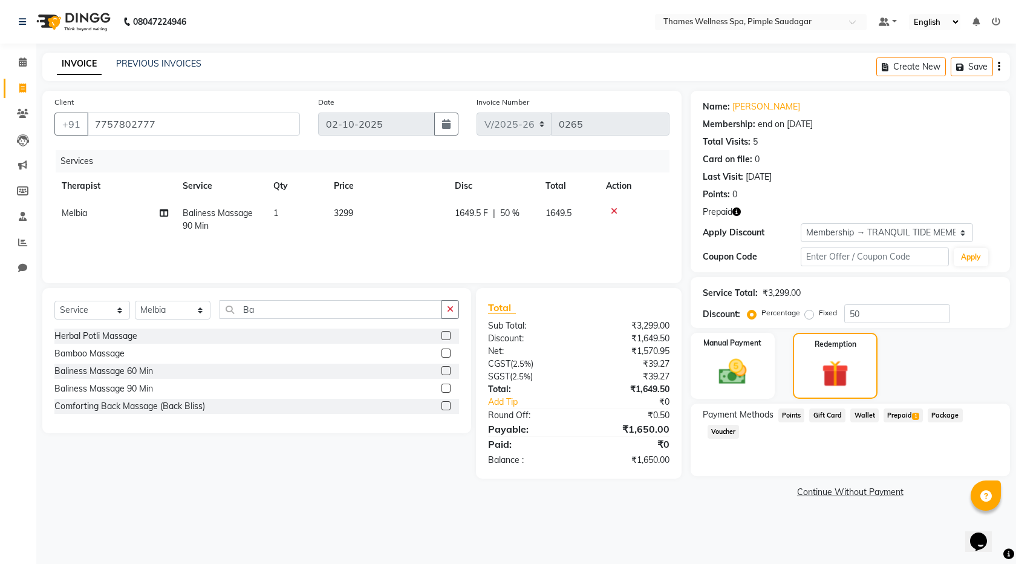
click at [908, 413] on span "Prepaid 1" at bounding box center [903, 415] width 39 height 14
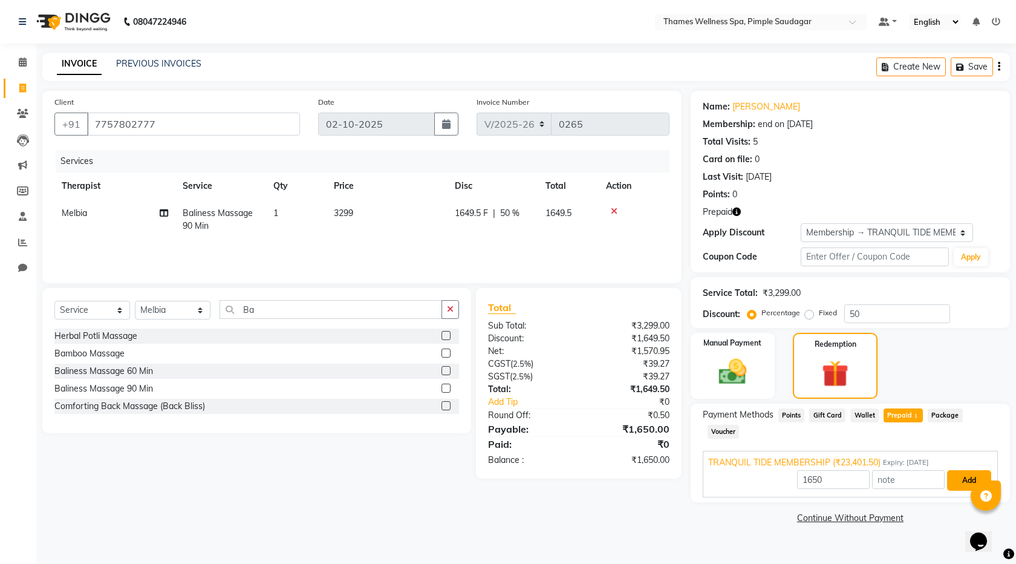
click at [958, 470] on button "Add" at bounding box center [970, 480] width 44 height 21
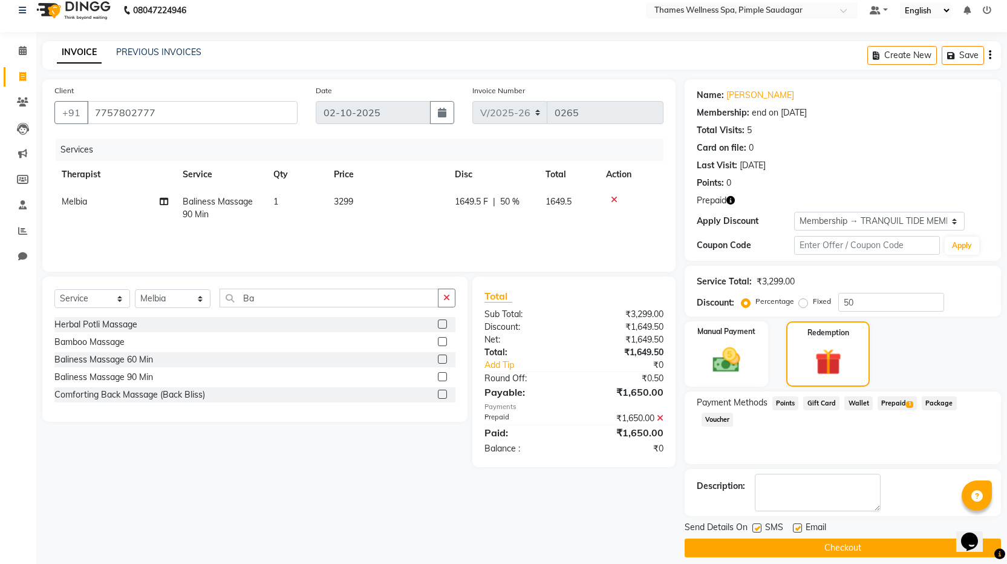
scroll to position [23, 0]
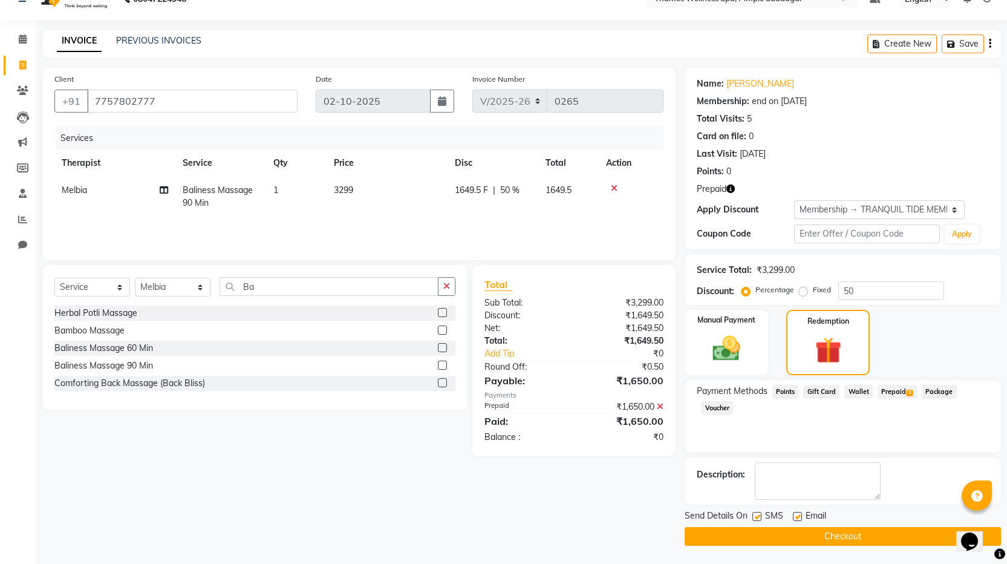
click at [889, 543] on button "Checkout" at bounding box center [843, 536] width 316 height 19
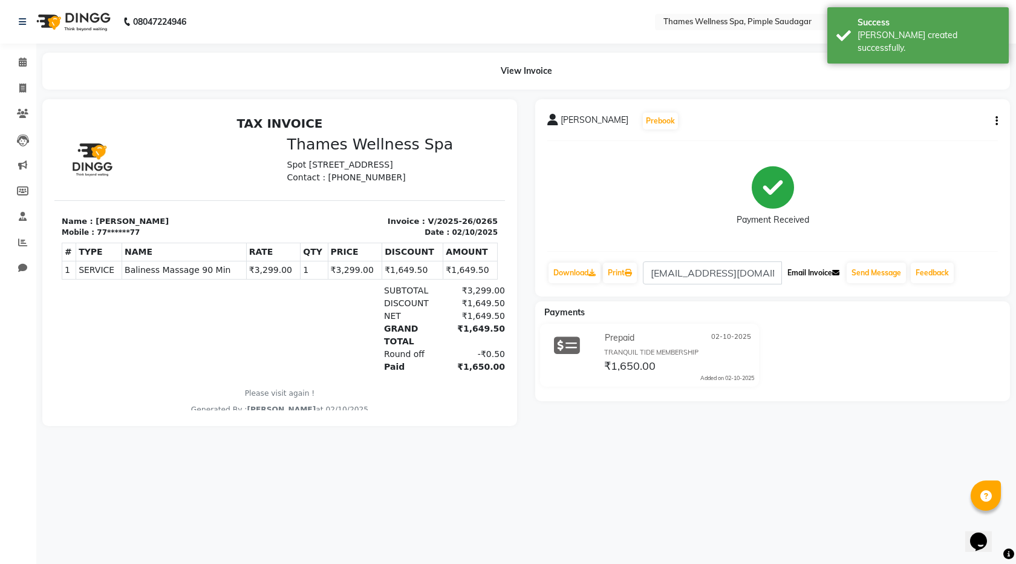
click at [819, 269] on button "Email Invoice" at bounding box center [814, 273] width 62 height 21
click at [861, 272] on button "Send Message" at bounding box center [876, 273] width 59 height 21
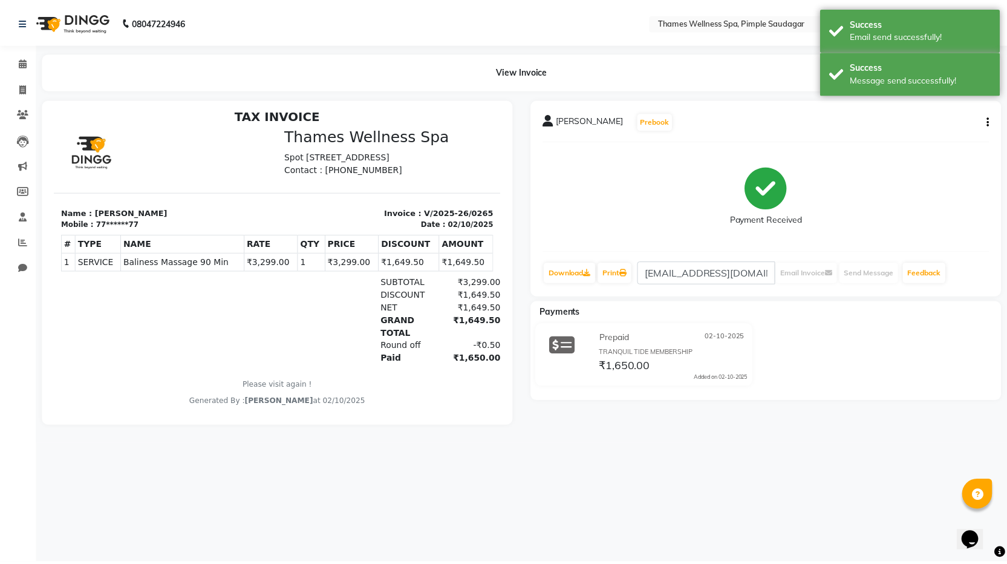
scroll to position [10, 0]
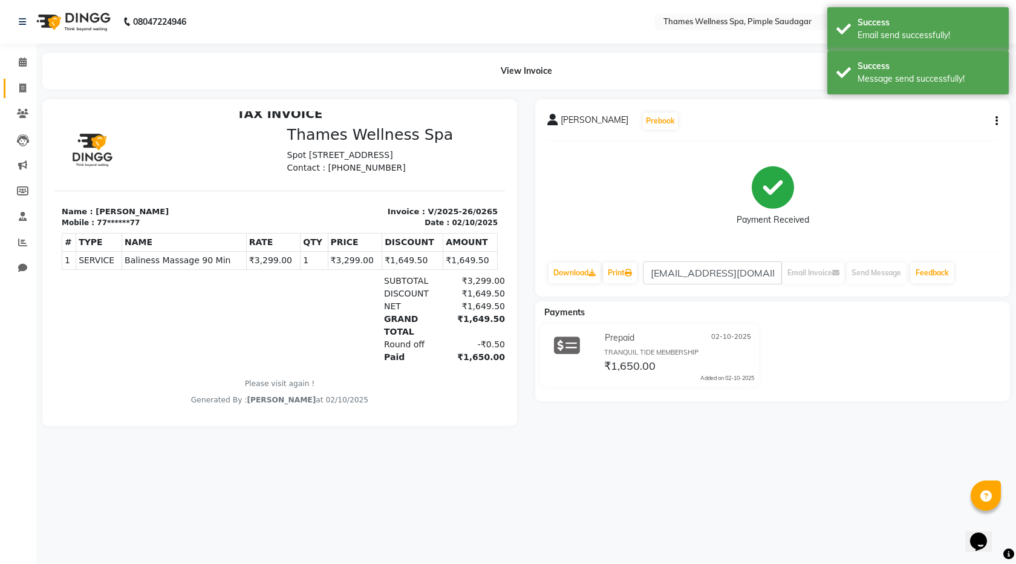
click at [28, 96] on link "Invoice" at bounding box center [18, 89] width 29 height 20
select select "service"
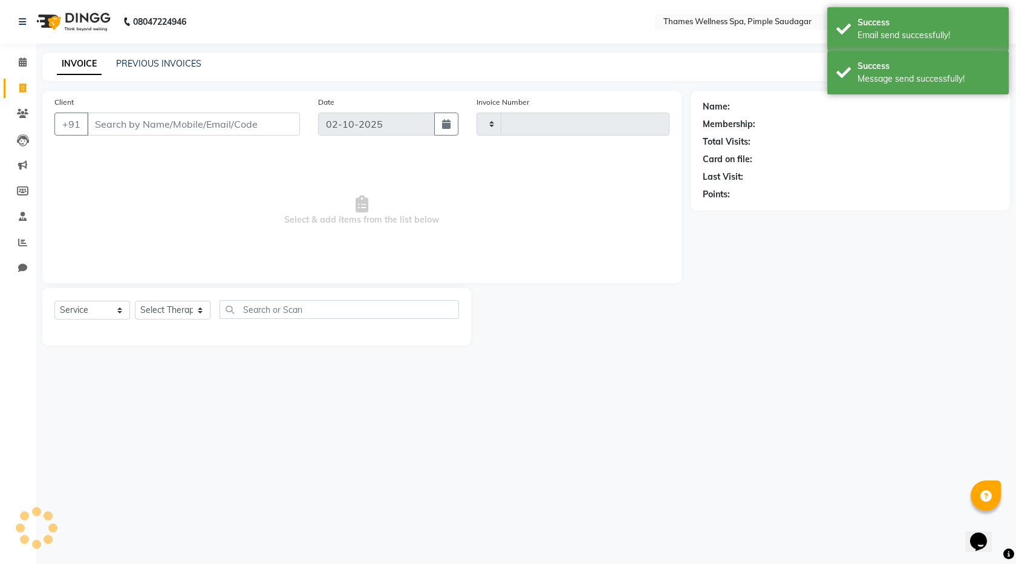
type input "0266"
select select "8709"
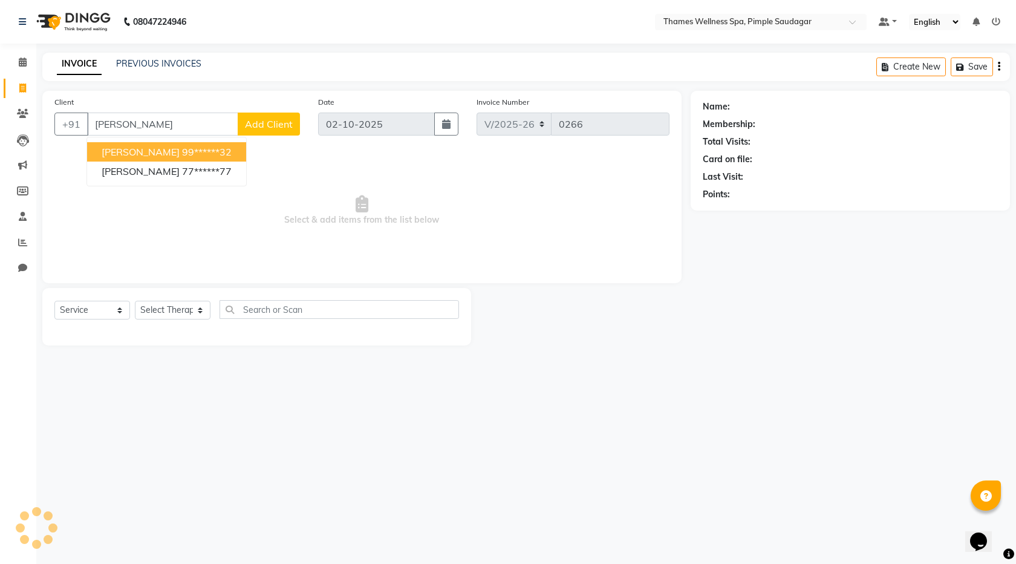
click at [117, 159] on button "Vijay Patil 99******32" at bounding box center [166, 151] width 159 height 19
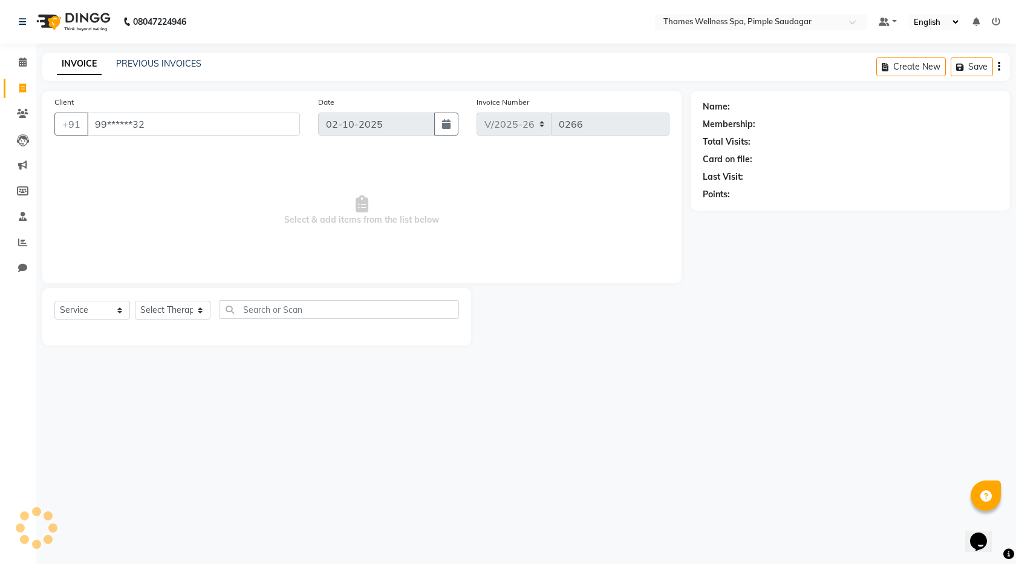
type input "99******32"
select select "1: Object"
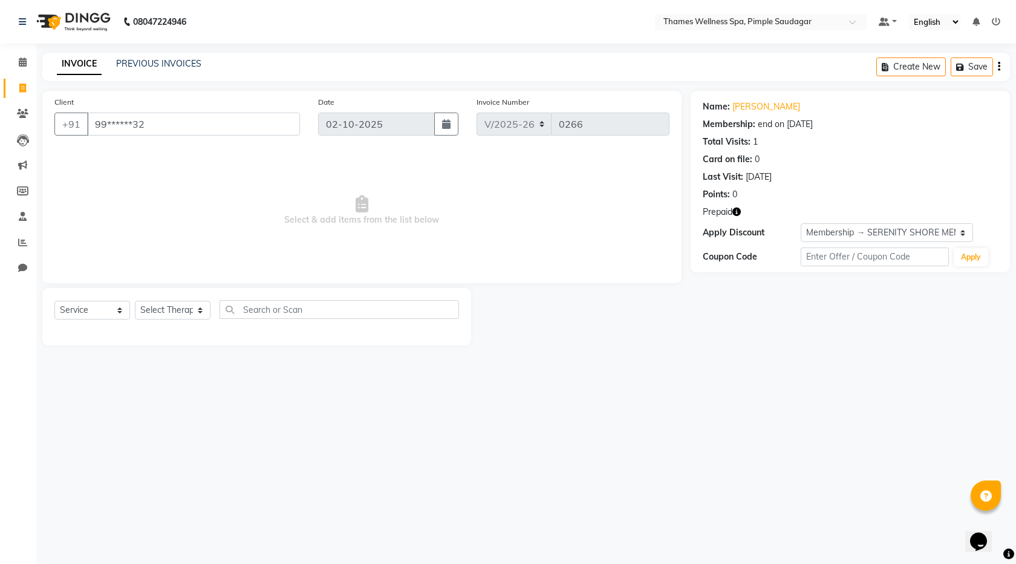
click at [19, 95] on link "Invoice" at bounding box center [18, 89] width 29 height 20
select select "service"
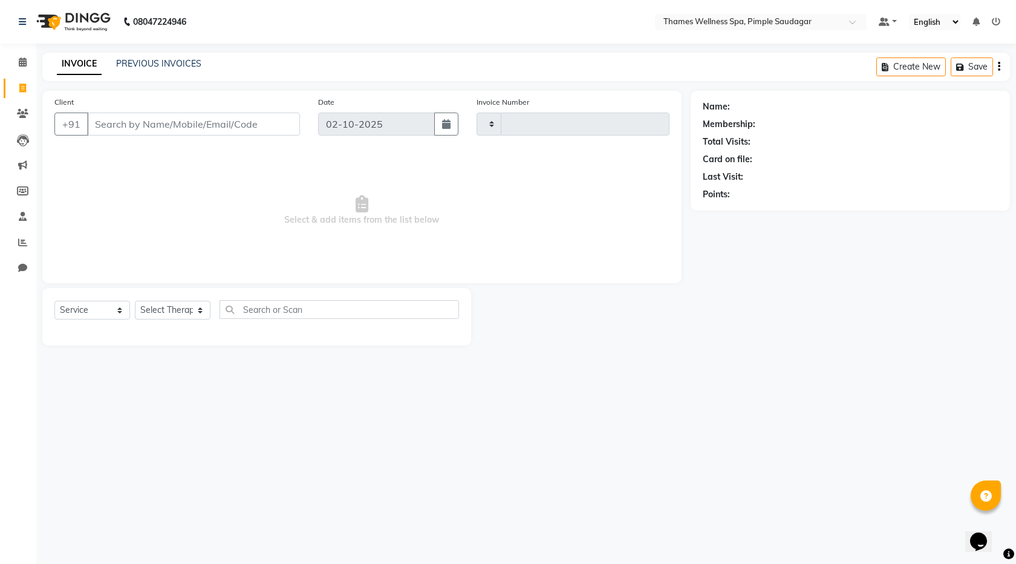
type input "0266"
select select "8709"
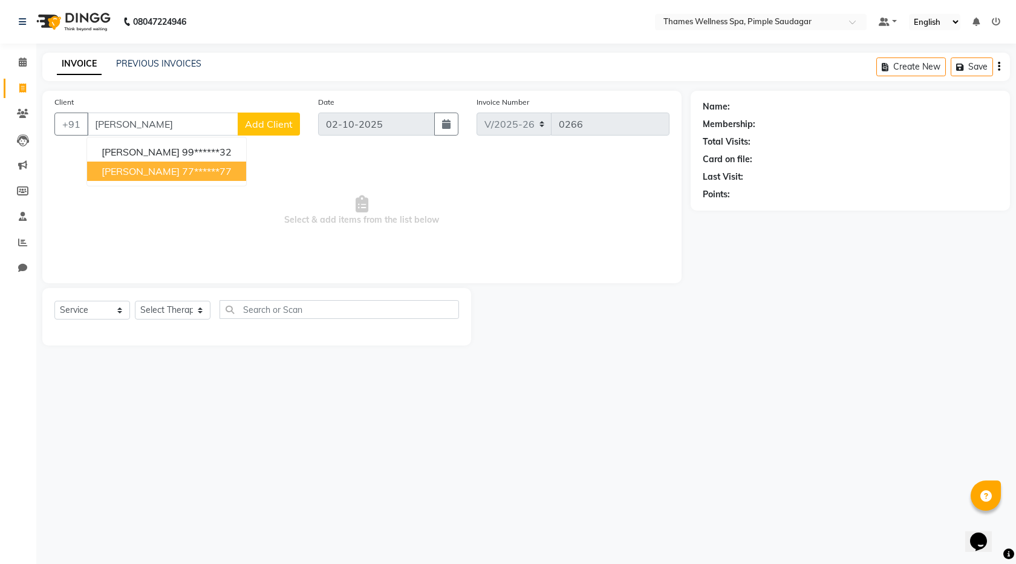
click at [124, 169] on span "[PERSON_NAME]" at bounding box center [141, 171] width 78 height 12
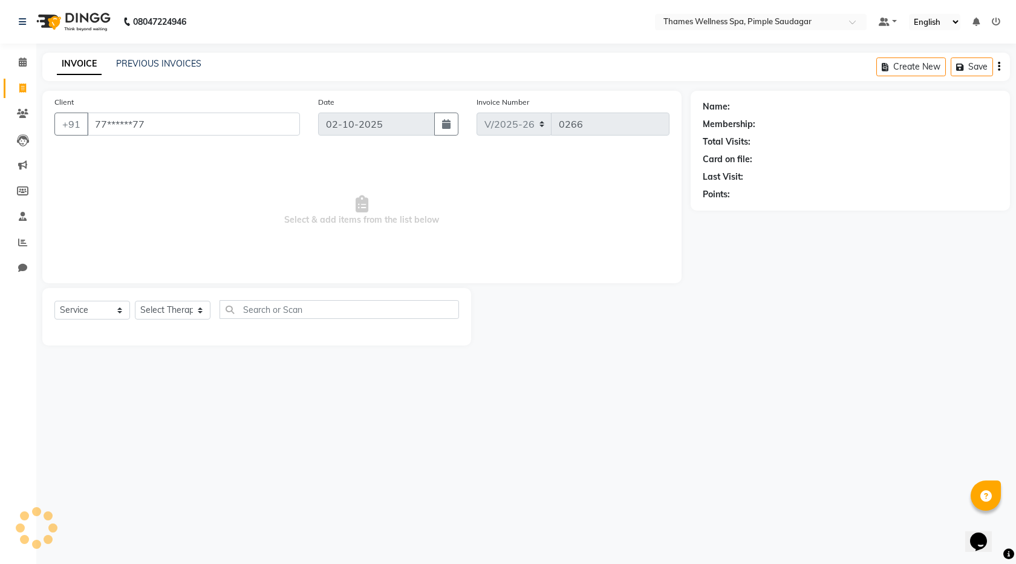
type input "77******77"
click at [768, 103] on link "[PERSON_NAME]" at bounding box center [767, 106] width 68 height 13
select select "1: Object"
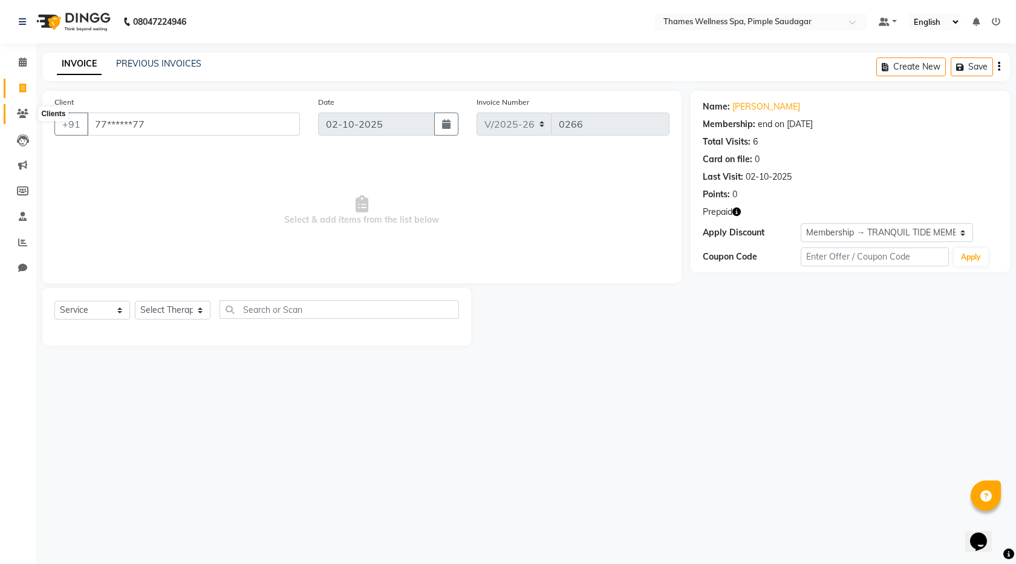
click at [22, 114] on icon at bounding box center [22, 113] width 11 height 9
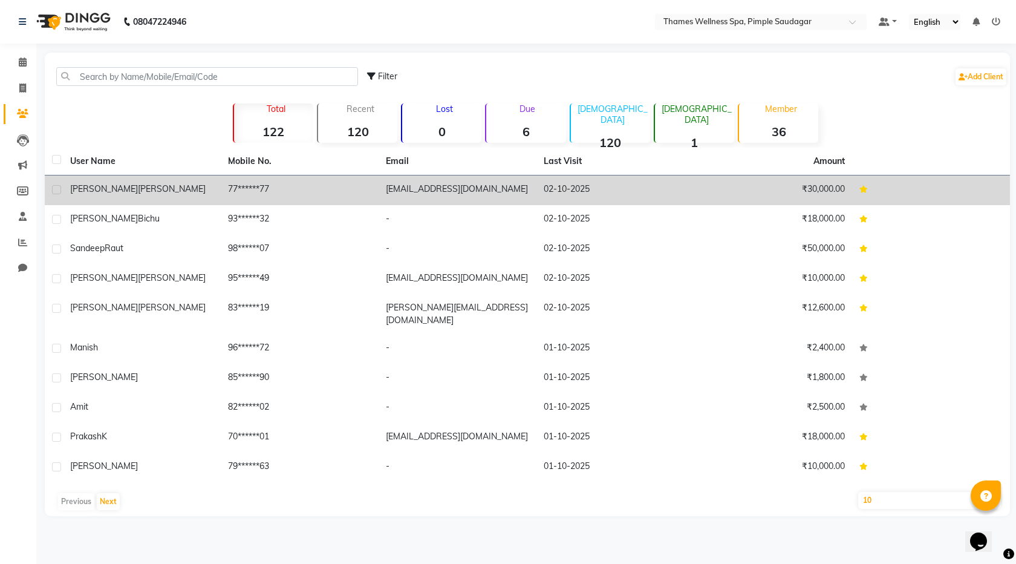
click at [132, 197] on td "Vijay Katkar" at bounding box center [142, 190] width 158 height 30
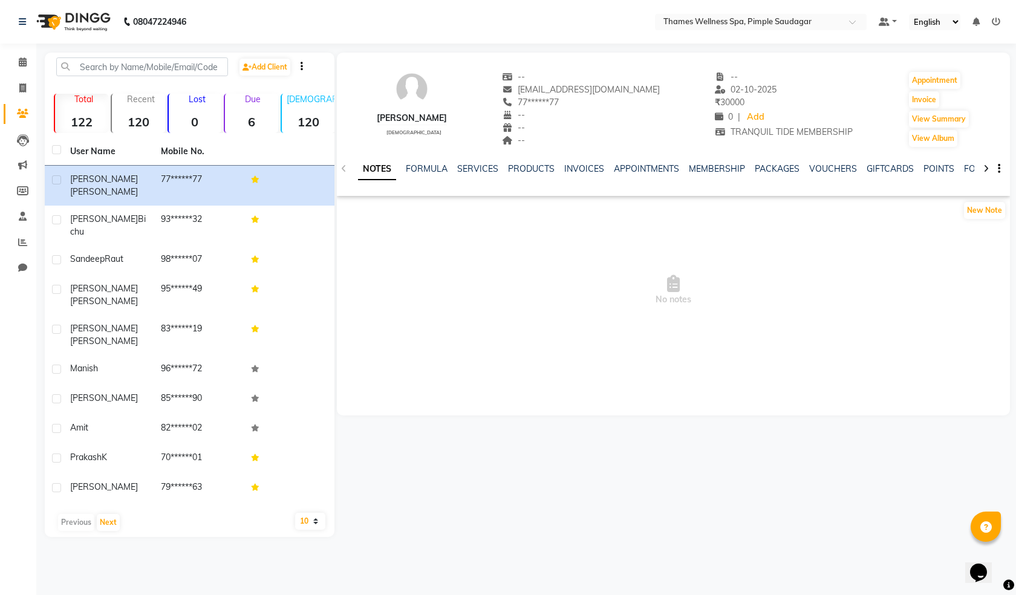
click at [916, 69] on div "Vijay Katkar male -- vijaykatkar3112@gmail.com 77******77 -- -- -- -- 02-10-202…" at bounding box center [673, 104] width 673 height 90
click at [926, 79] on button "Appointment" at bounding box center [934, 80] width 51 height 17
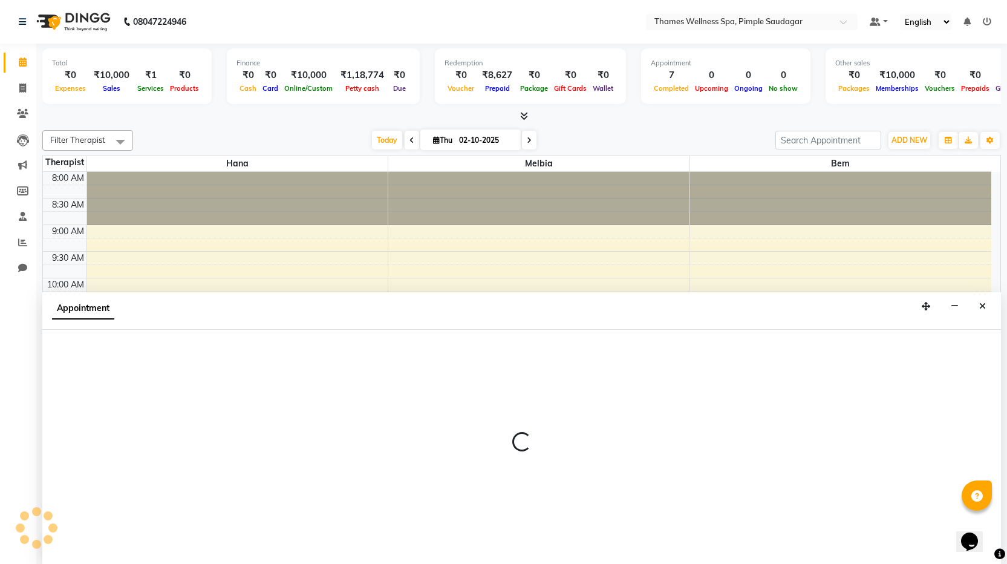
select select "540"
select select "tentative"
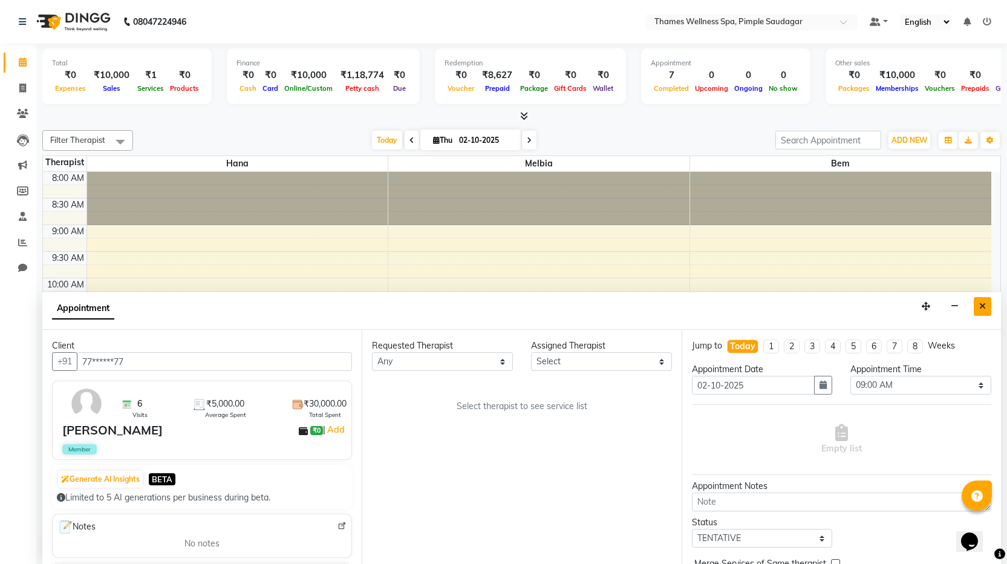
click at [987, 306] on button "Close" at bounding box center [983, 306] width 18 height 19
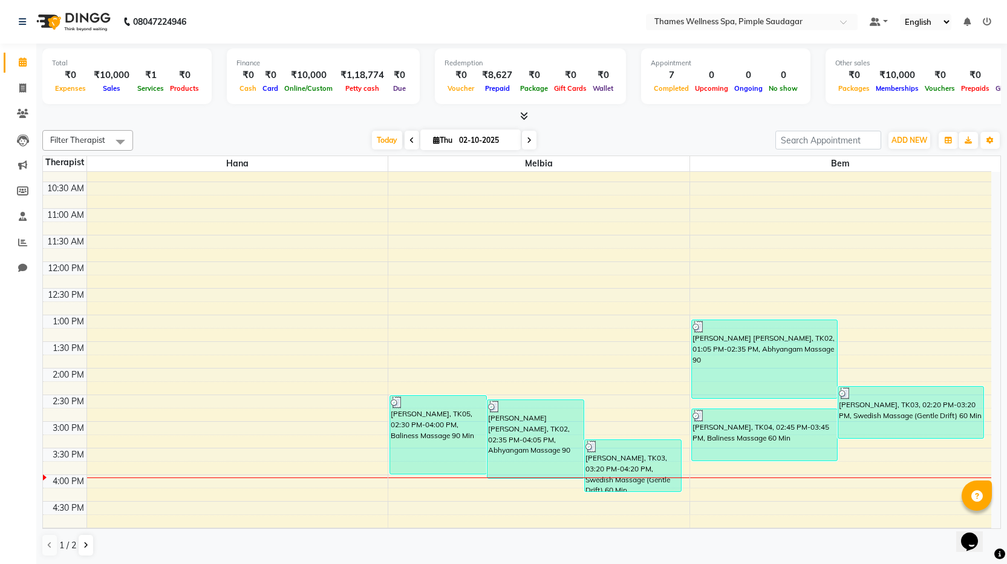
scroll to position [182, 0]
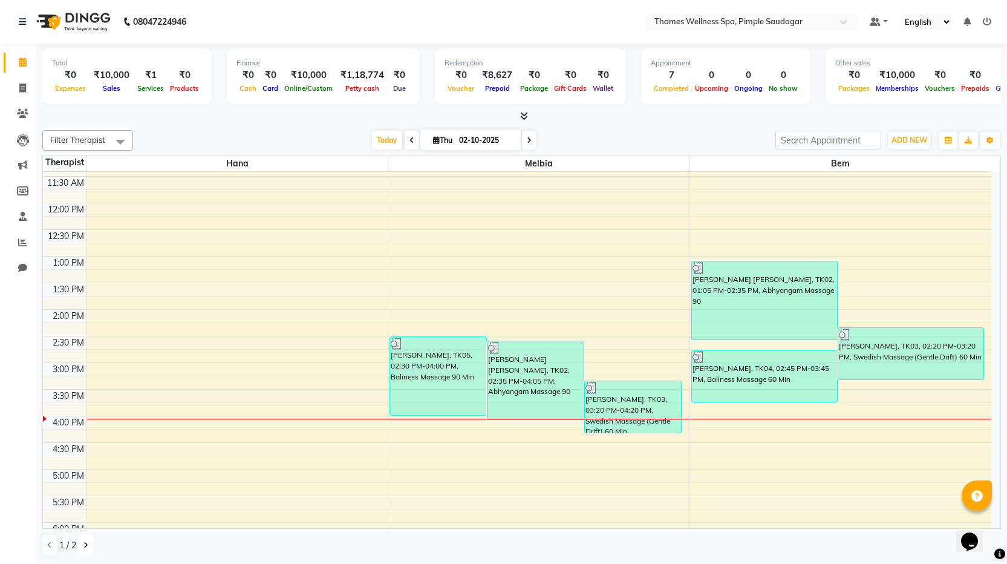
click at [85, 542] on icon at bounding box center [85, 545] width 5 height 7
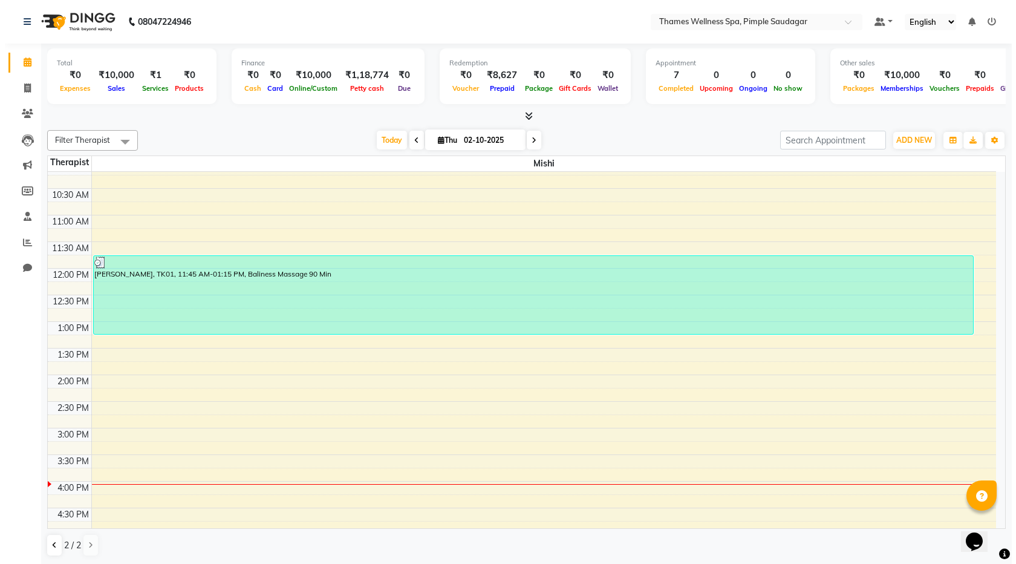
scroll to position [121, 0]
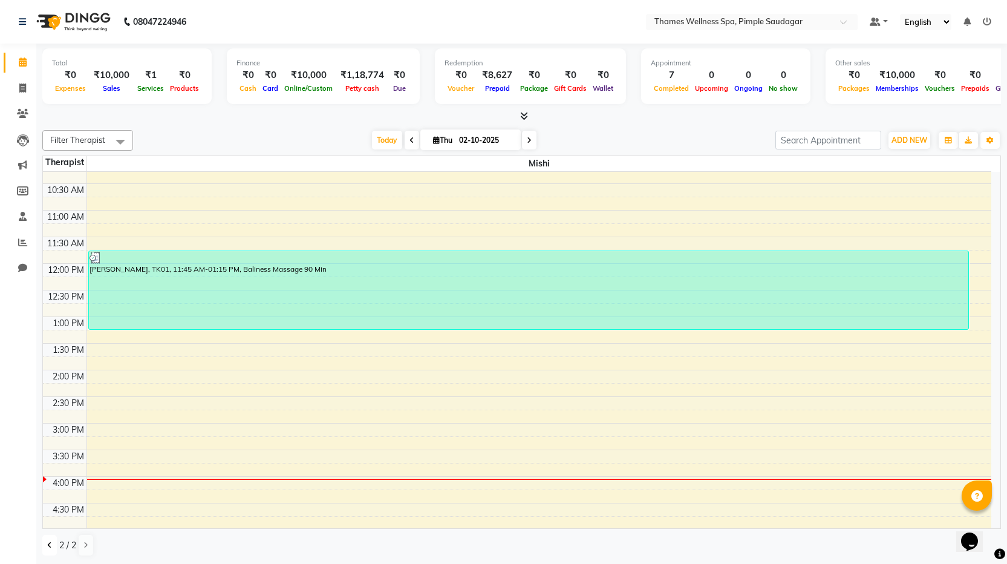
click at [50, 545] on icon at bounding box center [49, 545] width 5 height 7
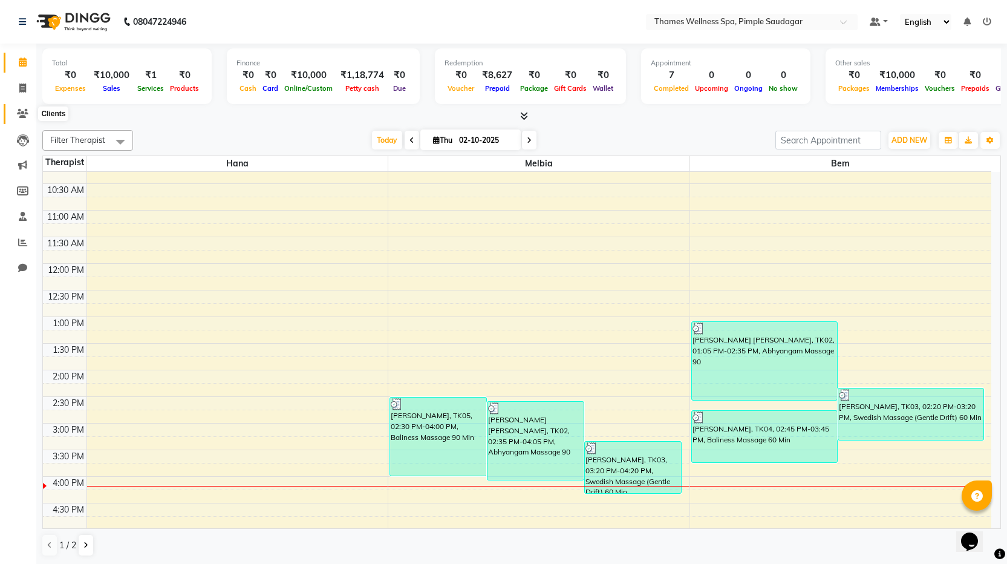
click at [32, 109] on span at bounding box center [22, 114] width 21 height 14
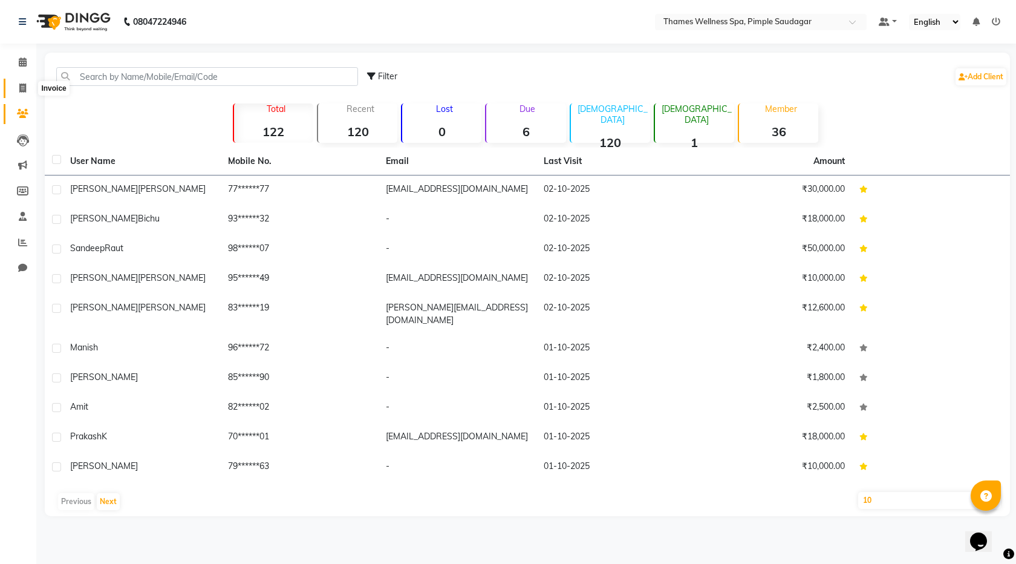
click at [26, 88] on icon at bounding box center [22, 87] width 7 height 9
select select "service"
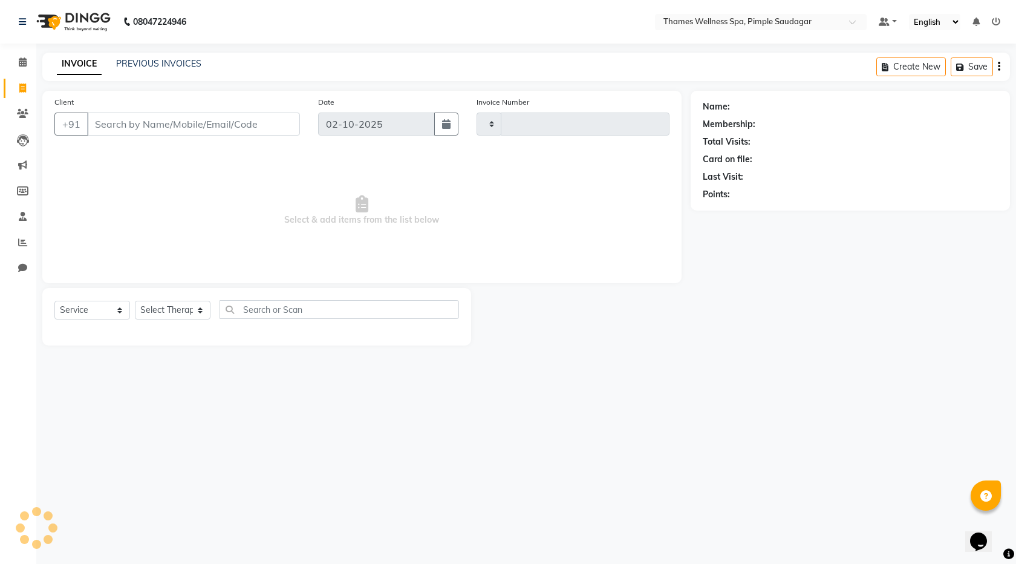
type input "0266"
select select "8709"
paste input "9422020477"
type input "9422020477"
click at [252, 124] on span "Add Client" at bounding box center [269, 124] width 48 height 12
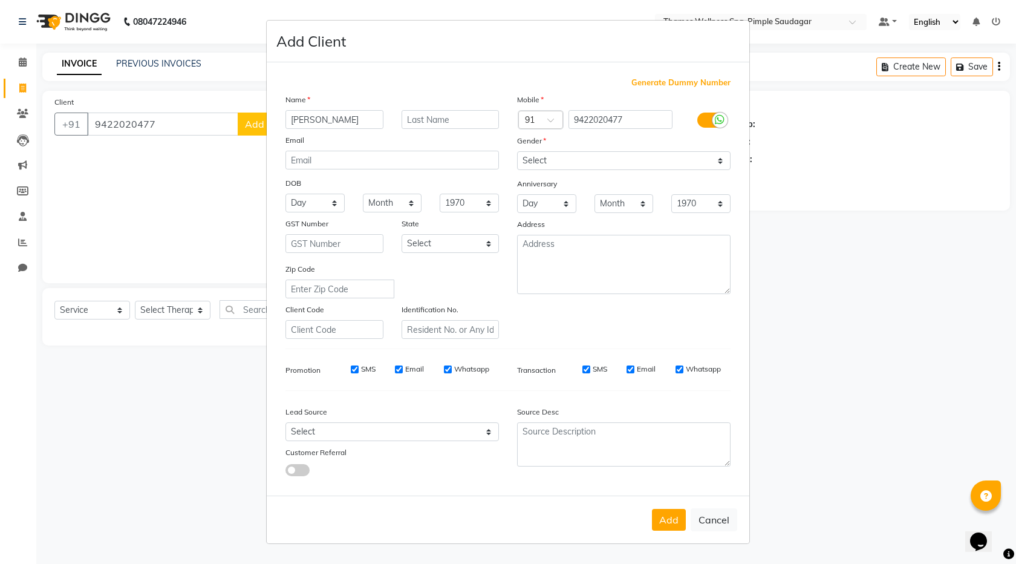
type input "Rajesh"
click at [545, 164] on select "Select Male Female Other Prefer Not To Say" at bounding box center [624, 160] width 214 height 19
select select "[DEMOGRAPHIC_DATA]"
click at [517, 151] on select "Select Male Female Other Prefer Not To Say" at bounding box center [624, 160] width 214 height 19
click at [394, 435] on select "Select Walk-in Referral Internet Friend Word of Mouth Advertisement Facebook Ju…" at bounding box center [393, 431] width 214 height 19
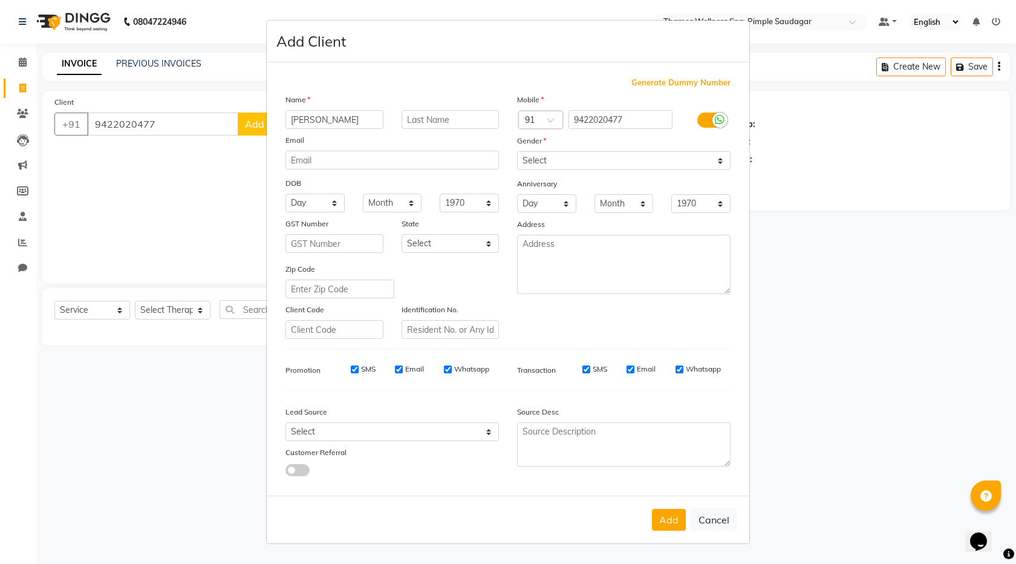
click at [283, 271] on div "Zip Code" at bounding box center [340, 281] width 127 height 36
click at [419, 423] on div "Lead Source Select Walk-in Referral Internet Friend Word of Mouth Advertisement…" at bounding box center [393, 439] width 232 height 76
click at [424, 442] on div "Lead Source Select Walk-in Referral Internet Friend Word of Mouth Advertisement…" at bounding box center [393, 439] width 232 height 76
click at [412, 431] on select "Select Walk-in Referral Internet Friend Word of Mouth Advertisement Facebook Ju…" at bounding box center [393, 431] width 214 height 19
select select "56488"
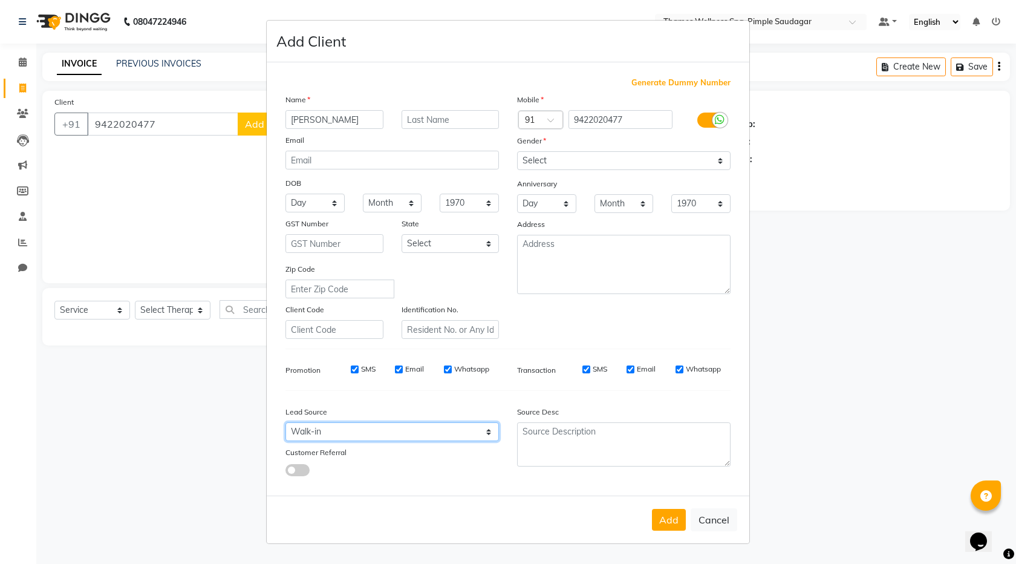
click at [286, 422] on select "Select Walk-in Referral Internet Friend Word of Mouth Advertisement Facebook Ju…" at bounding box center [393, 431] width 214 height 19
click at [668, 517] on button "Add" at bounding box center [669, 520] width 34 height 22
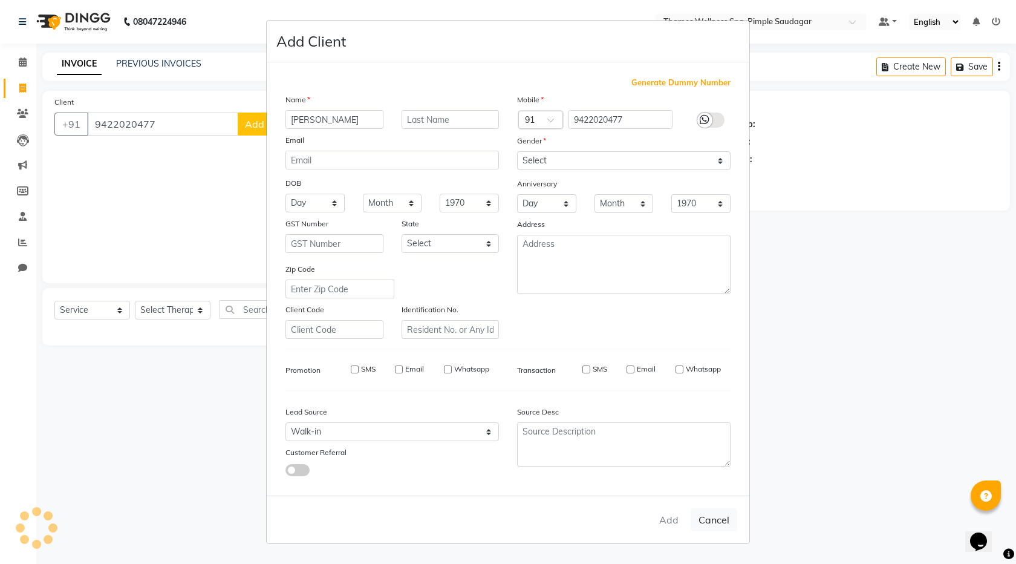
type input "94******77"
select select
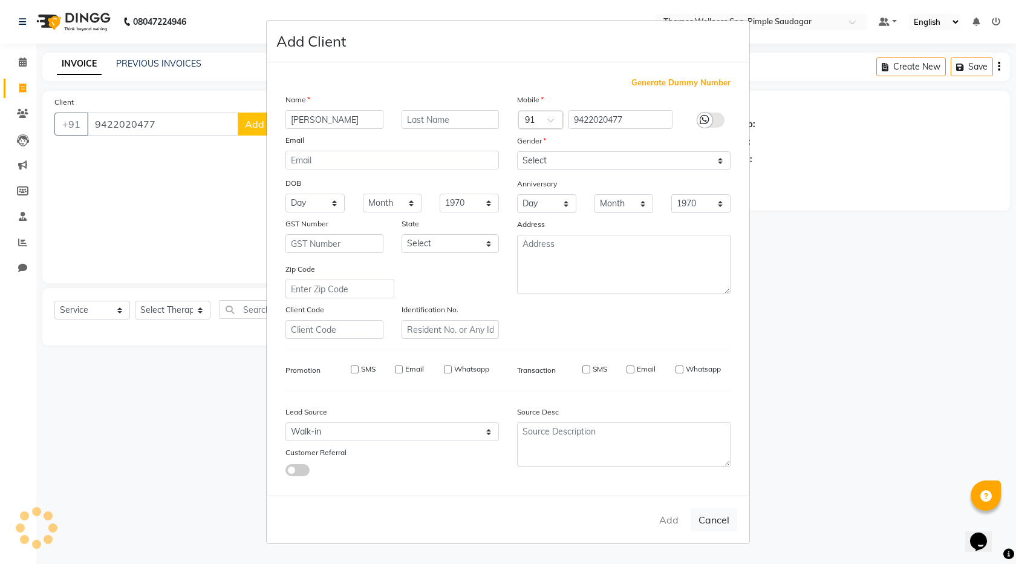
select select
checkbox input "false"
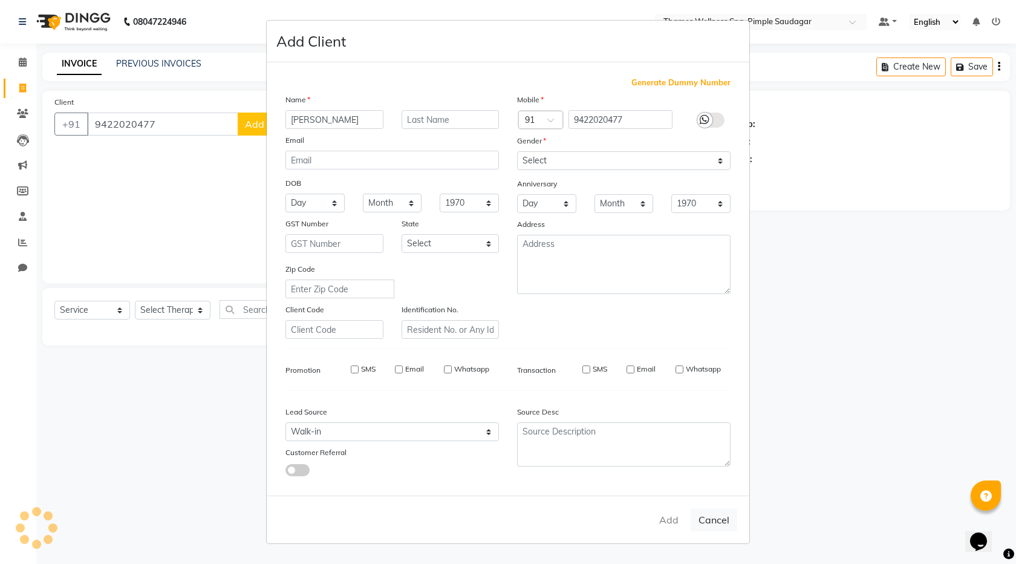
checkbox input "false"
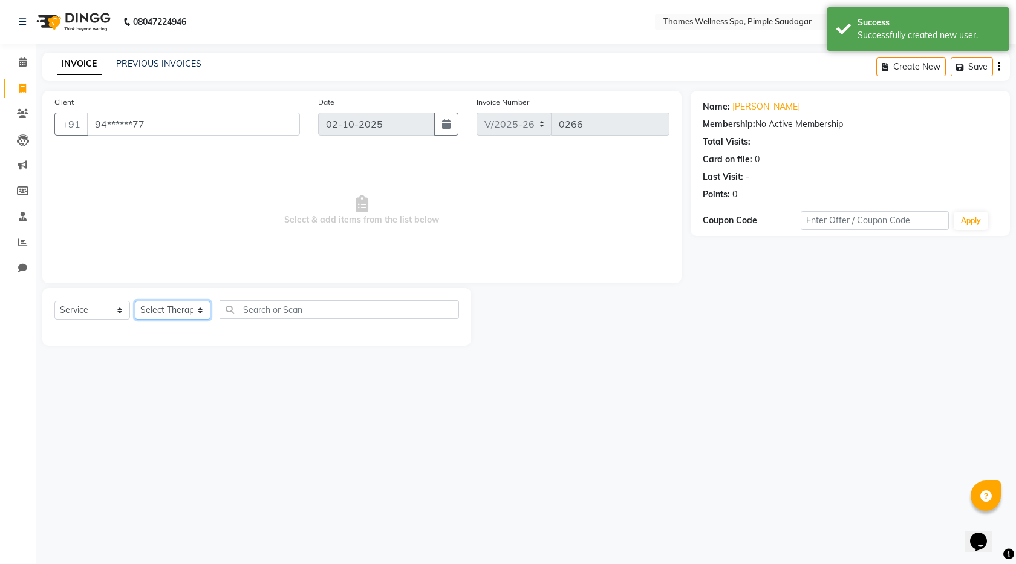
click at [178, 314] on select "Select Therapist Alokesh Das Bem Hana kety sangma Melbia Mishi Prakash Lala Sun…" at bounding box center [173, 310] width 76 height 19
select select "88610"
click at [135, 301] on select "Select Therapist Alokesh Das Bem Hana kety sangma Melbia Mishi Prakash Lala Sun…" at bounding box center [173, 310] width 76 height 19
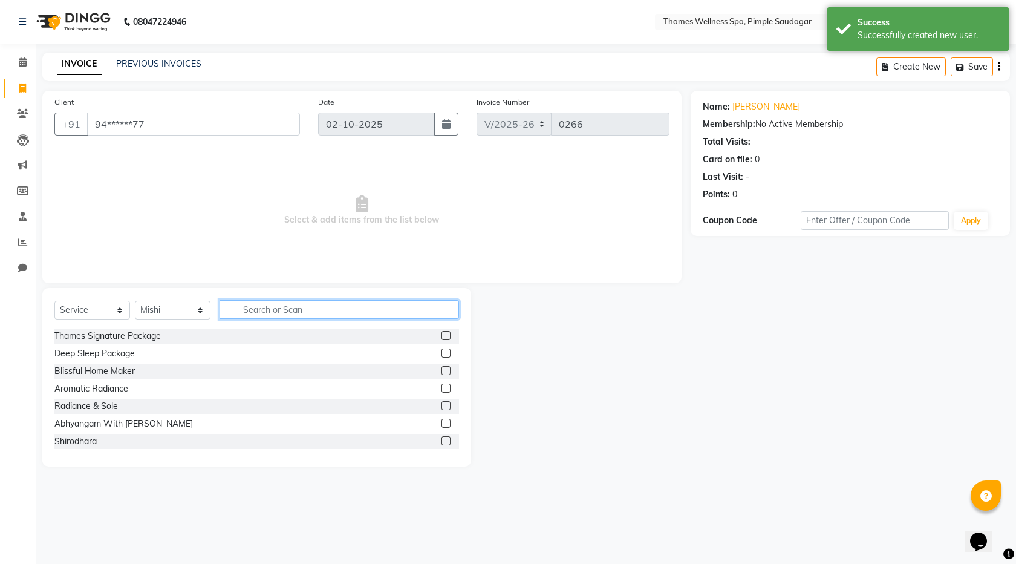
click at [299, 309] on input "text" at bounding box center [340, 309] width 240 height 19
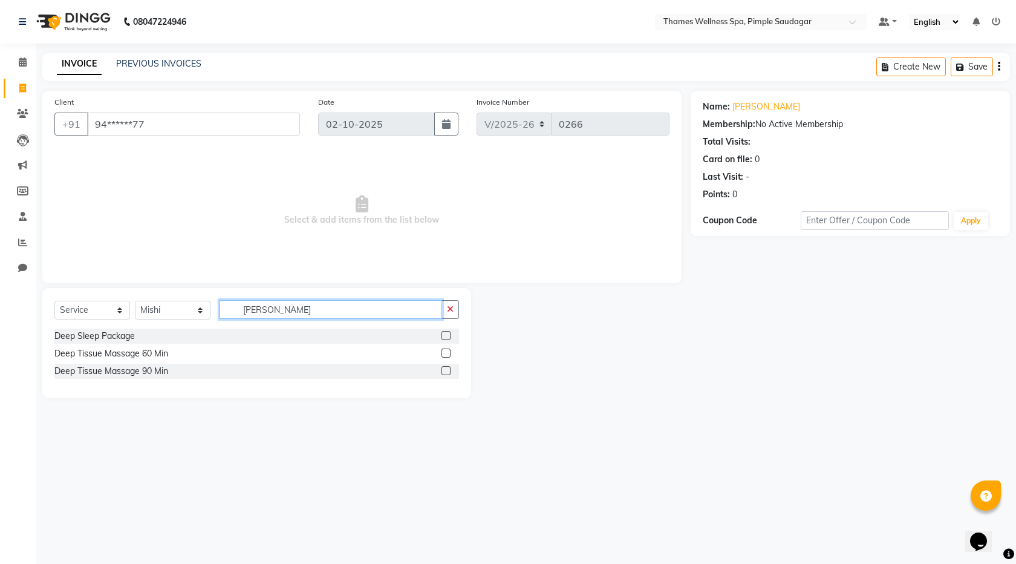
type input "Dee"
click at [169, 350] on div "Deep Tissue Massage 60 Min" at bounding box center [256, 353] width 405 height 15
click at [445, 350] on label at bounding box center [446, 353] width 9 height 9
click at [445, 350] on input "checkbox" at bounding box center [446, 354] width 8 height 8
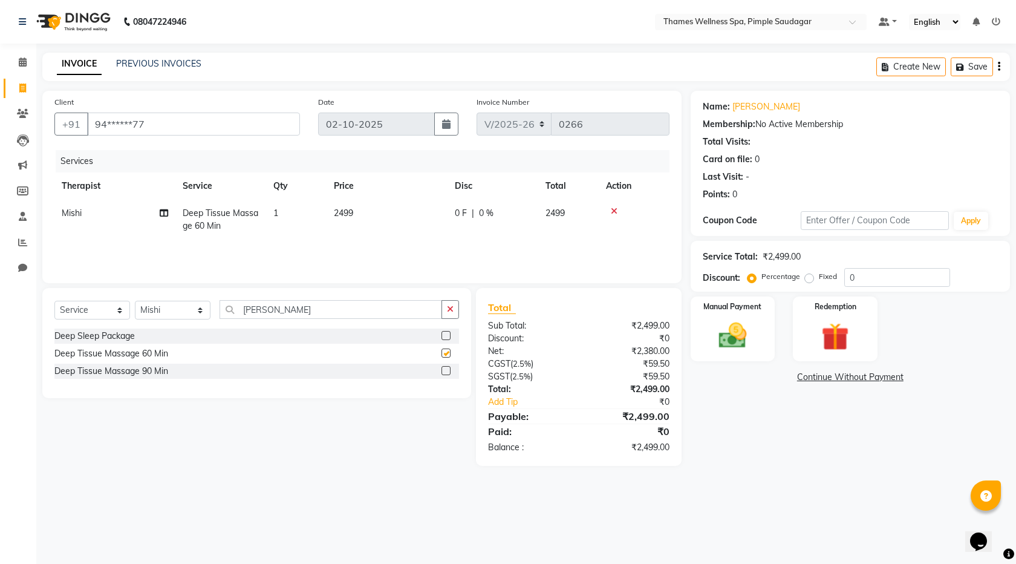
checkbox input "false"
click at [478, 205] on td "0 F | 0 %" at bounding box center [493, 220] width 91 height 40
select select "88610"
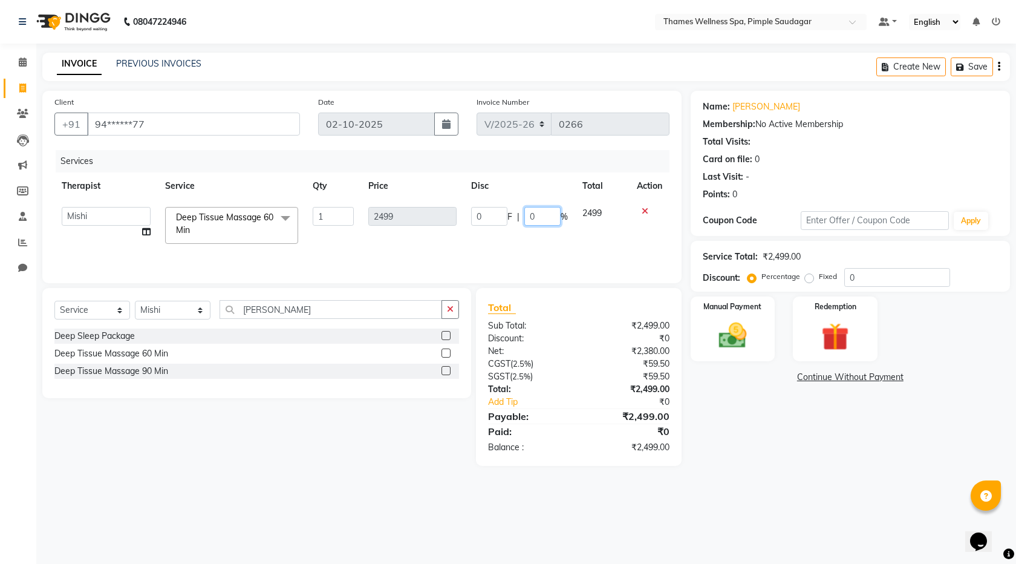
drag, startPoint x: 543, startPoint y: 215, endPoint x: 471, endPoint y: 222, distance: 72.4
click at [471, 222] on div "0 F | 0 %" at bounding box center [519, 216] width 97 height 19
type input "4"
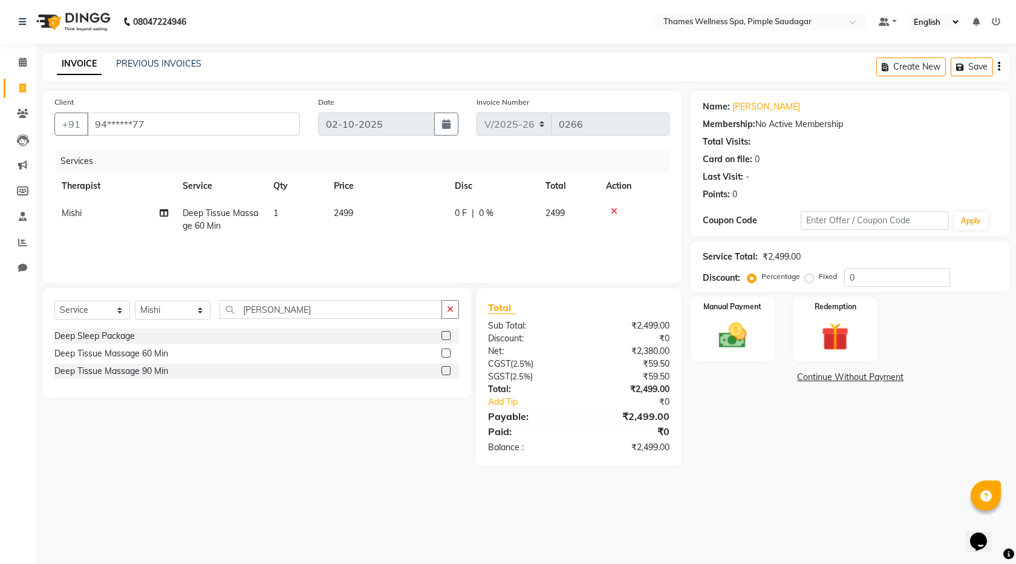
click at [488, 188] on th "Disc" at bounding box center [493, 185] width 91 height 27
click at [470, 214] on div "0 F | 0 %" at bounding box center [493, 213] width 76 height 13
select select "88610"
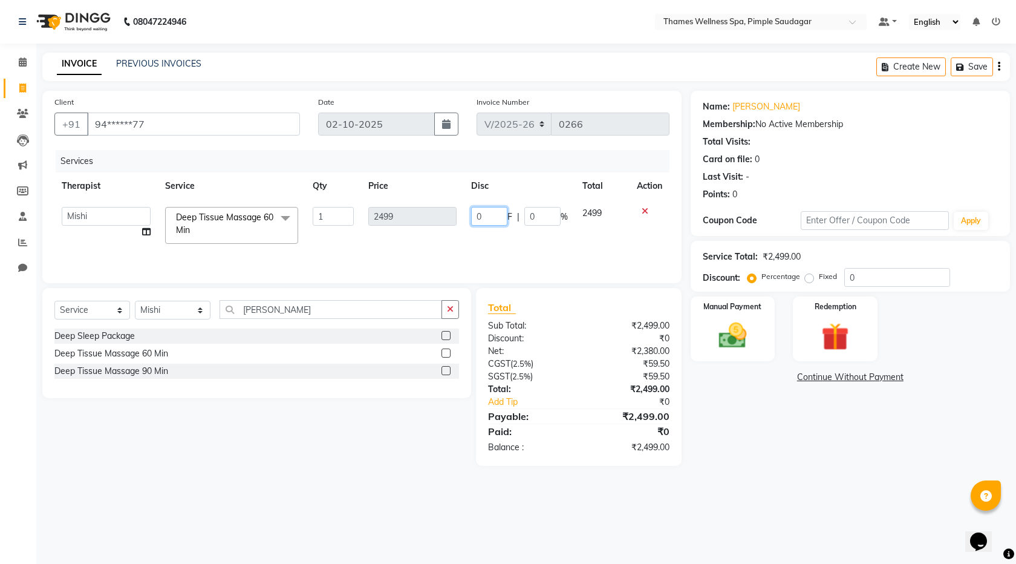
drag, startPoint x: 487, startPoint y: 214, endPoint x: 463, endPoint y: 214, distance: 23.6
click at [464, 214] on td "0 F | 0 %" at bounding box center [519, 225] width 111 height 51
type input "499"
click at [580, 300] on div "Total" at bounding box center [578, 307] width 181 height 15
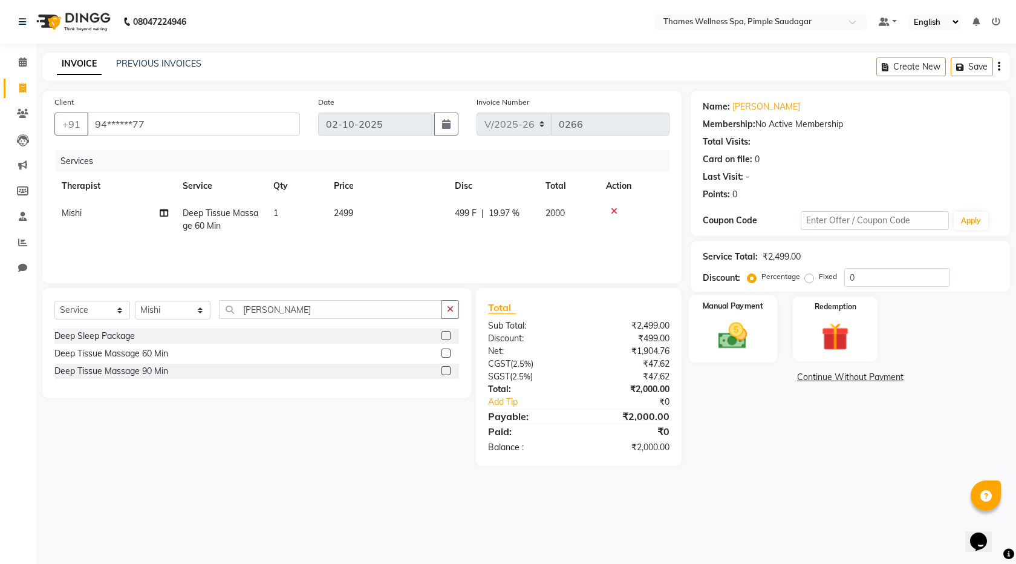
click at [715, 348] on img at bounding box center [733, 335] width 47 height 33
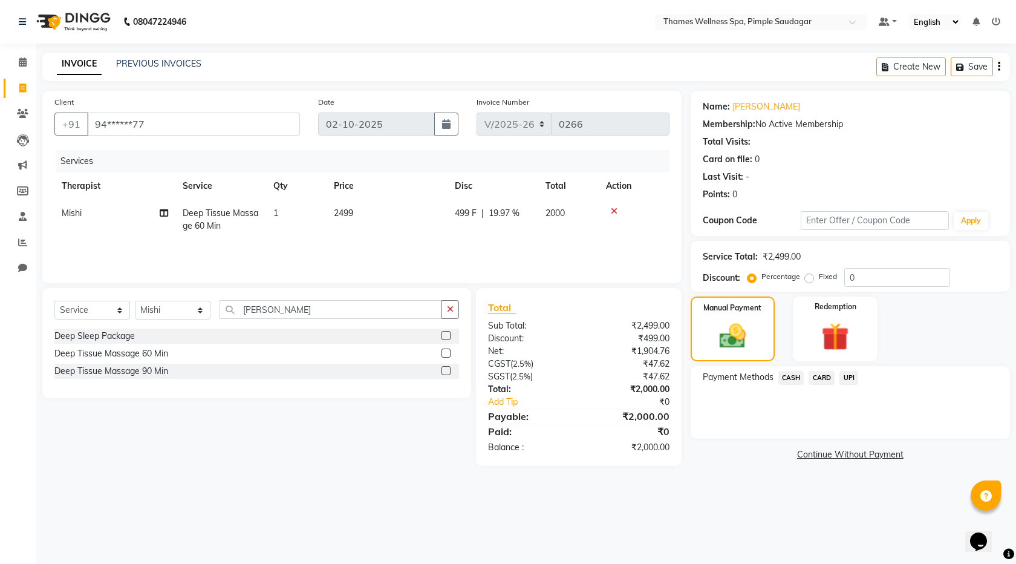
drag, startPoint x: 826, startPoint y: 375, endPoint x: 835, endPoint y: 397, distance: 24.2
click at [835, 397] on div "Payment Methods CASH CARD UPI" at bounding box center [850, 402] width 319 height 73
click at [782, 370] on div "Payment Methods CASH CARD UPI" at bounding box center [850, 402] width 319 height 73
click at [789, 376] on span "CASH" at bounding box center [792, 378] width 26 height 14
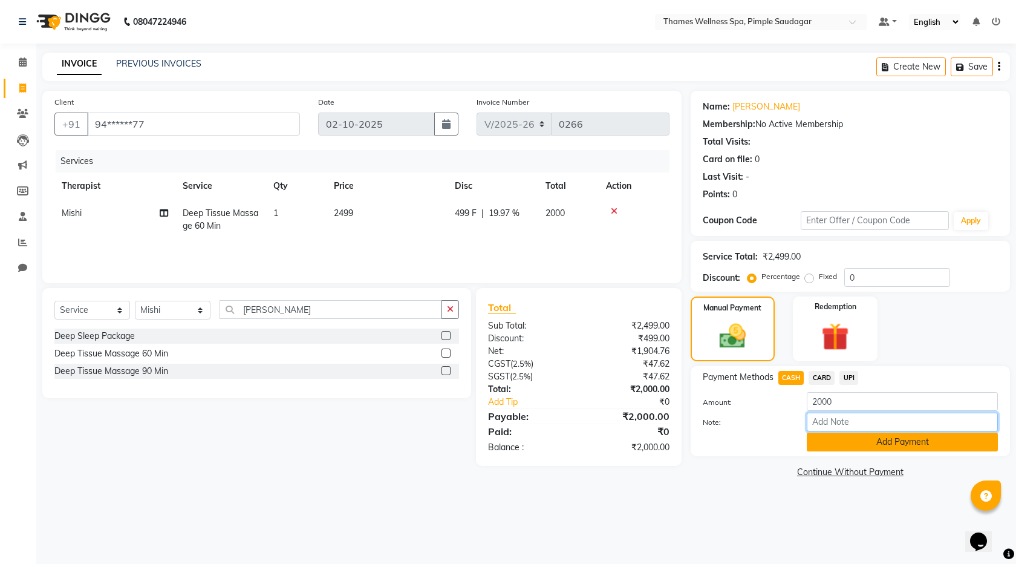
drag, startPoint x: 861, startPoint y: 427, endPoint x: 863, endPoint y: 434, distance: 7.7
click at [862, 429] on input "Note:" at bounding box center [902, 422] width 191 height 19
click at [834, 442] on button "Add Payment" at bounding box center [902, 442] width 191 height 19
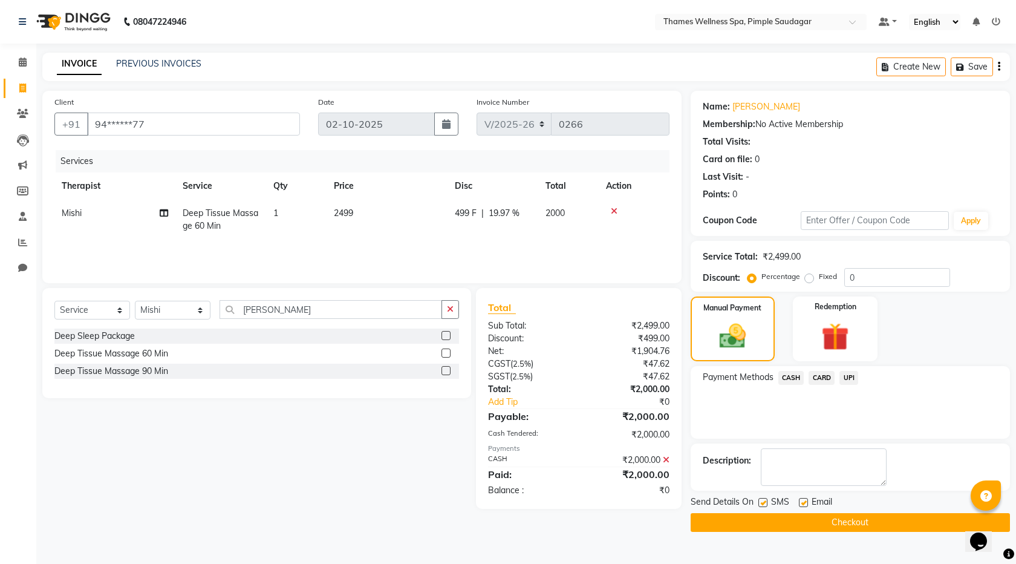
click at [844, 525] on button "Checkout" at bounding box center [850, 522] width 319 height 19
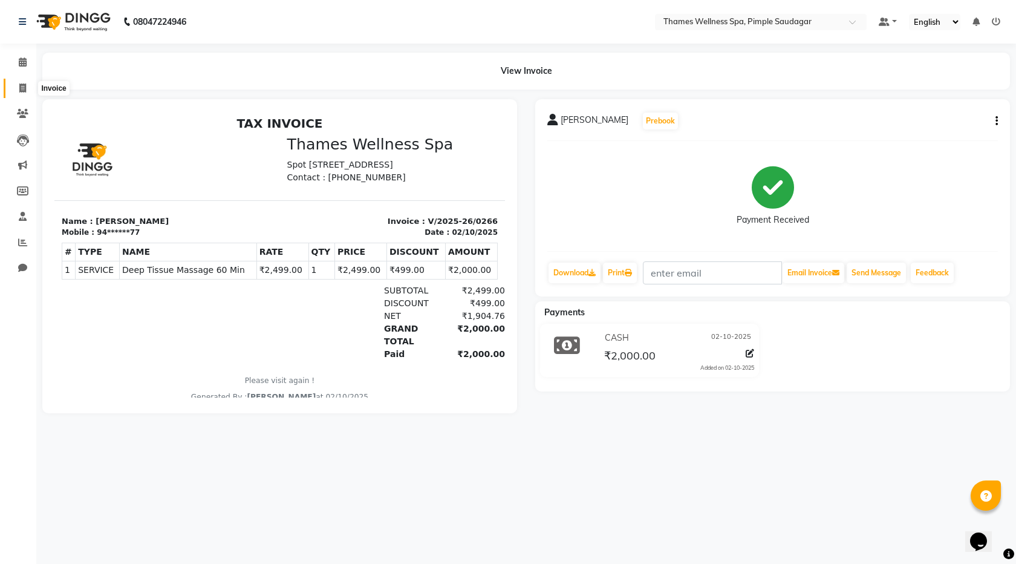
click at [24, 88] on icon at bounding box center [22, 87] width 7 height 9
select select "service"
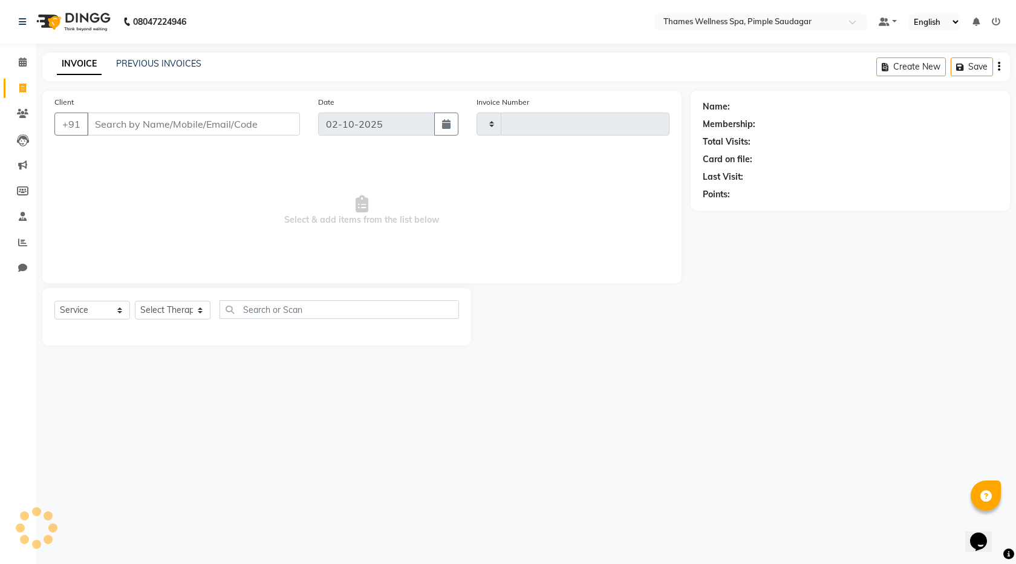
type input "0267"
select select "8709"
click at [27, 116] on icon at bounding box center [22, 113] width 11 height 9
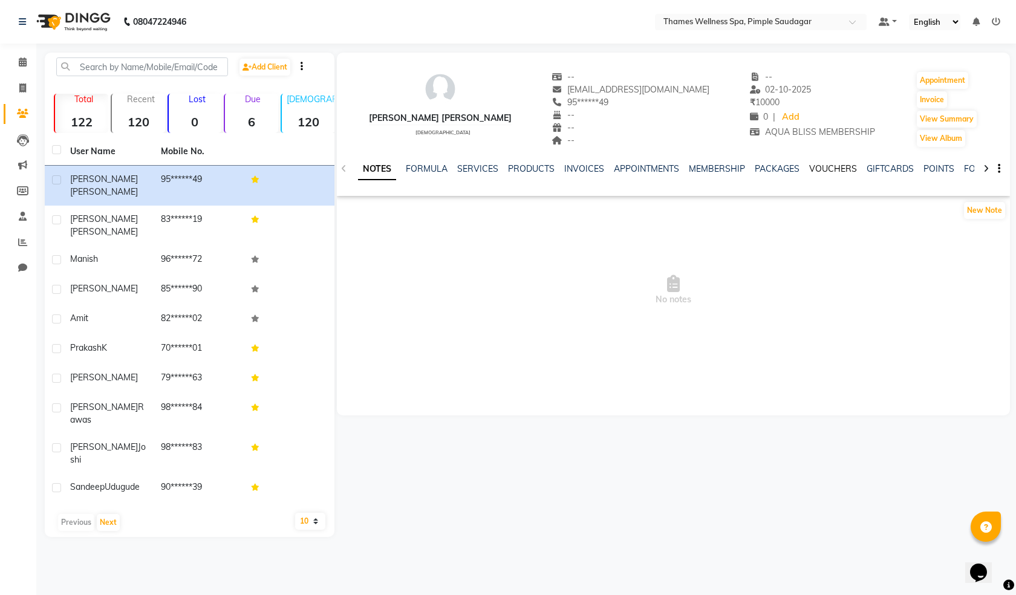
click at [836, 166] on link "VOUCHERS" at bounding box center [834, 168] width 48 height 11
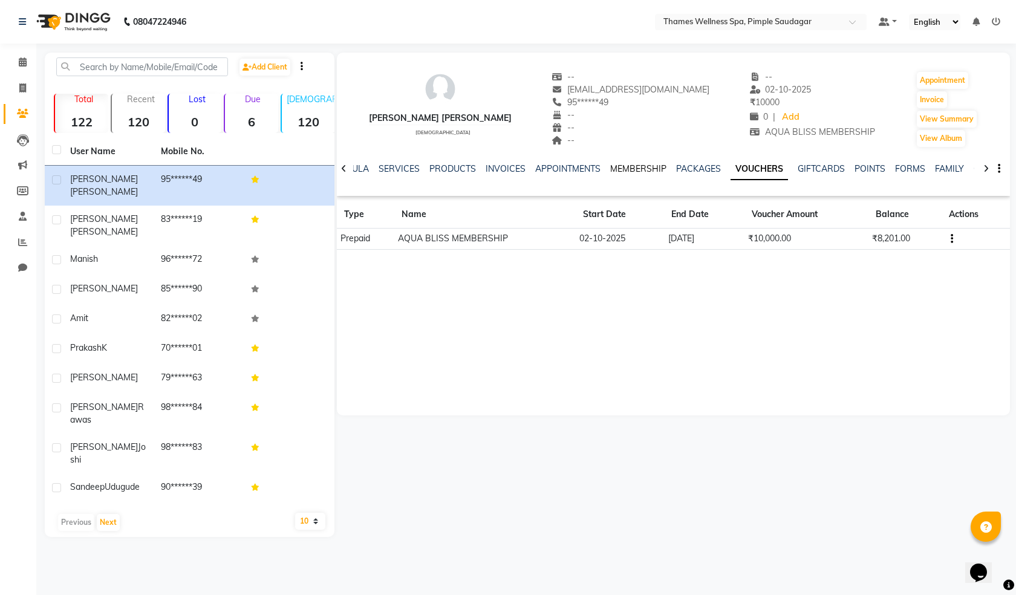
click at [640, 169] on link "MEMBERSHIP" at bounding box center [639, 168] width 56 height 11
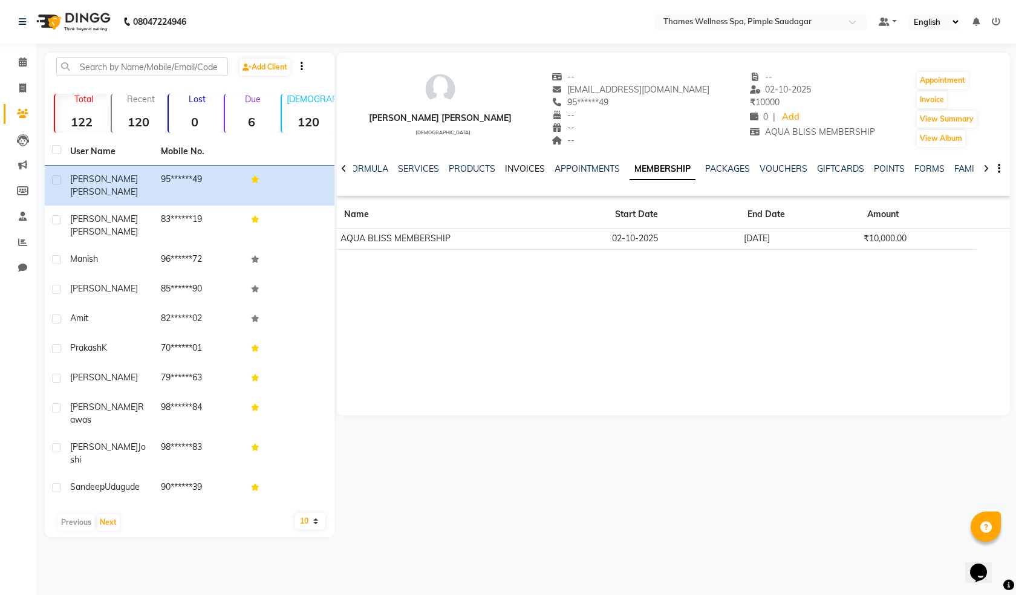
click at [508, 168] on link "INVOICES" at bounding box center [525, 168] width 40 height 11
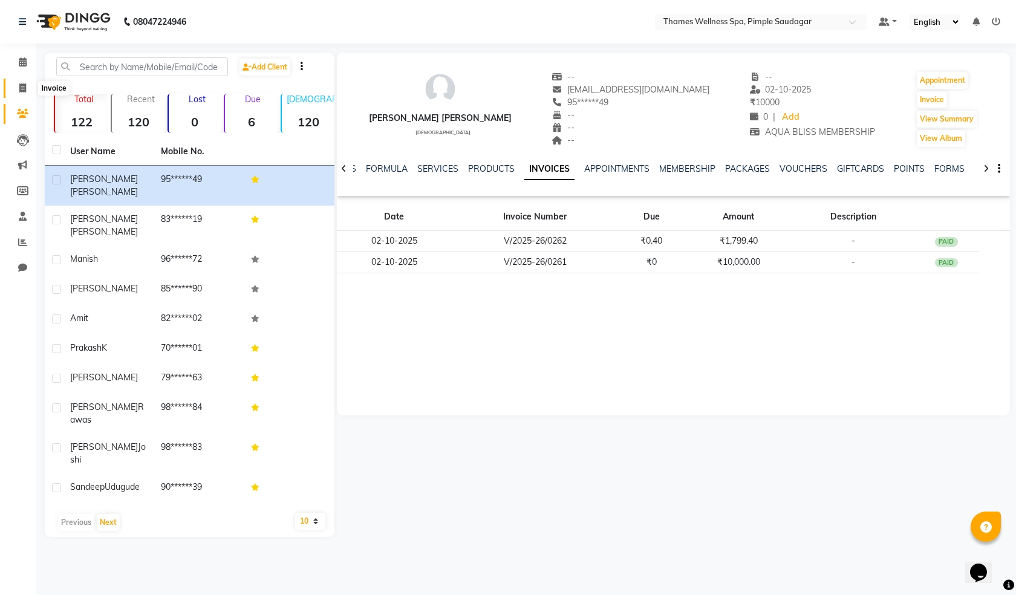
click at [30, 89] on span at bounding box center [22, 89] width 21 height 14
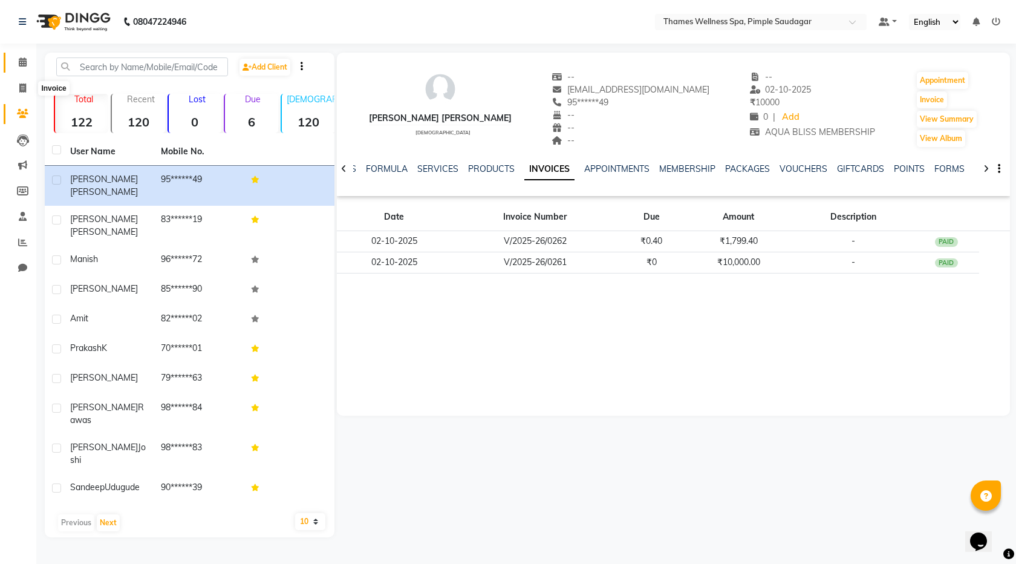
select select "service"
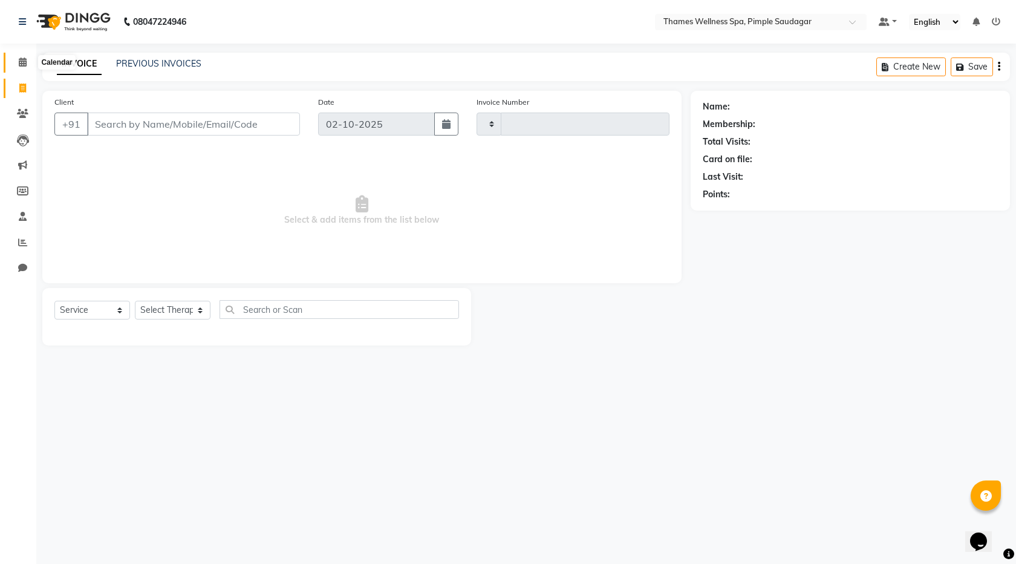
type input "0263"
select select "8709"
click at [142, 119] on input "Client" at bounding box center [193, 124] width 213 height 23
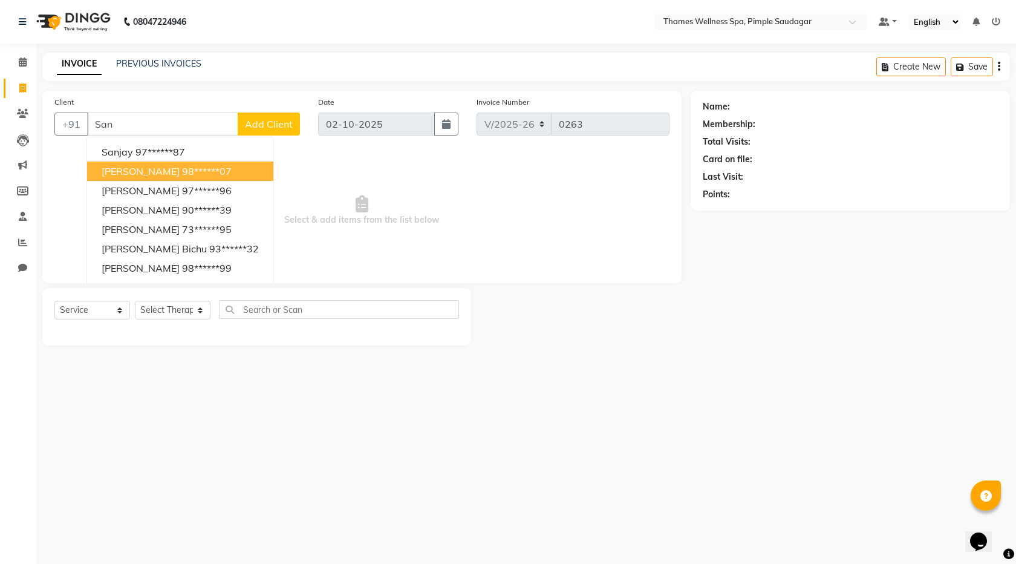
click at [157, 166] on span "Sandeep Raut" at bounding box center [141, 171] width 78 height 12
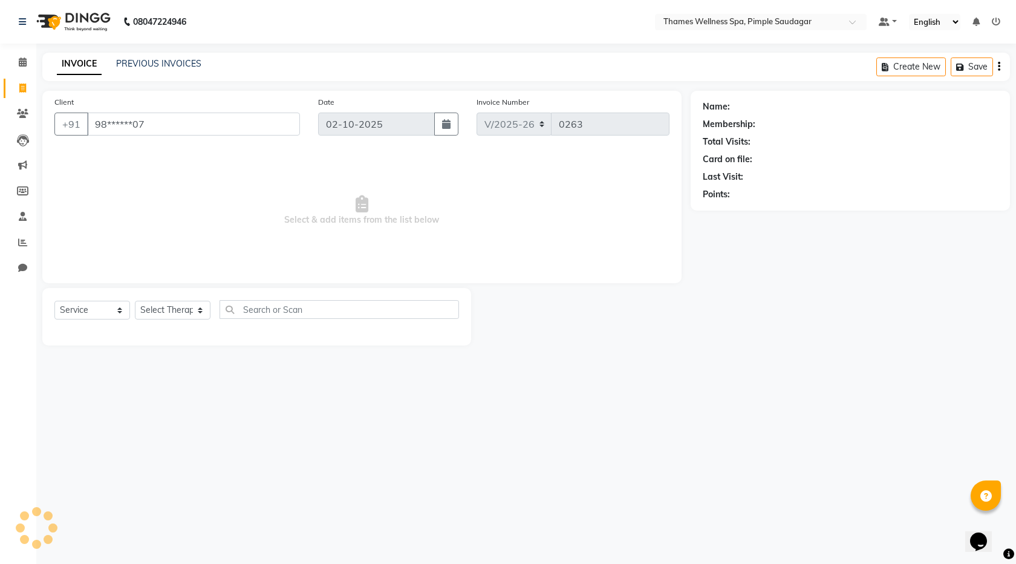
type input "98******07"
select select "1: Object"
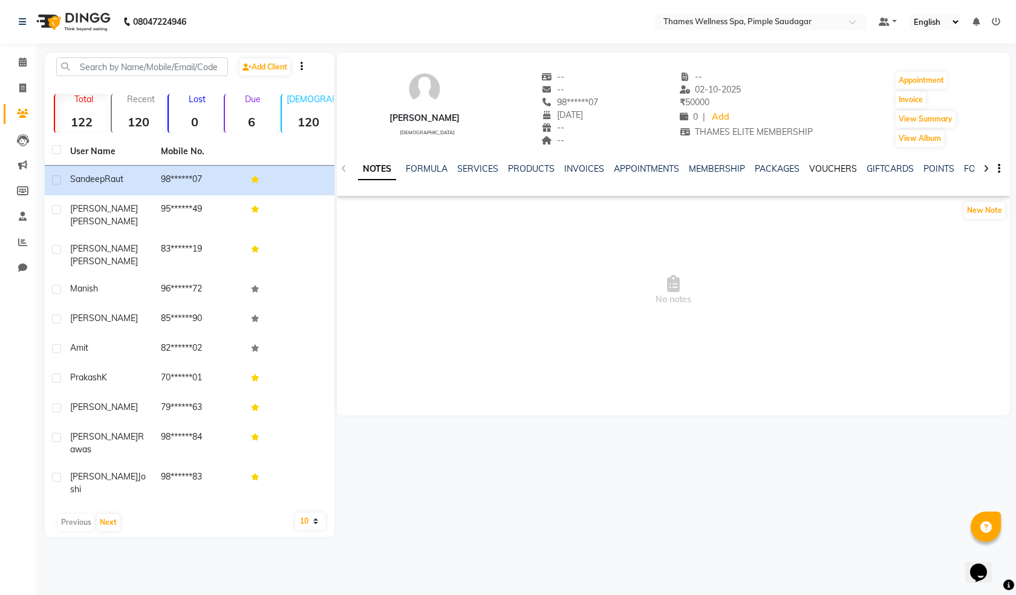
click at [836, 163] on link "VOUCHERS" at bounding box center [834, 168] width 48 height 11
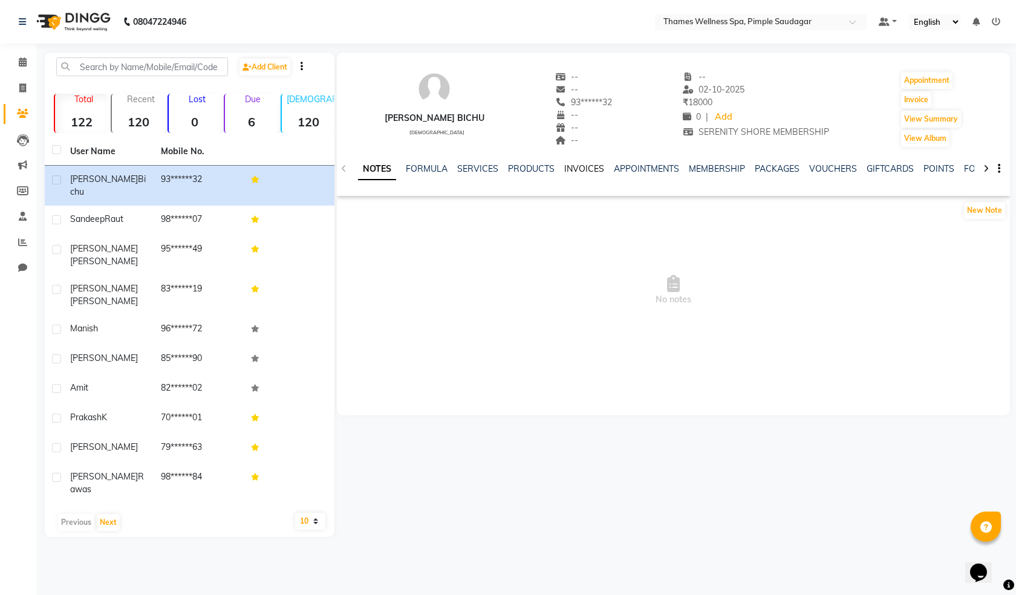
click at [584, 168] on link "INVOICES" at bounding box center [585, 168] width 40 height 11
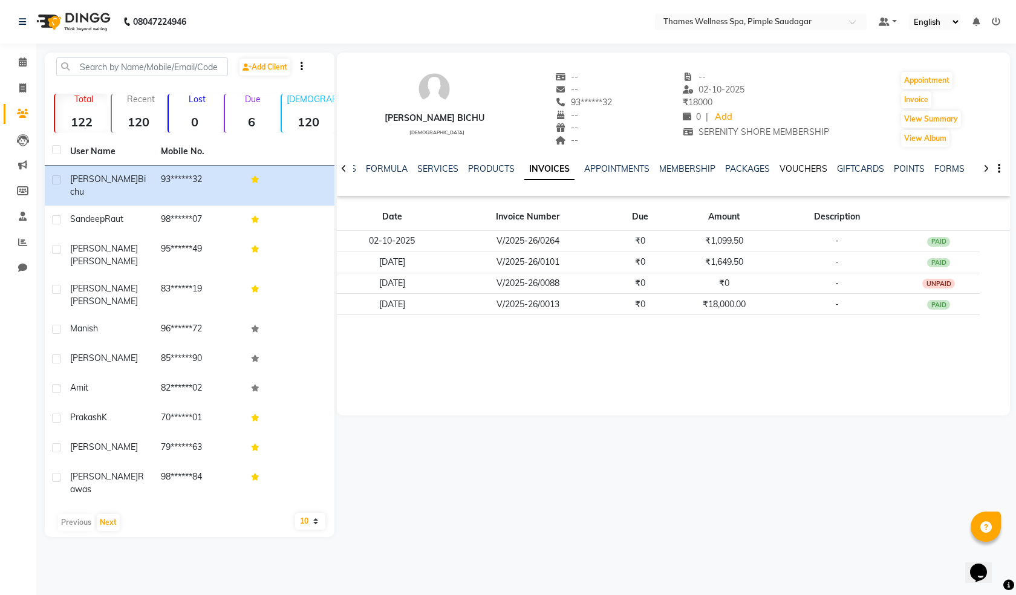
click at [803, 169] on link "VOUCHERS" at bounding box center [804, 168] width 48 height 11
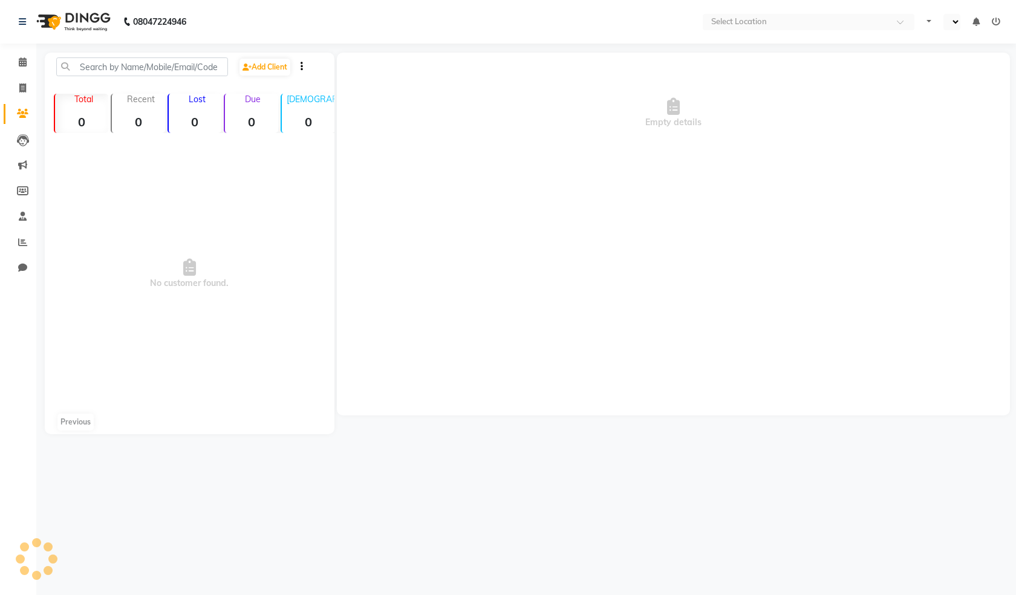
select select "en"
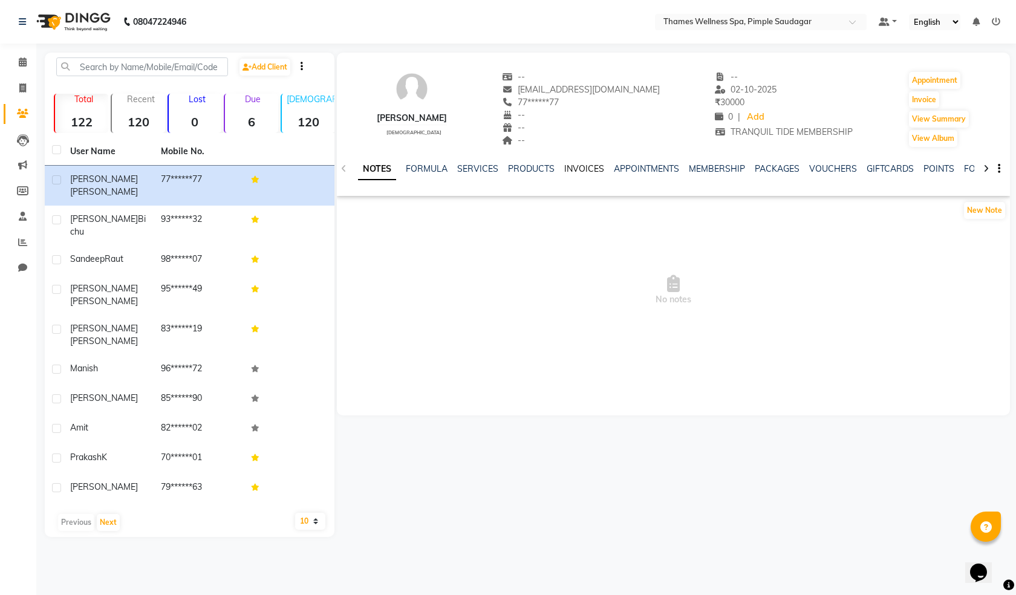
click at [594, 170] on link "INVOICES" at bounding box center [585, 168] width 40 height 11
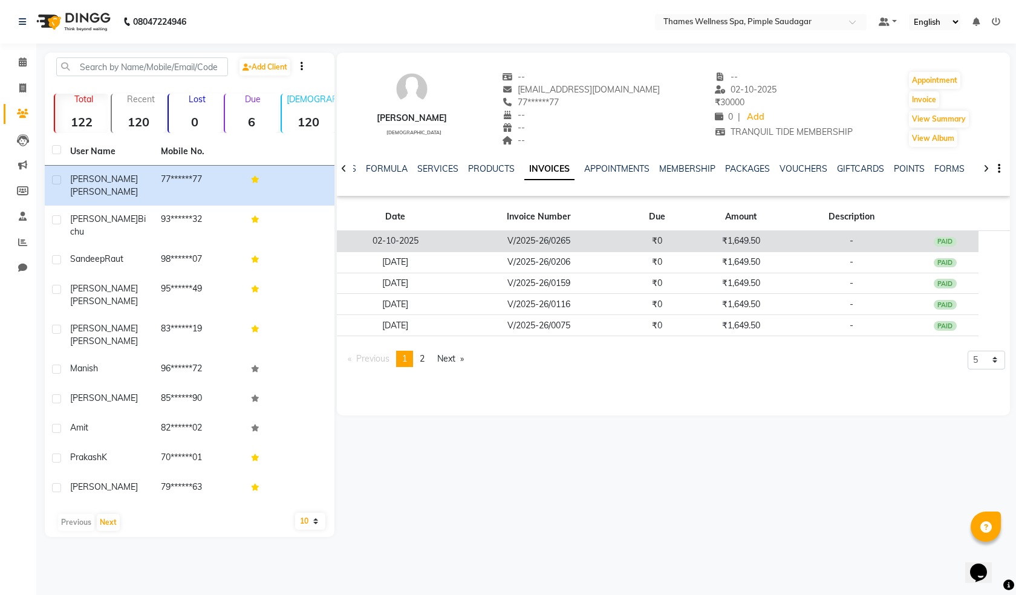
click at [944, 244] on div "PAID" at bounding box center [945, 242] width 23 height 10
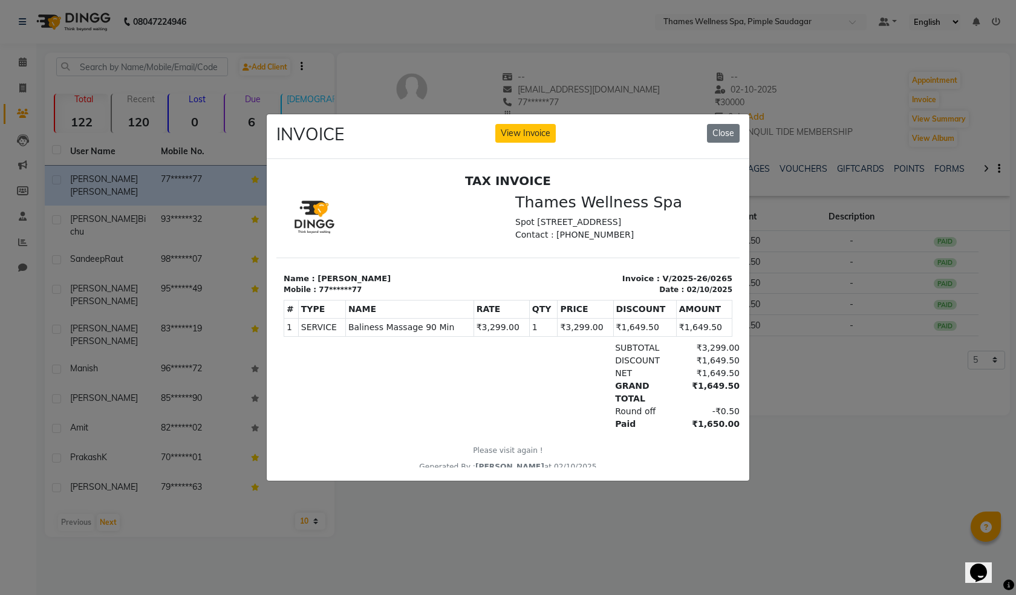
click at [667, 123] on div "INVOICE View Invoice Close" at bounding box center [508, 136] width 483 height 45
click at [519, 137] on button "View Invoice" at bounding box center [526, 133] width 61 height 19
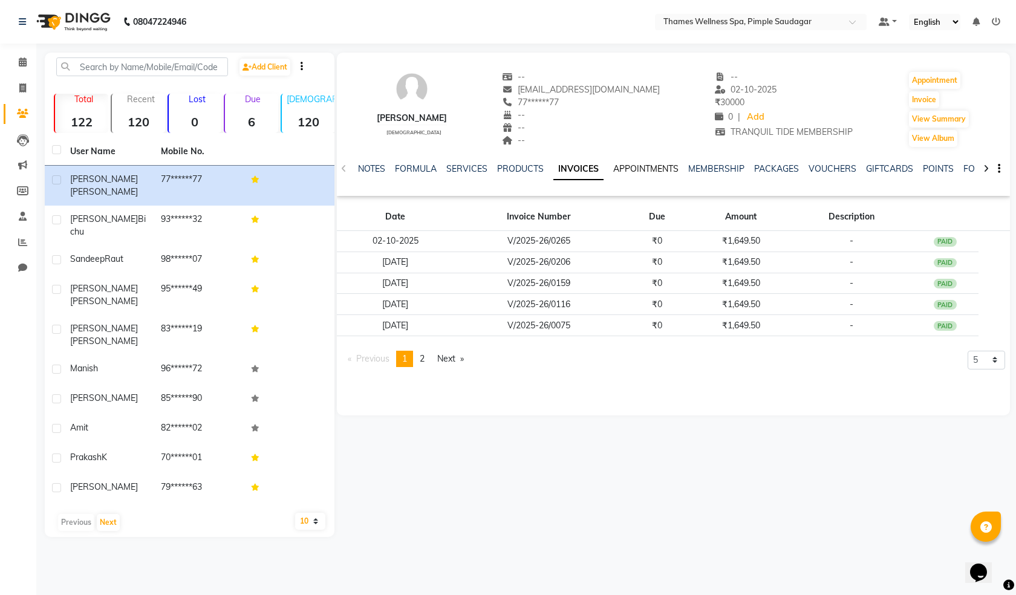
click at [636, 172] on link "APPOINTMENTS" at bounding box center [646, 168] width 65 height 11
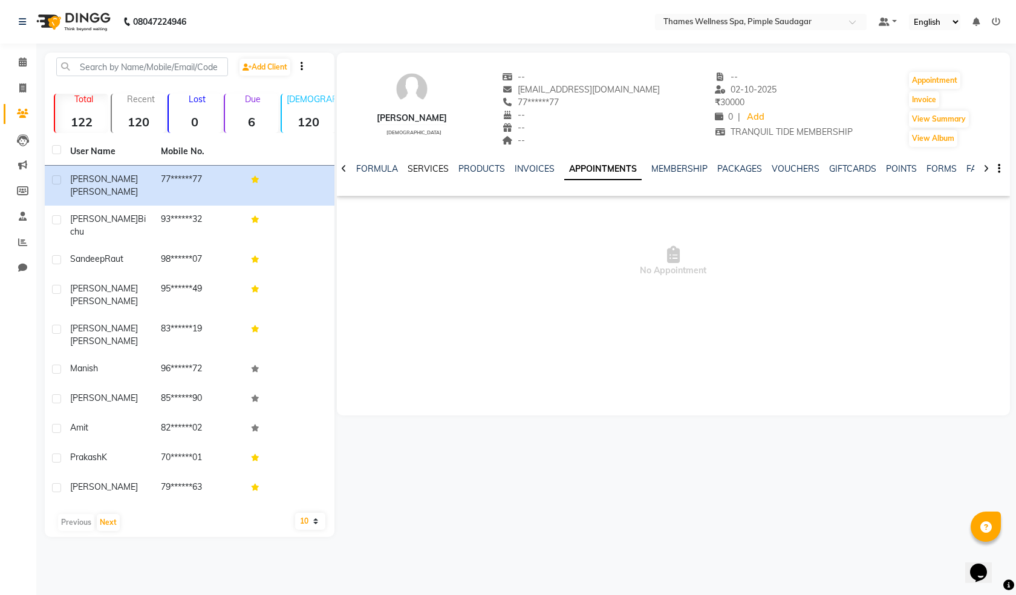
click at [410, 164] on link "SERVICES" at bounding box center [428, 168] width 41 height 11
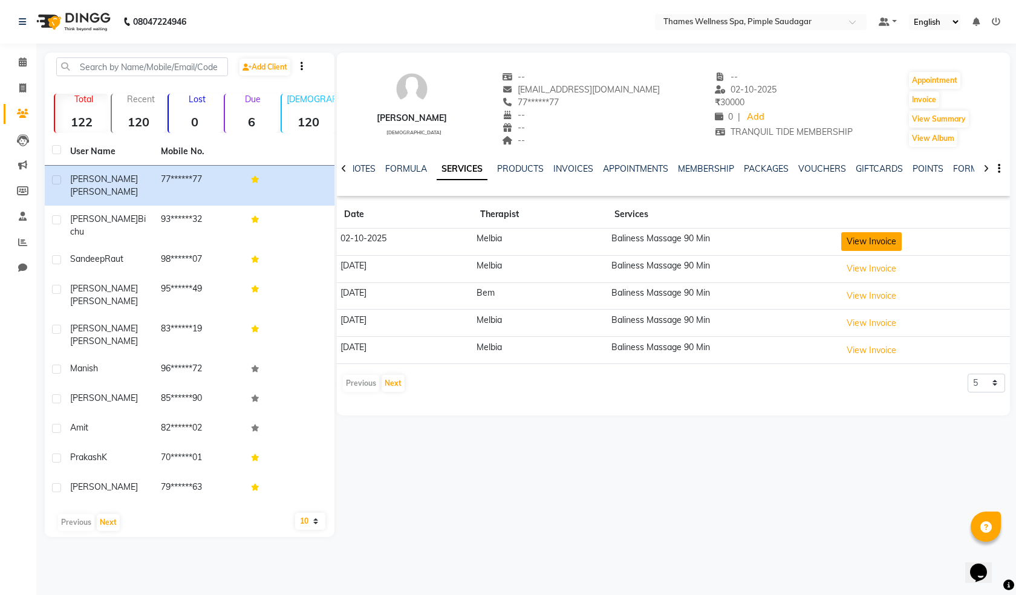
click at [877, 243] on button "View Invoice" at bounding box center [872, 241] width 61 height 19
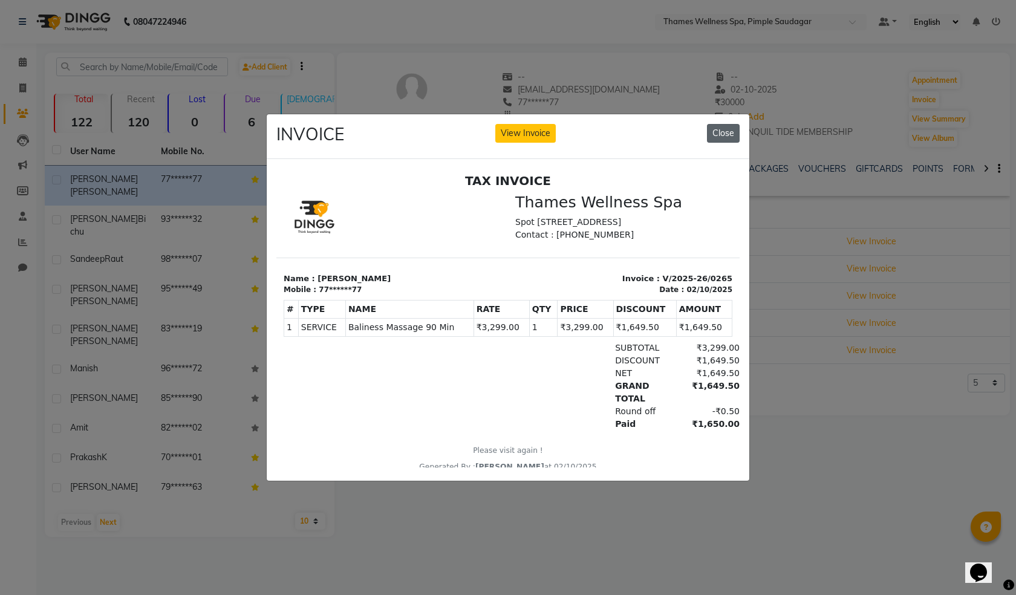
click at [736, 124] on button "Close" at bounding box center [723, 133] width 33 height 19
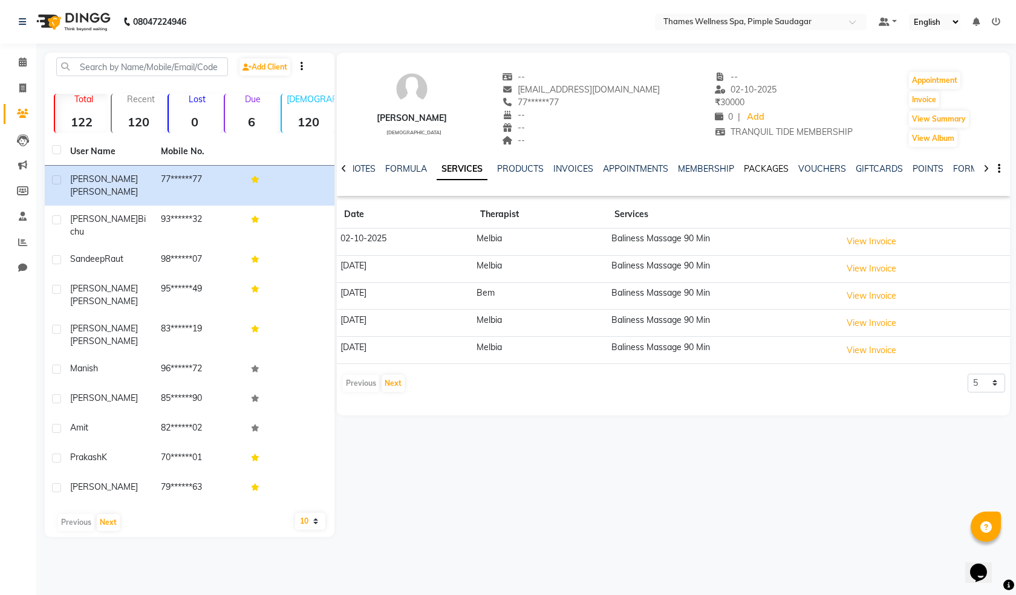
click at [755, 168] on link "PACKAGES" at bounding box center [766, 168] width 45 height 11
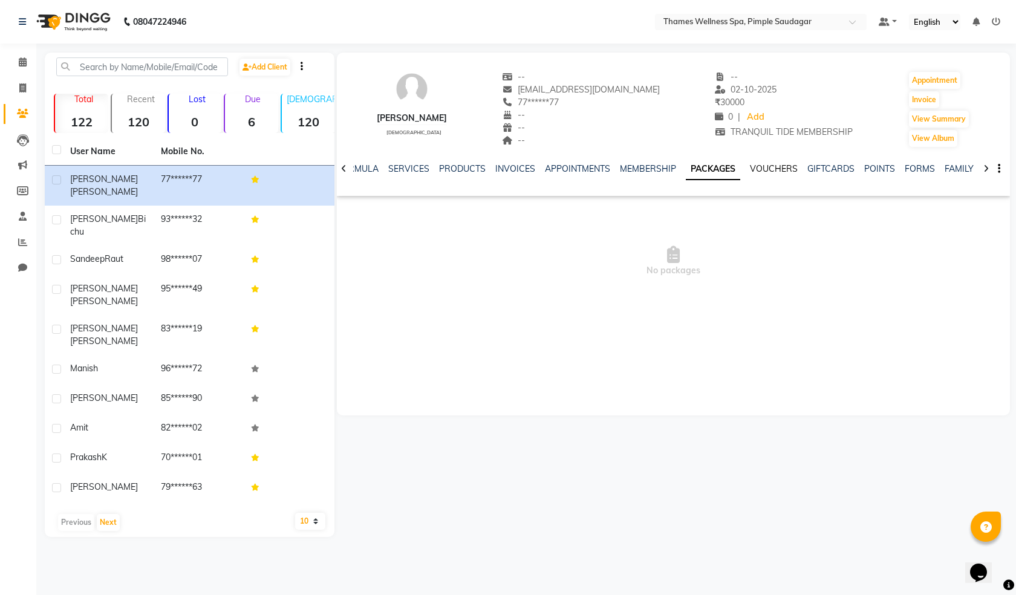
click at [785, 168] on link "VOUCHERS" at bounding box center [774, 168] width 48 height 11
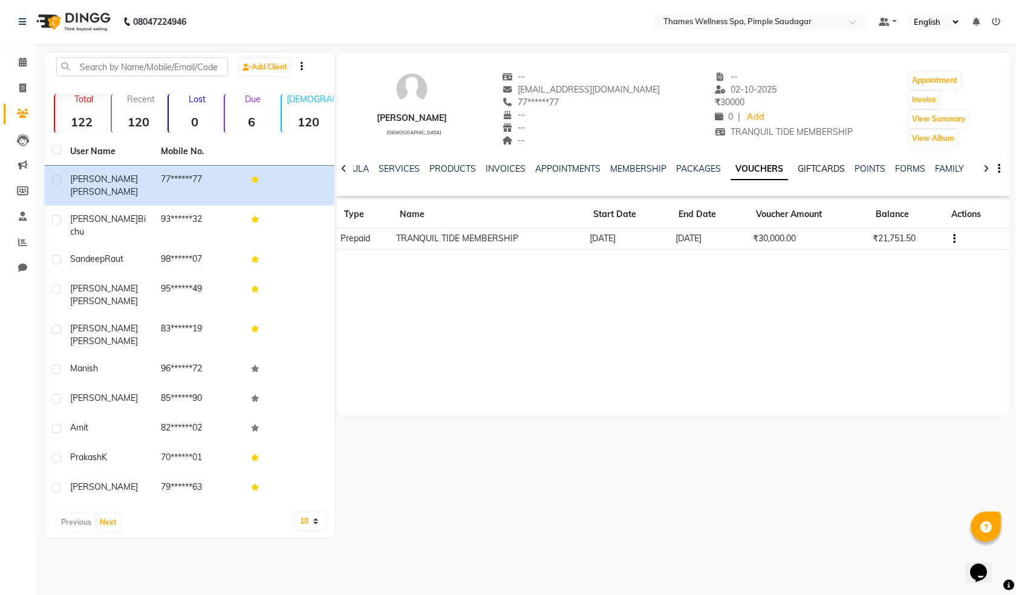
click at [822, 168] on link "GIFTCARDS" at bounding box center [821, 168] width 47 height 11
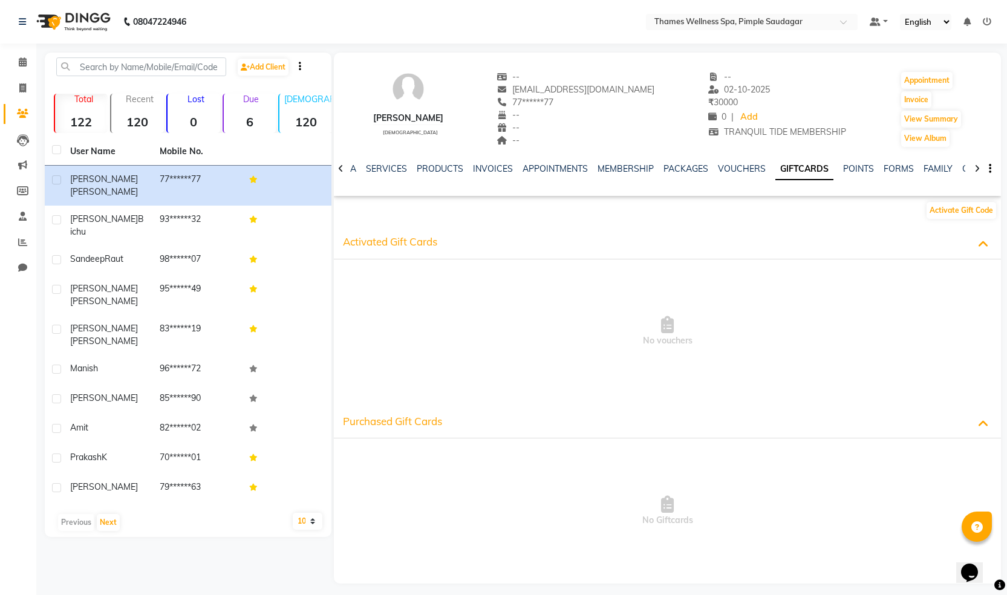
click at [853, 159] on div "NOTES FORMULA SERVICES PRODUCTS INVOICES APPOINTMENTS MEMBERSHIP PACKAGES VOUCH…" at bounding box center [667, 169] width 667 height 42
click at [863, 167] on link "POINTS" at bounding box center [858, 168] width 31 height 11
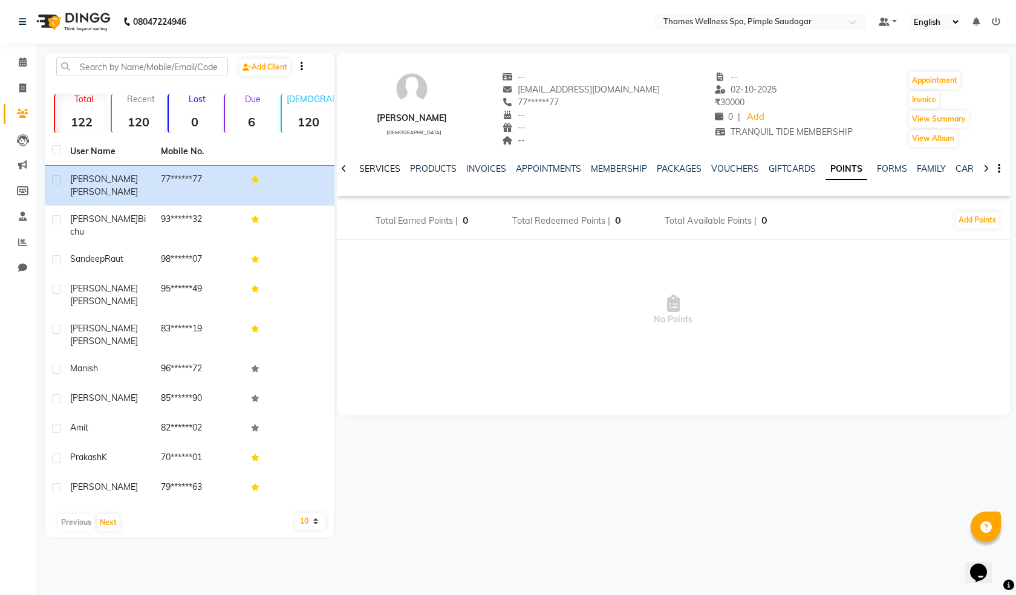
click at [366, 169] on link "SERVICES" at bounding box center [379, 168] width 41 height 11
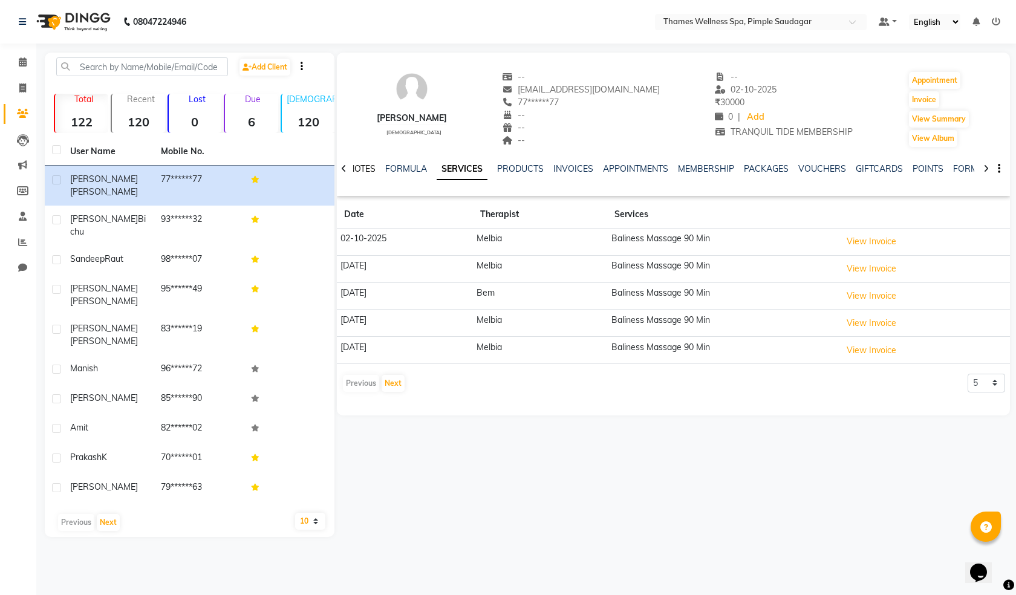
click at [370, 165] on link "NOTES" at bounding box center [362, 168] width 27 height 11
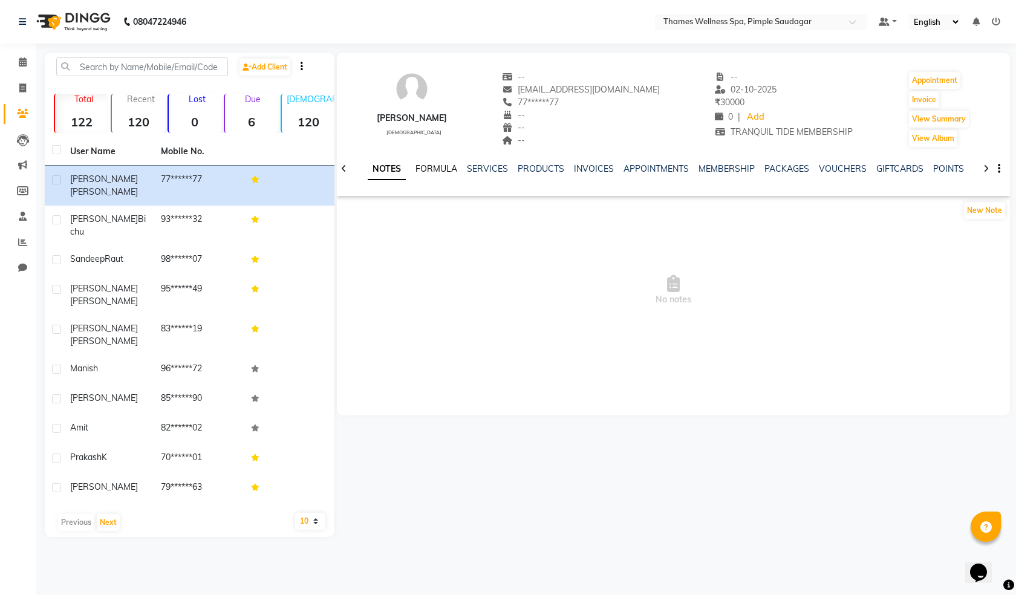
click at [452, 170] on link "FORMULA" at bounding box center [437, 168] width 42 height 11
click at [465, 169] on link "SERVICES" at bounding box center [476, 168] width 41 height 11
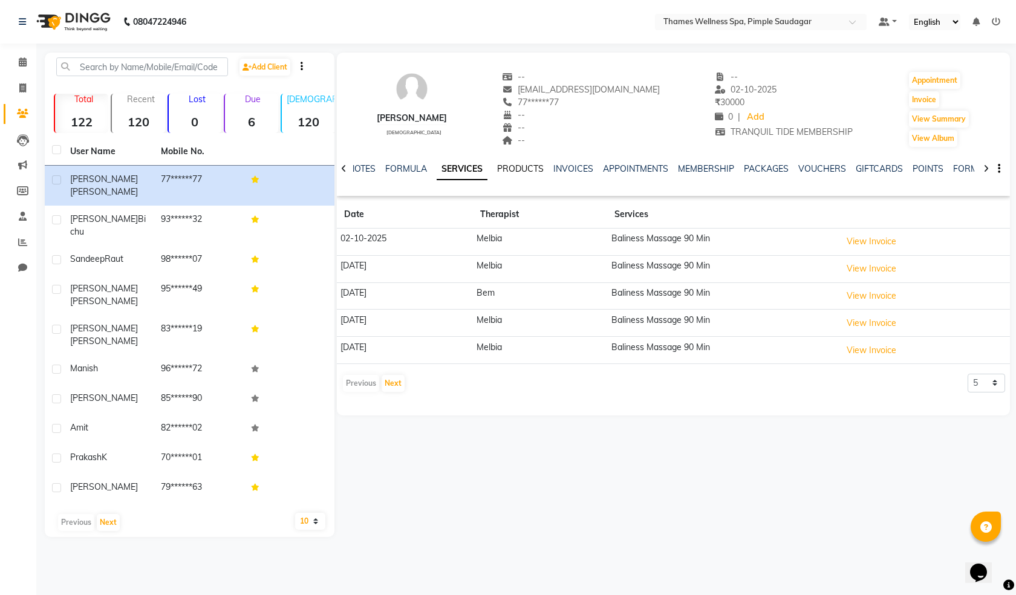
click at [512, 167] on link "PRODUCTS" at bounding box center [520, 168] width 47 height 11
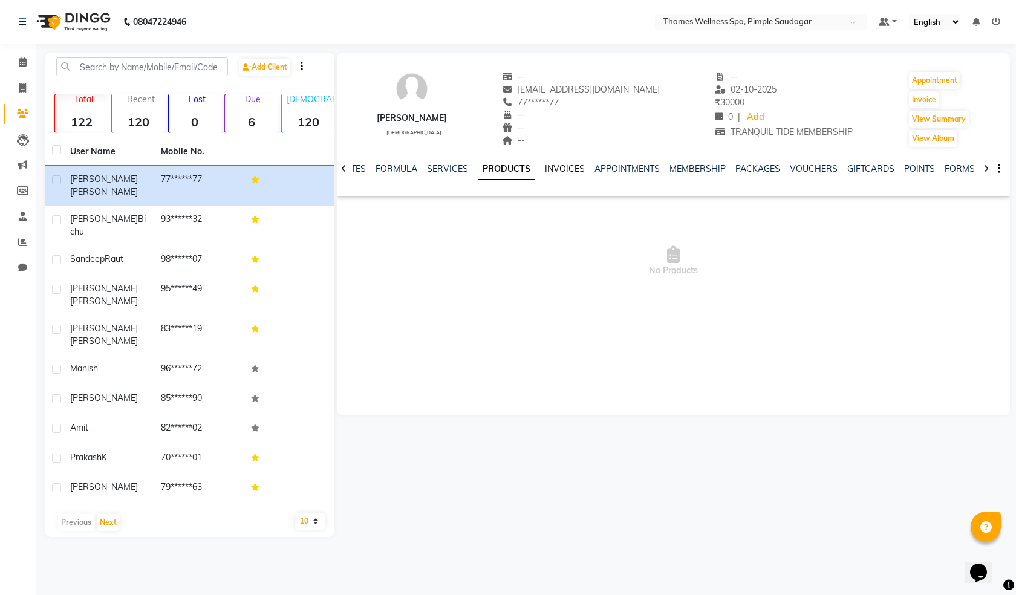
click at [555, 167] on link "INVOICES" at bounding box center [565, 168] width 40 height 11
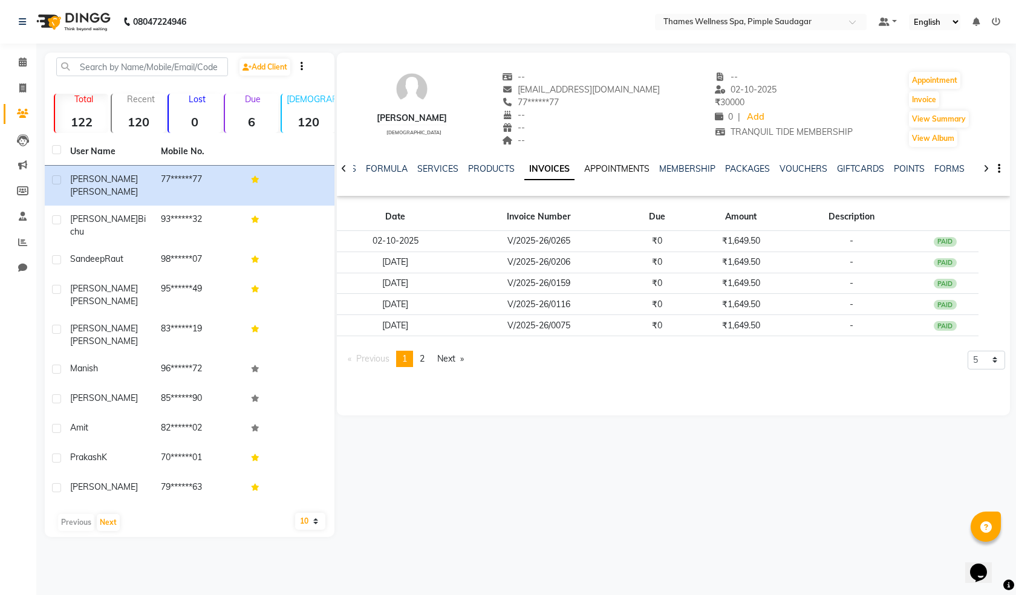
click at [607, 170] on link "APPOINTMENTS" at bounding box center [616, 168] width 65 height 11
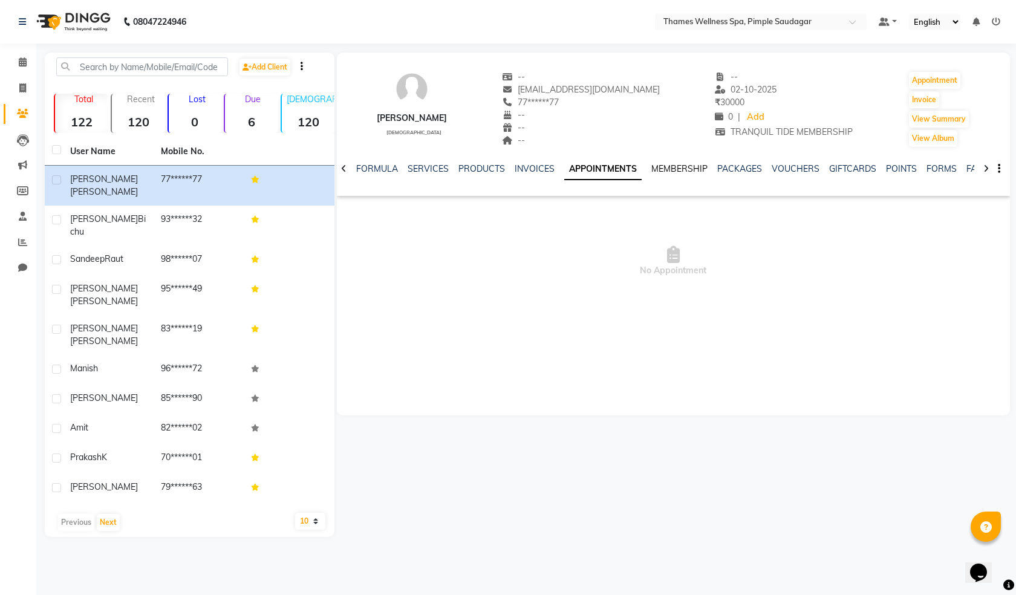
click at [671, 164] on link "MEMBERSHIP" at bounding box center [680, 168] width 56 height 11
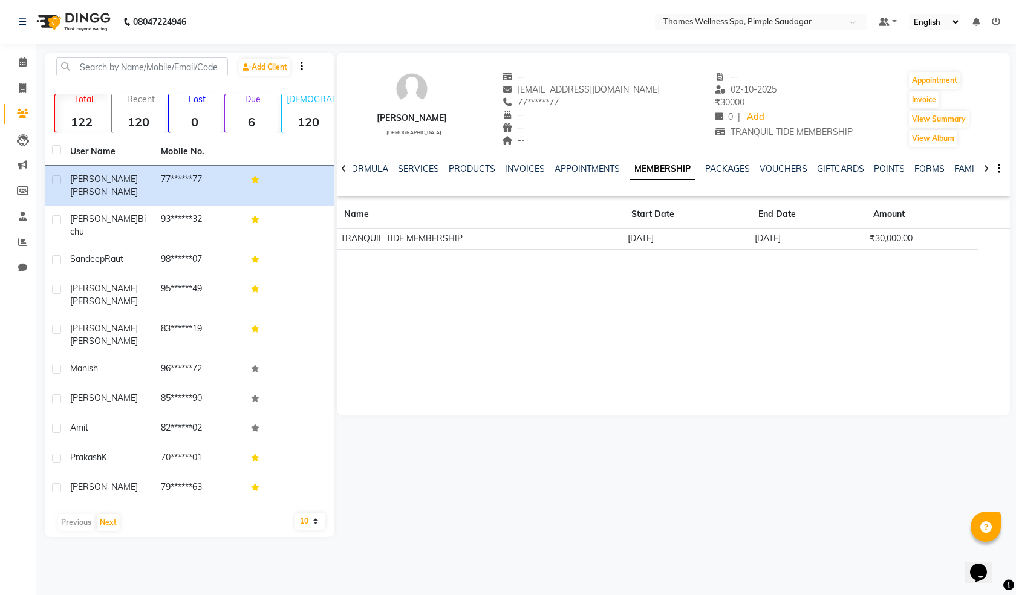
click at [712, 162] on div "NOTES FORMULA SERVICES PRODUCTS INVOICES APPOINTMENTS MEMBERSHIP PACKAGES VOUCH…" at bounding box center [673, 169] width 673 height 42
click at [716, 166] on div "PACKAGES" at bounding box center [727, 169] width 45 height 13
click at [730, 170] on link "PACKAGES" at bounding box center [727, 168] width 45 height 11
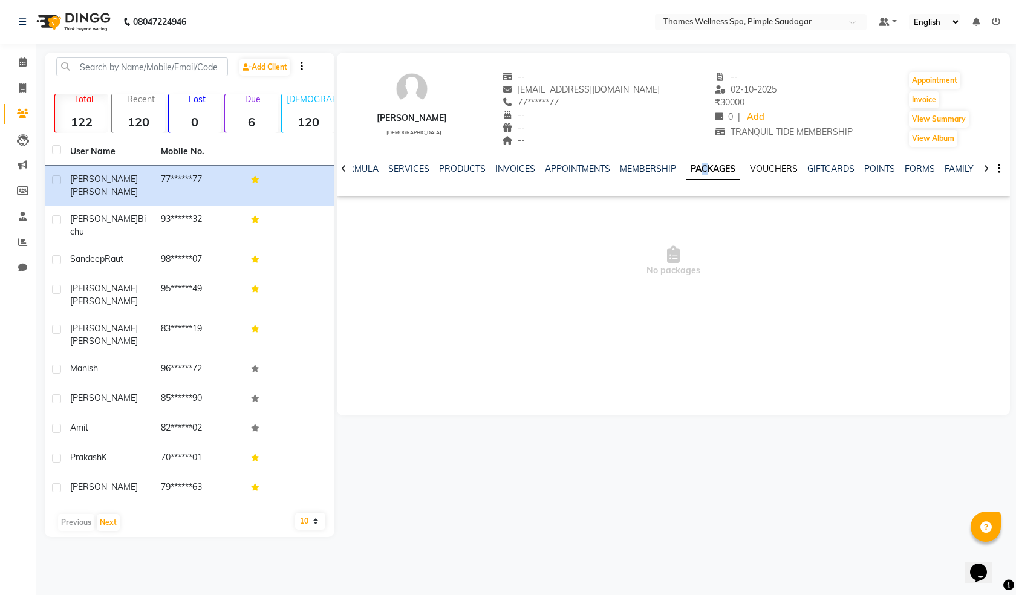
click at [765, 168] on link "VOUCHERS" at bounding box center [774, 168] width 48 height 11
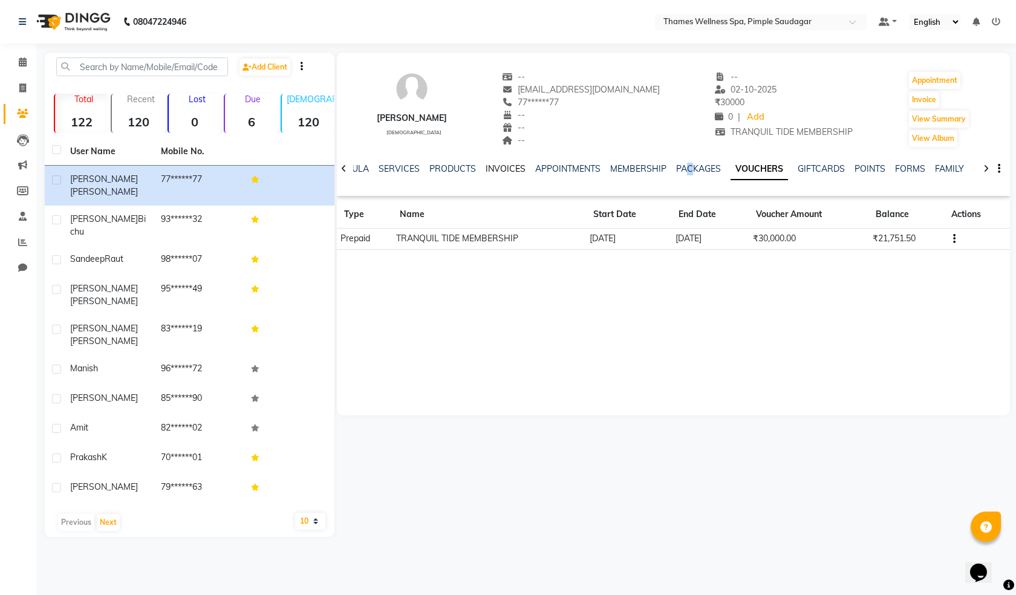
click at [507, 171] on link "INVOICES" at bounding box center [506, 168] width 40 height 11
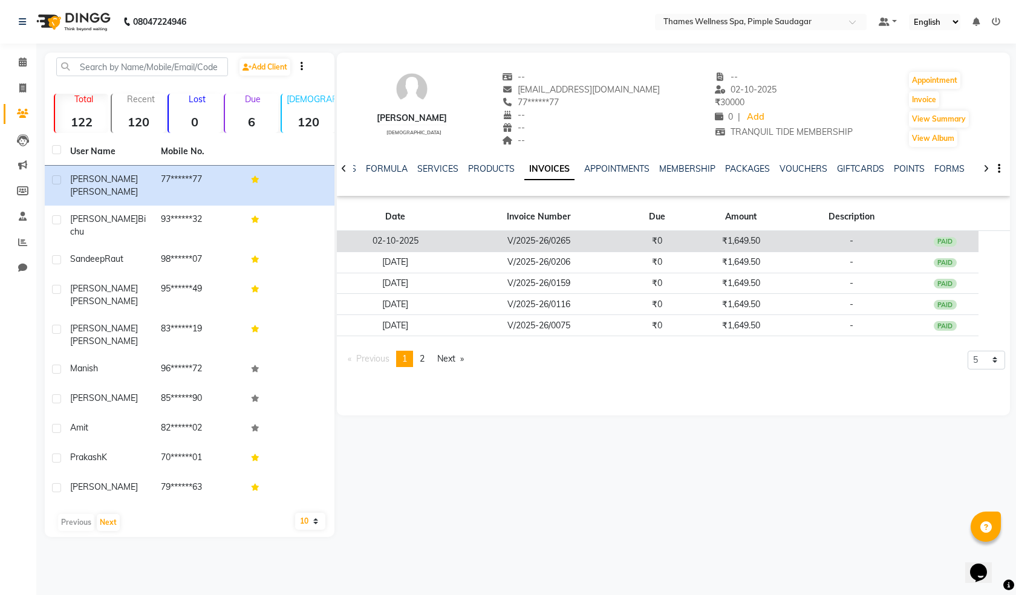
click at [762, 244] on td "₹1,649.50" at bounding box center [741, 241] width 100 height 21
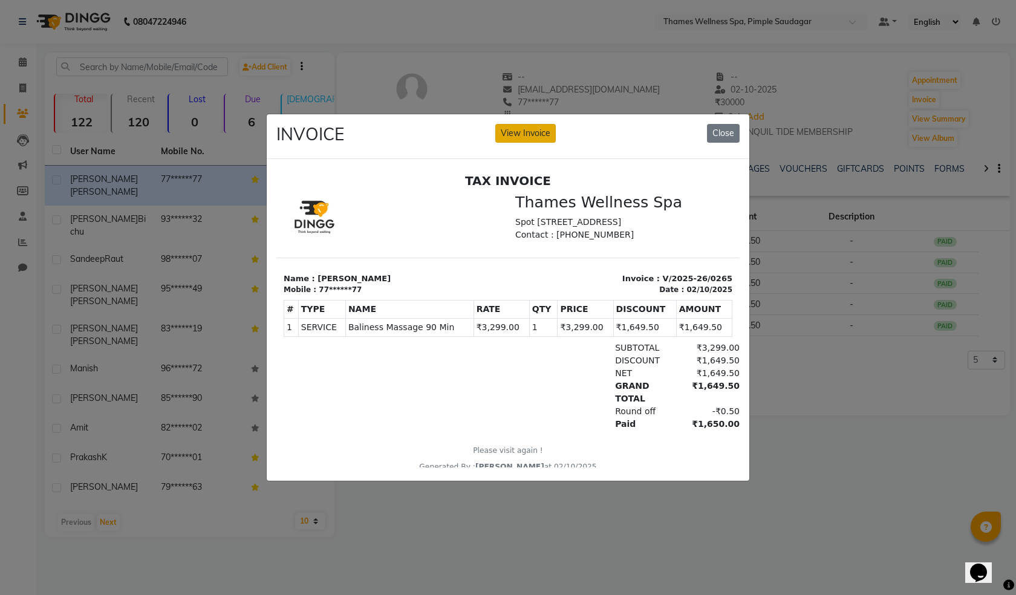
click at [551, 129] on button "View Invoice" at bounding box center [526, 133] width 61 height 19
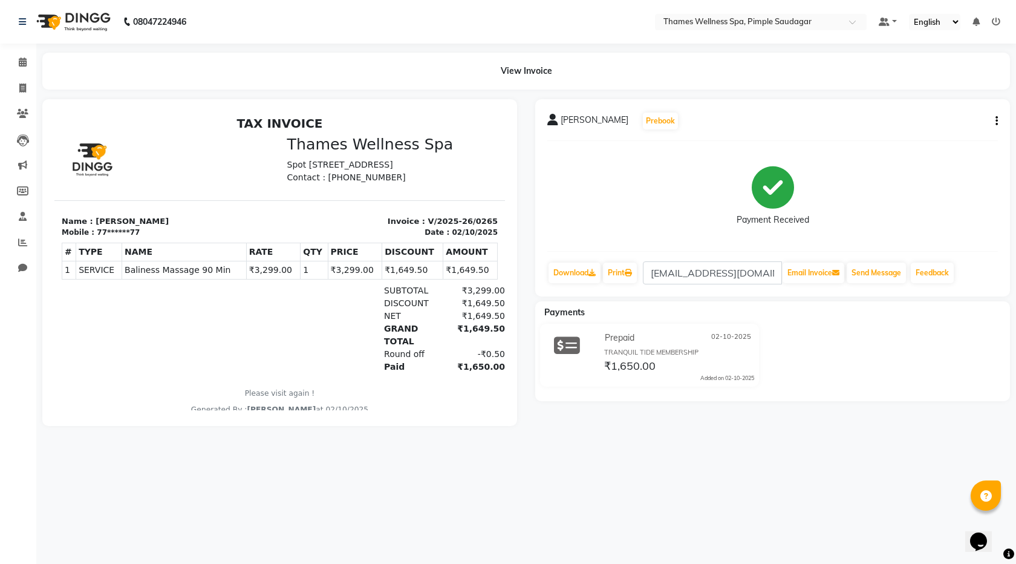
click at [582, 120] on span "[PERSON_NAME]" at bounding box center [595, 122] width 68 height 17
